Goal: Task Accomplishment & Management: Complete application form

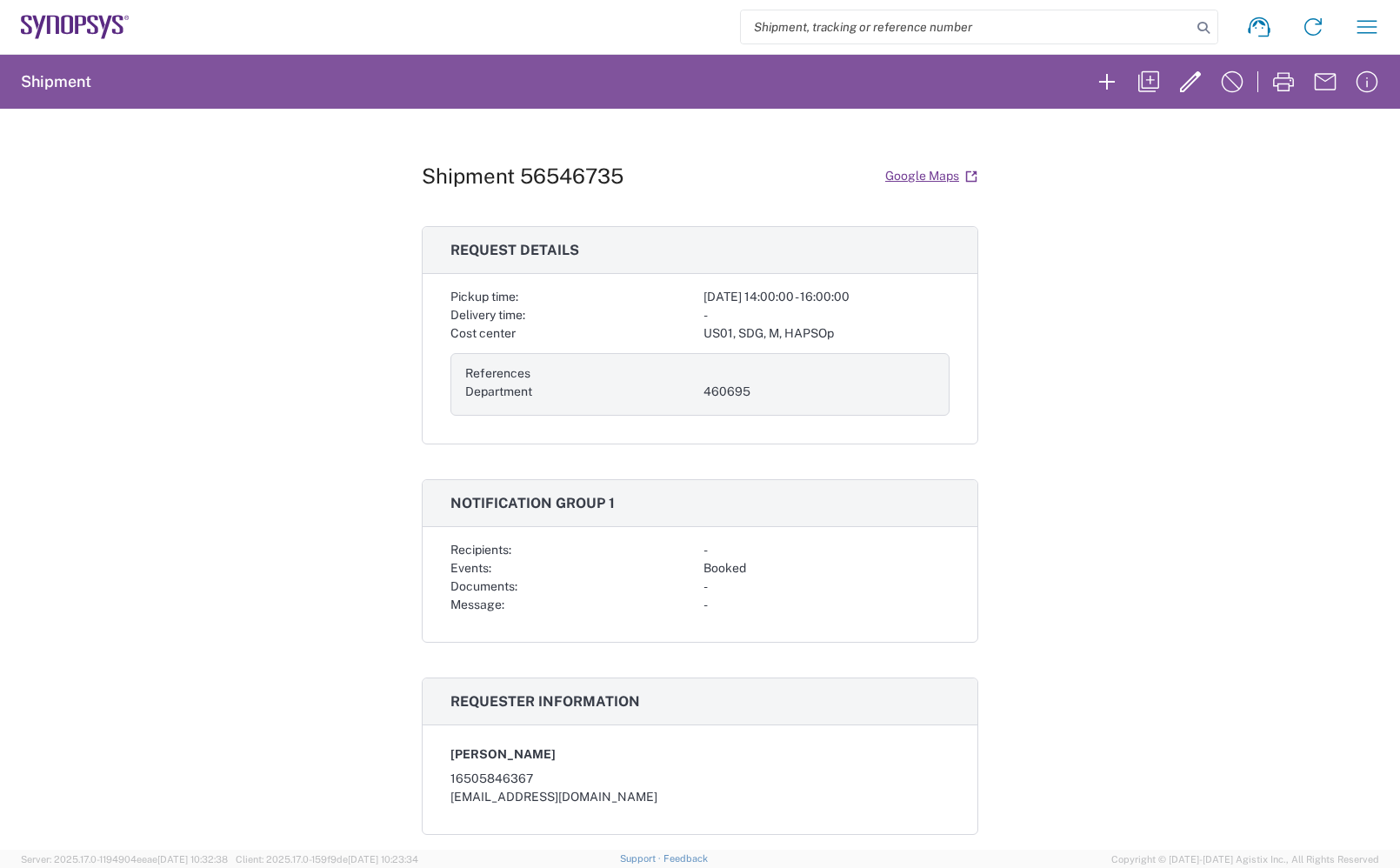
scroll to position [354, 0]
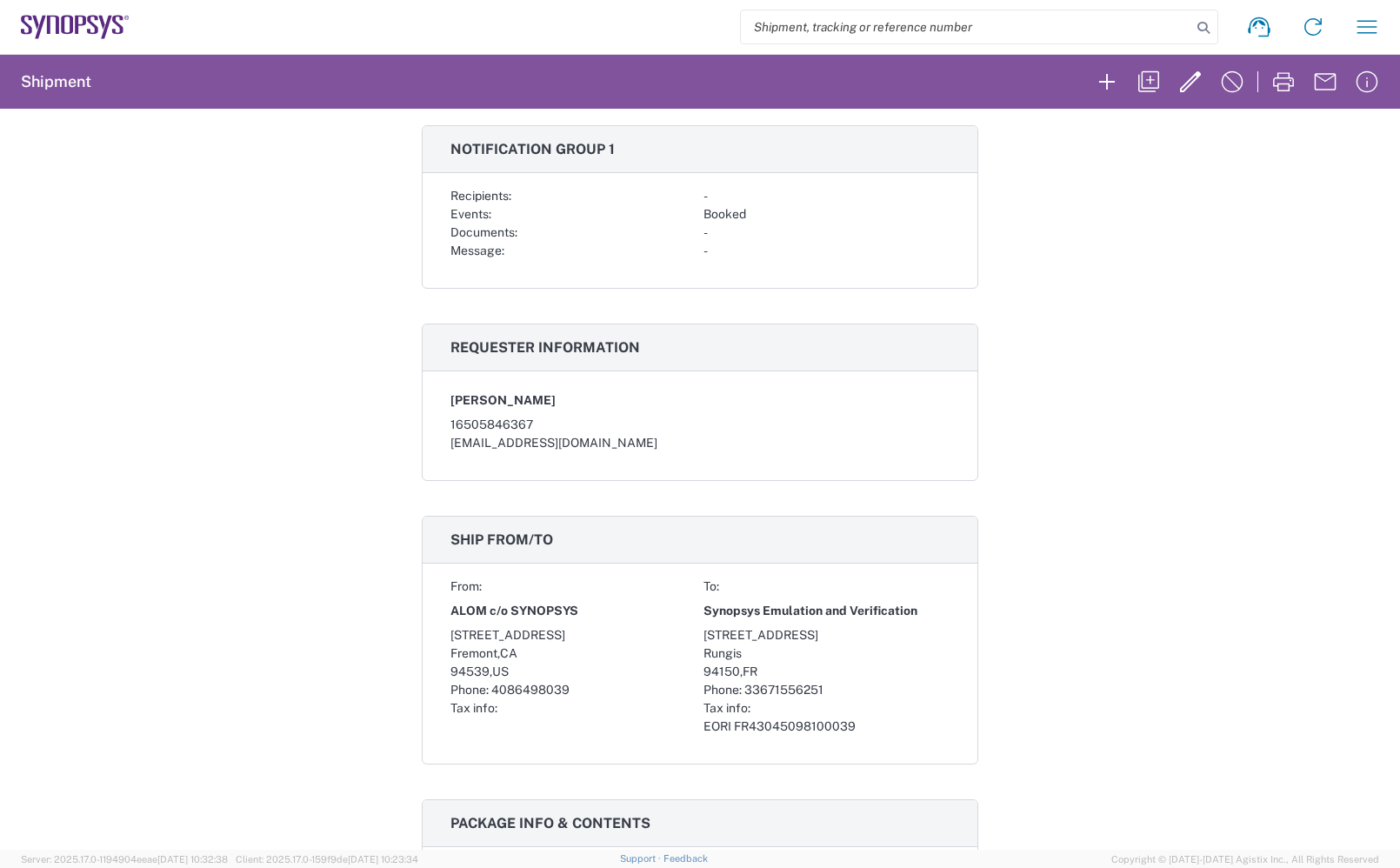
click at [68, 22] on icon at bounding box center [75, 27] width 109 height 25
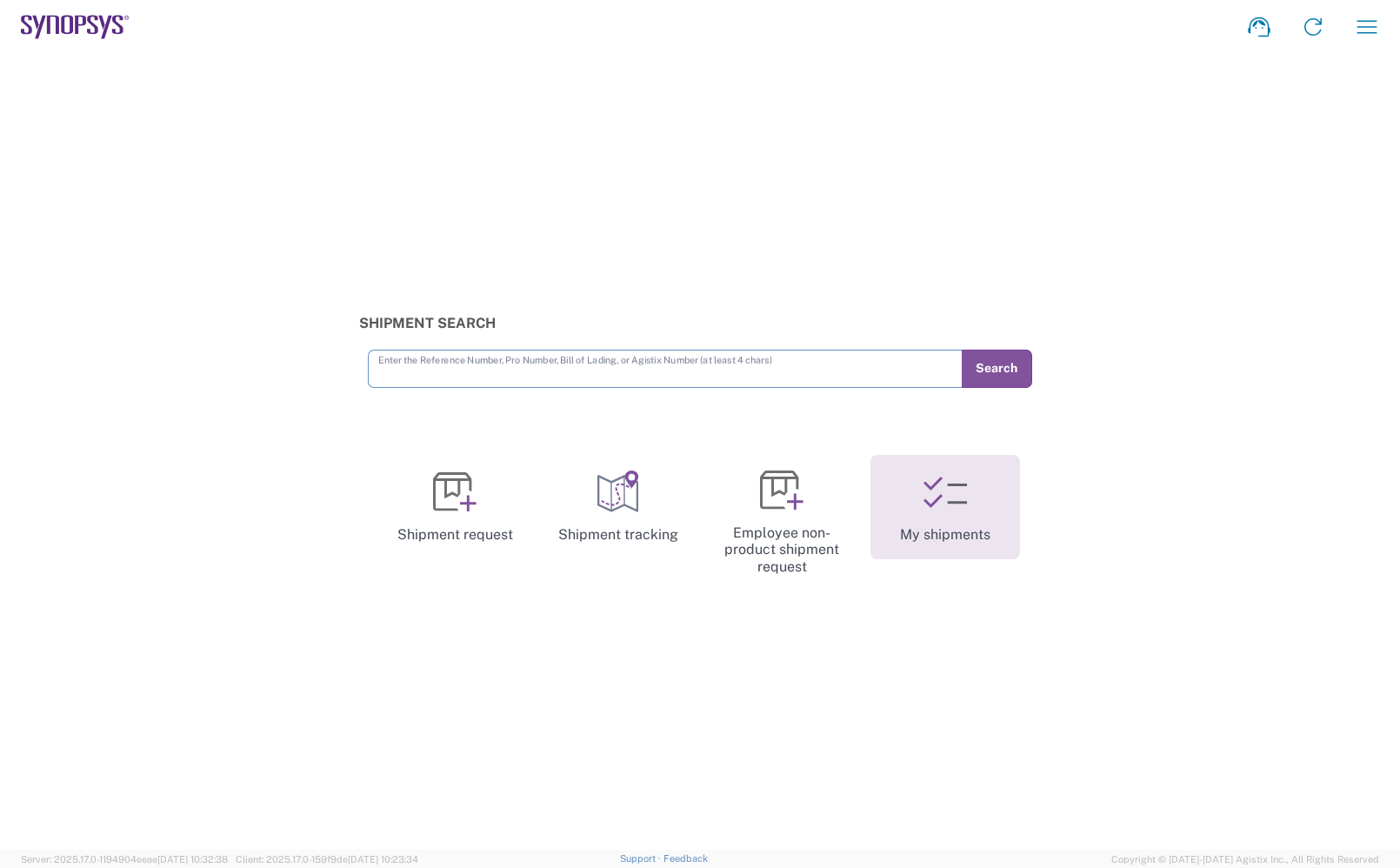
click at [923, 510] on icon at bounding box center [945, 492] width 43 height 43
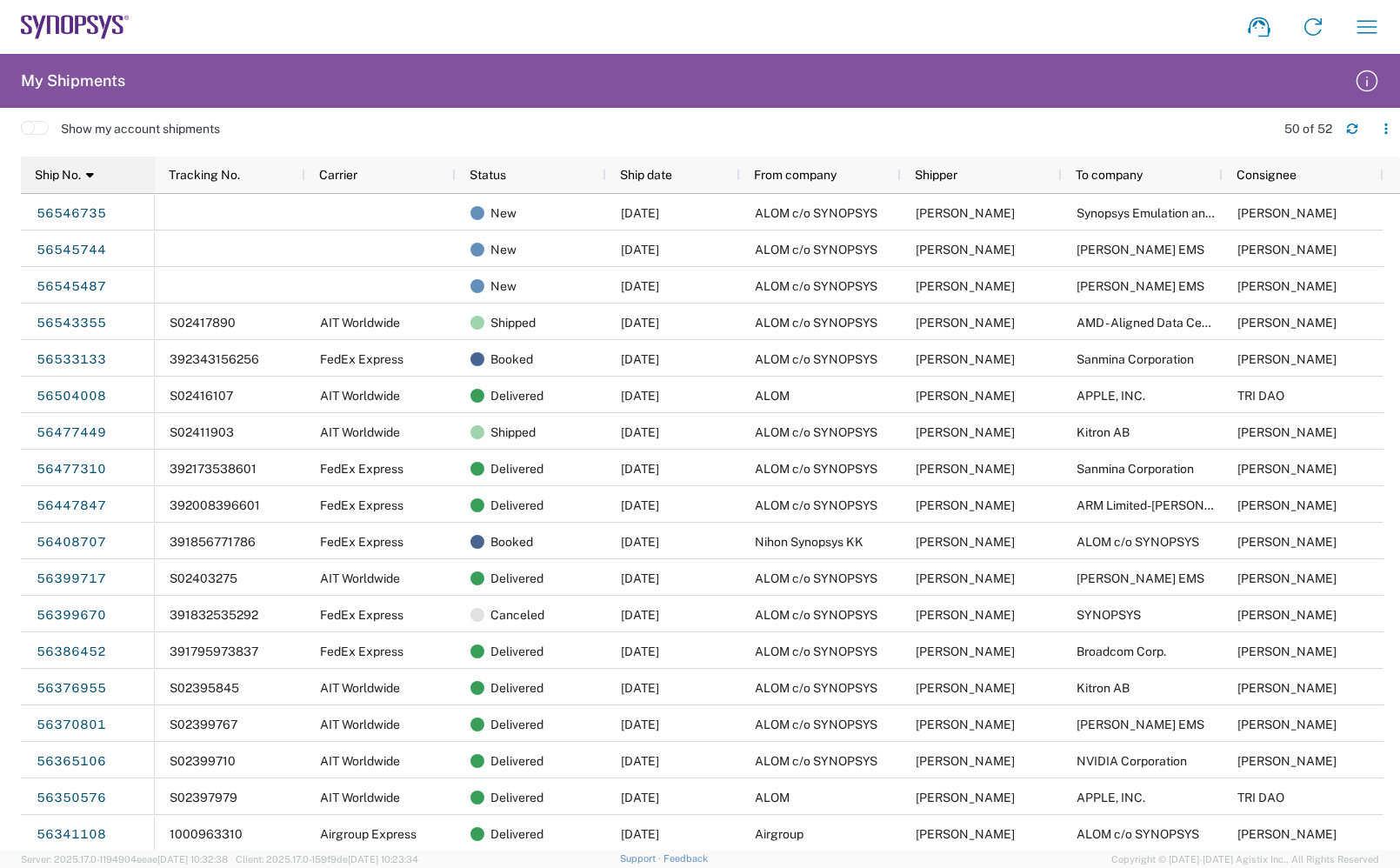
click at [89, 175] on icon at bounding box center [90, 175] width 8 height 12
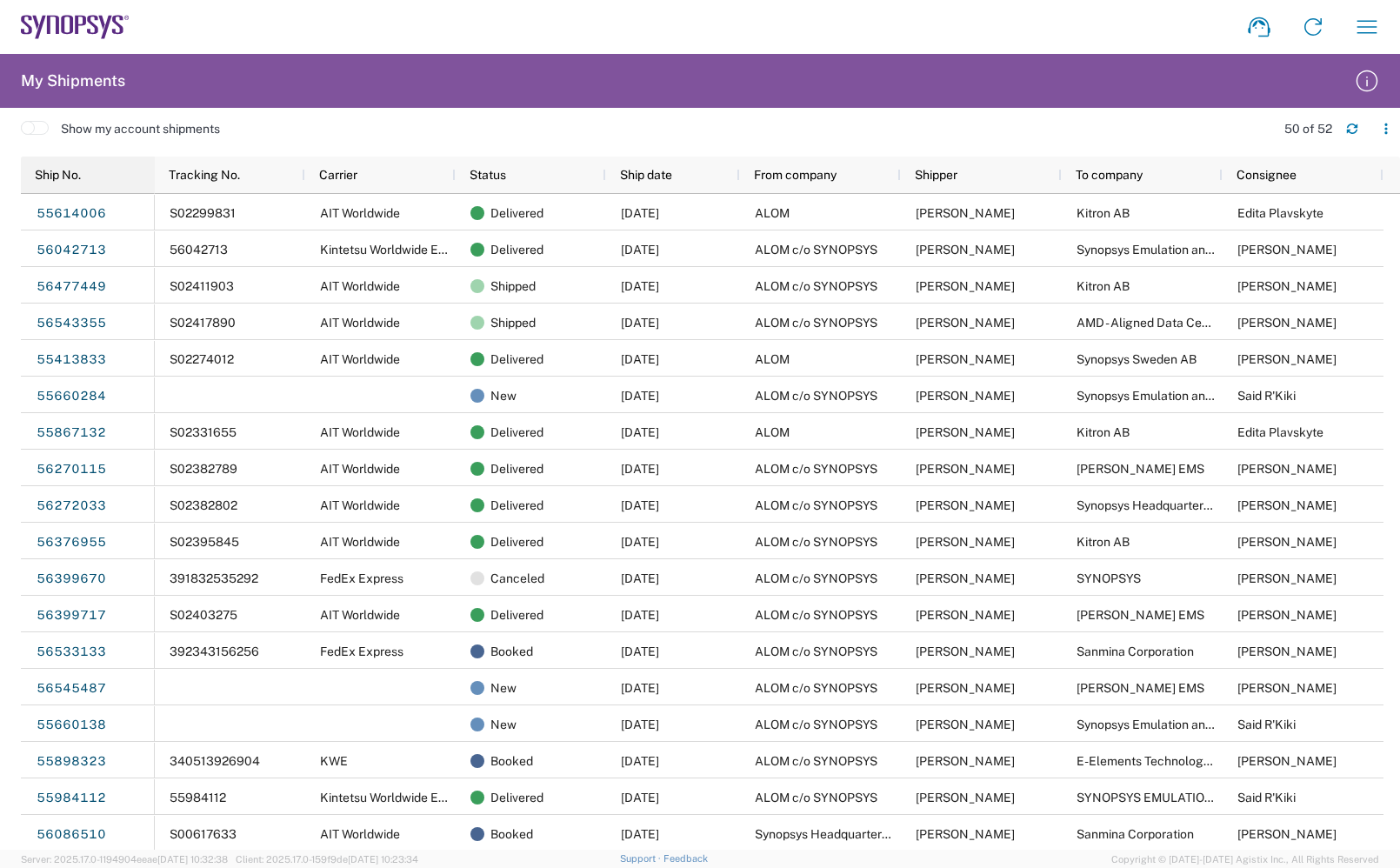
click at [89, 175] on div "Ship No." at bounding box center [91, 175] width 113 height 28
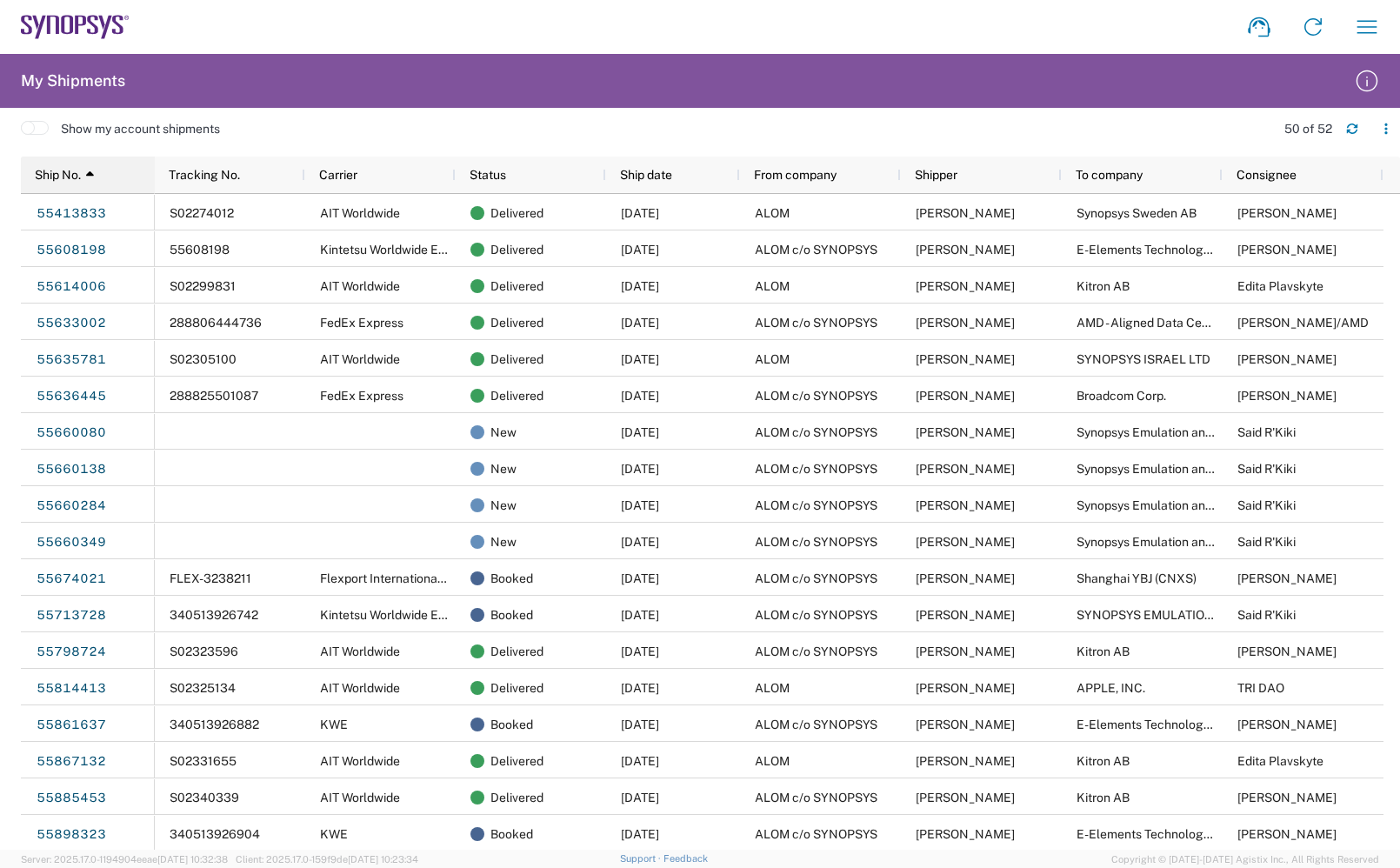
click at [89, 175] on icon at bounding box center [90, 175] width 8 height 12
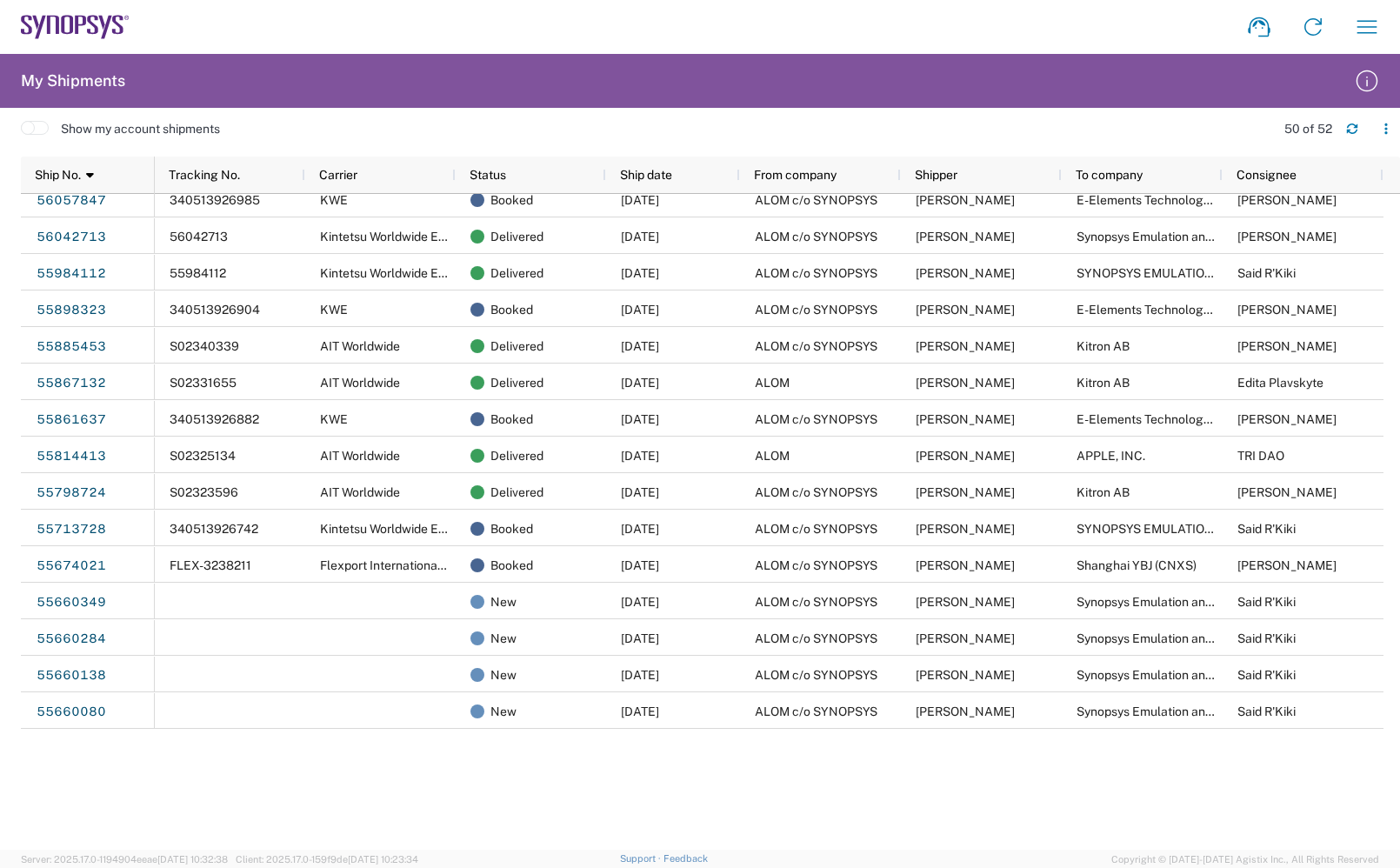
scroll to position [1242, 0]
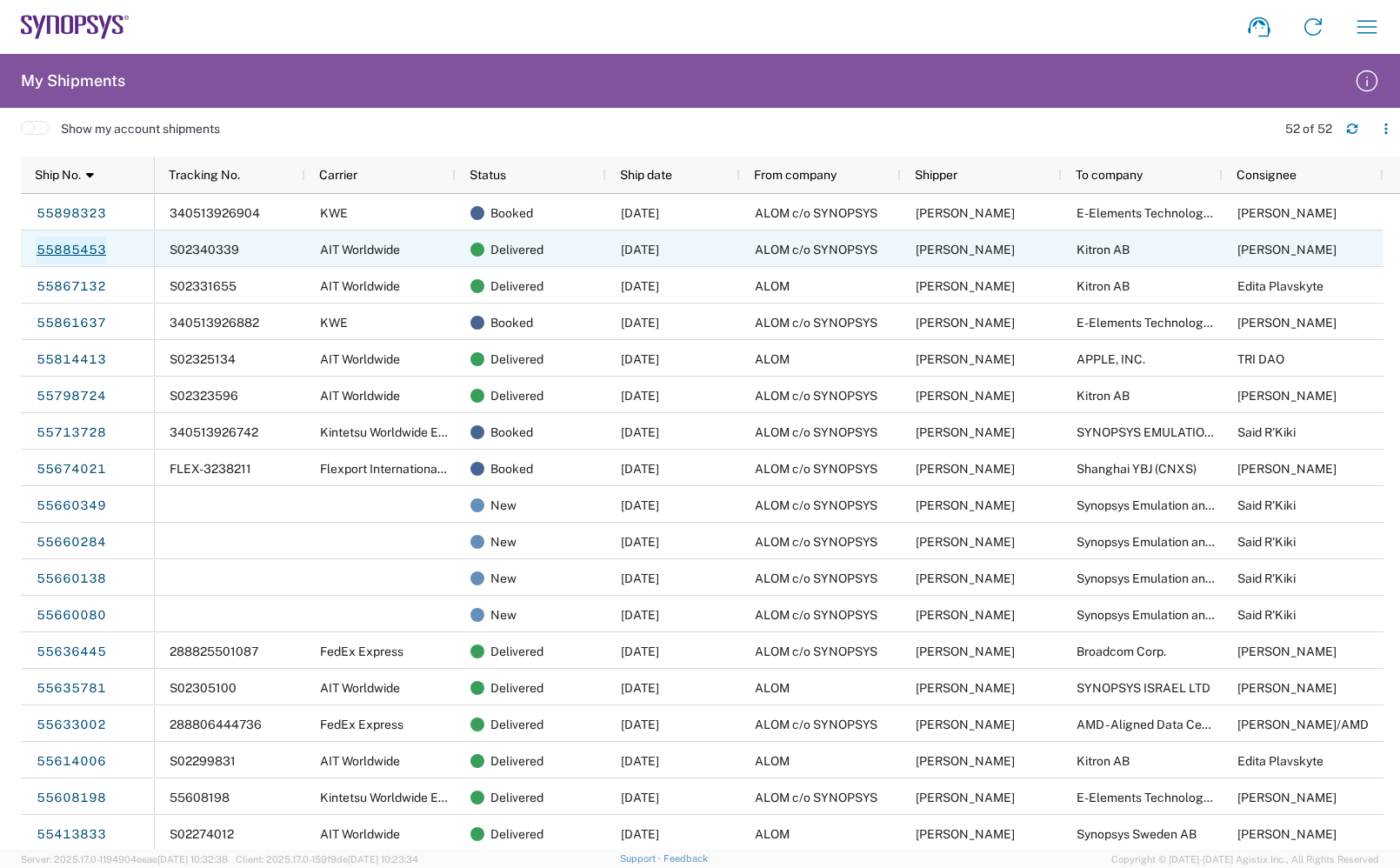
click at [88, 250] on link "55885453" at bounding box center [71, 251] width 72 height 28
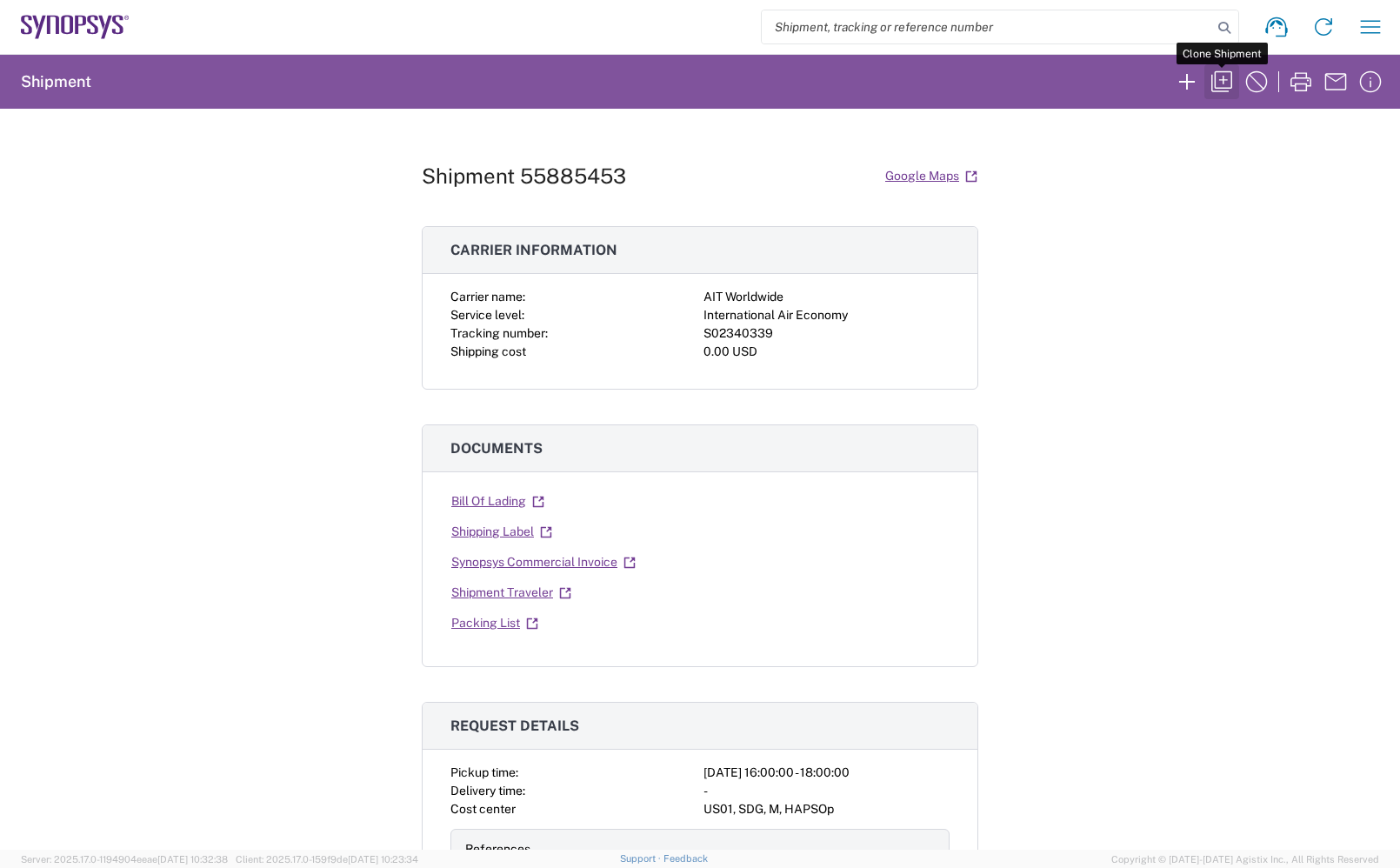
click at [1232, 72] on icon "button" at bounding box center [1222, 82] width 28 height 28
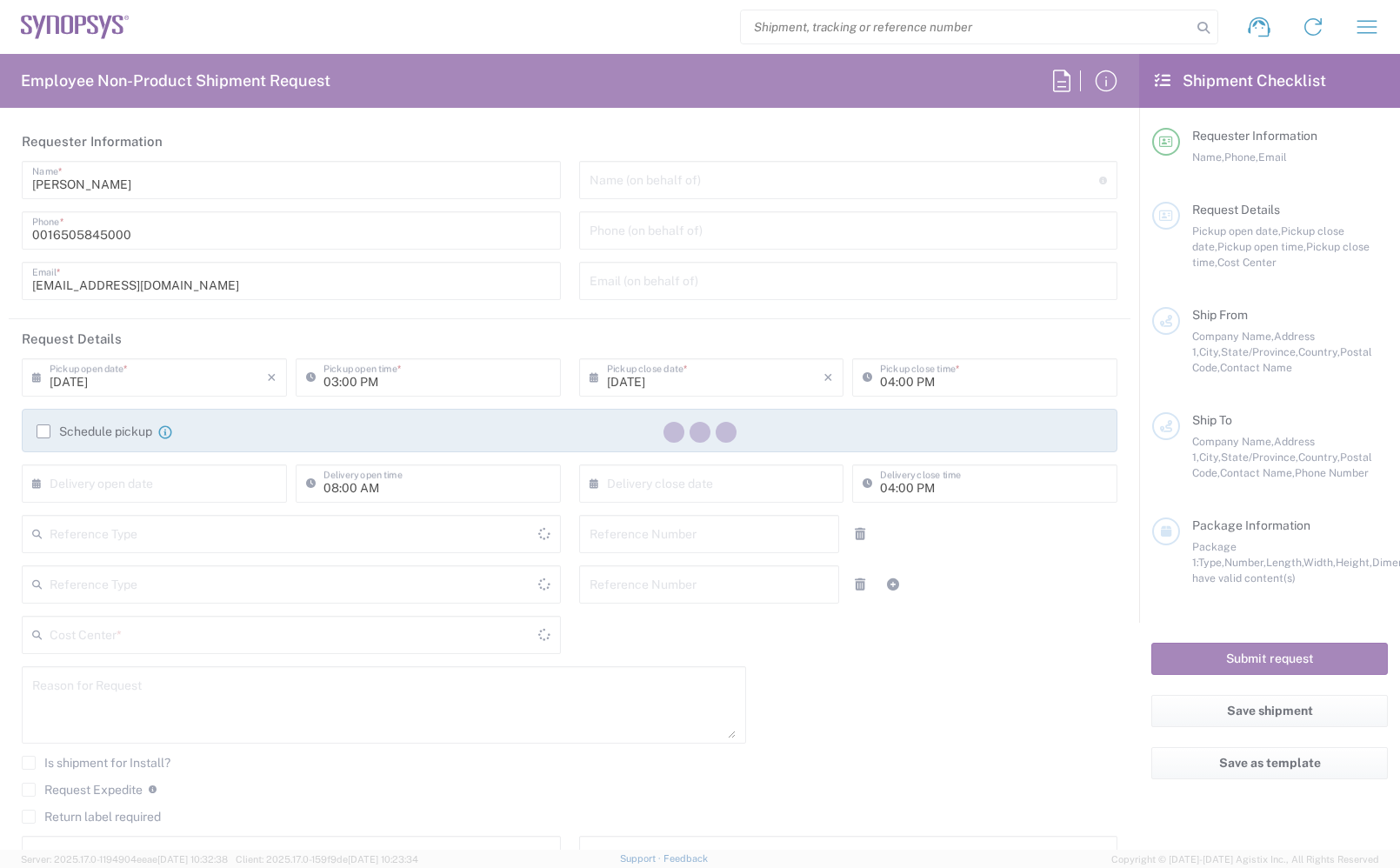
type input "460695"
type input "55885453"
type textarea ""Kitron PO 2393219 - Per Build Plan""
type textarea "[EMAIL_ADDRESS][DOMAIN_NAME], [EMAIL_ADDRESS][DOMAIN_NAME], [EMAIL_ADDRESS][DOM…"
type textarea ""Kitron PO 2393219 - Per Build Plan""
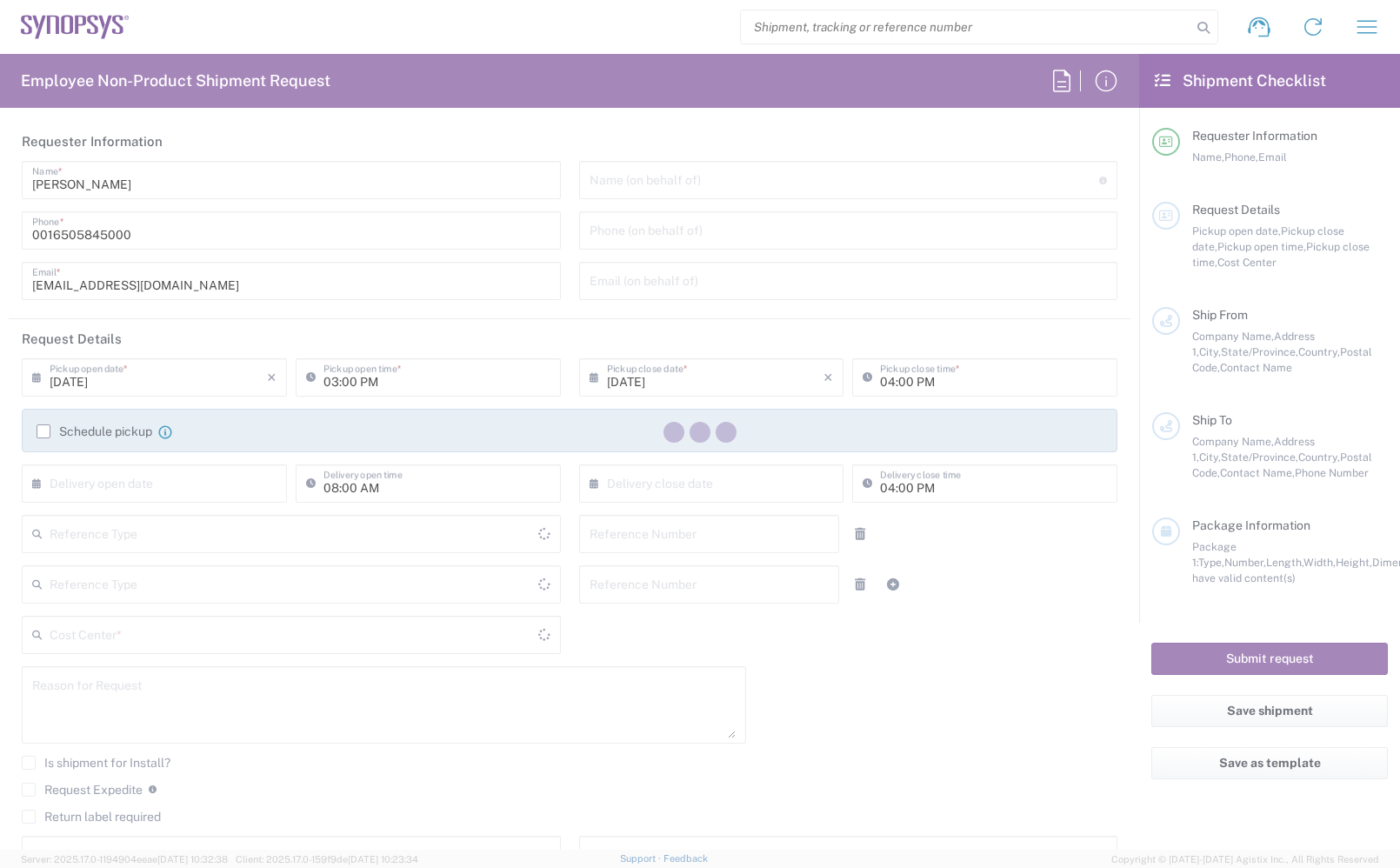
type input "ALOM c/o SYNOPSYS"
type input "[STREET_ADDRESS]"
type input "Fremont"
type input "94539"
type input "[PERSON_NAME]"
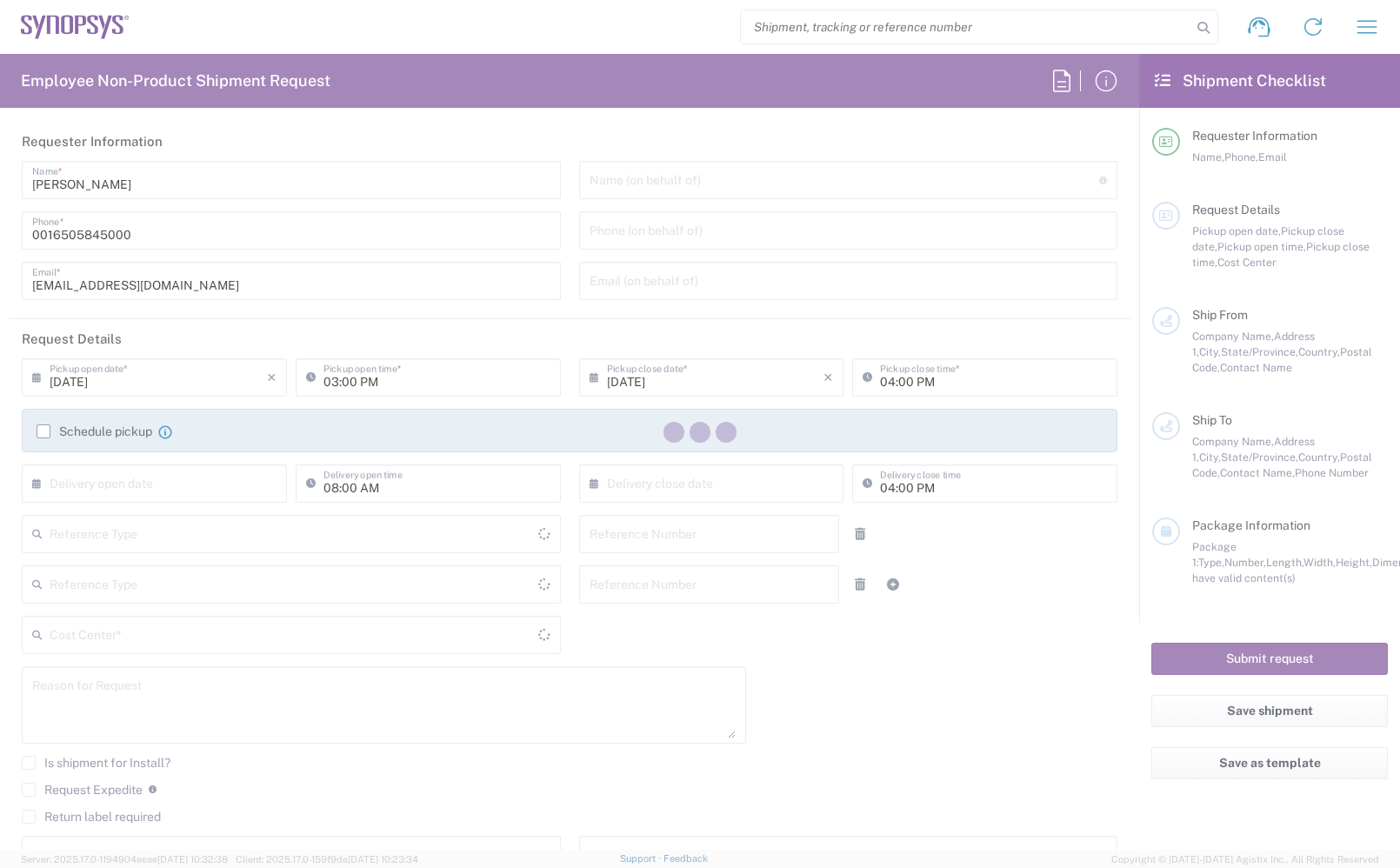
type input "4086498039"
type input "[EMAIL_ADDRESS][DOMAIN_NAME]"
type input "Kitron AB"
type input "MOBELVAGEN 5"
type input "JONKOPING"
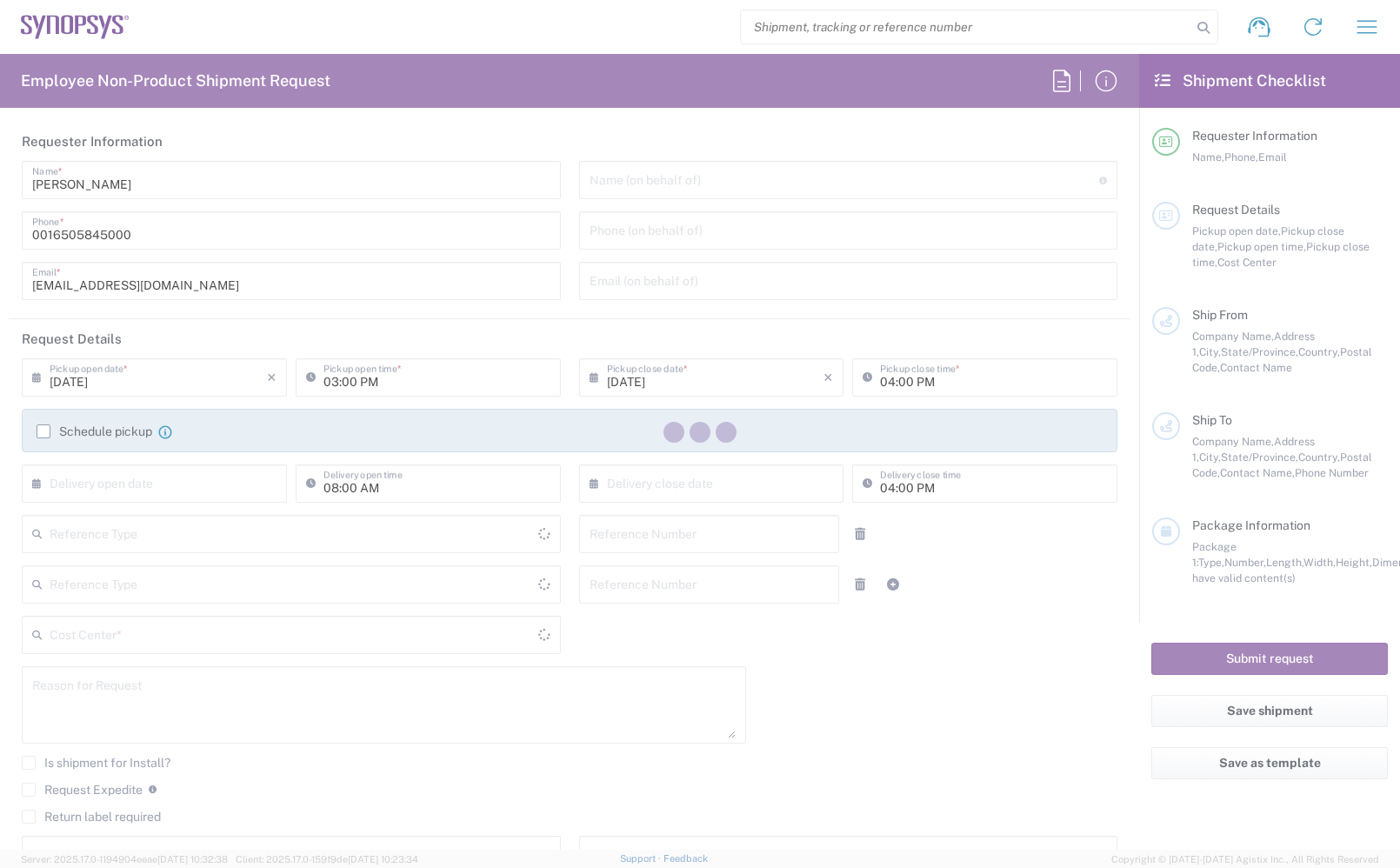
type input "556 52"
type input "[PERSON_NAME]"
type input "[PHONE_NUMBER]"
type input "[PERSON_NAME][EMAIL_ADDRESS][DOMAIN_NAME]"
type input "04:00 PM"
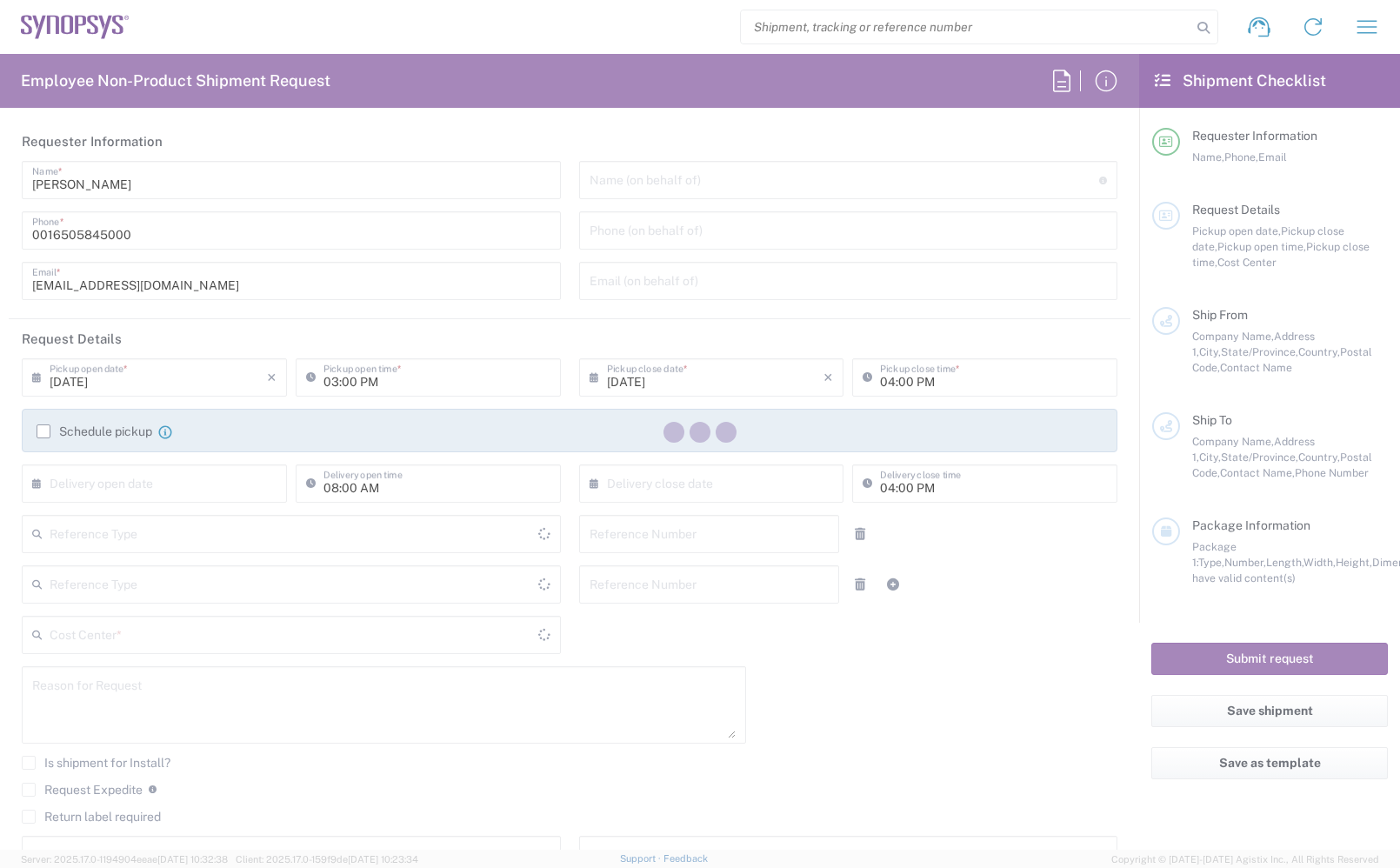
type input "06:00 PM"
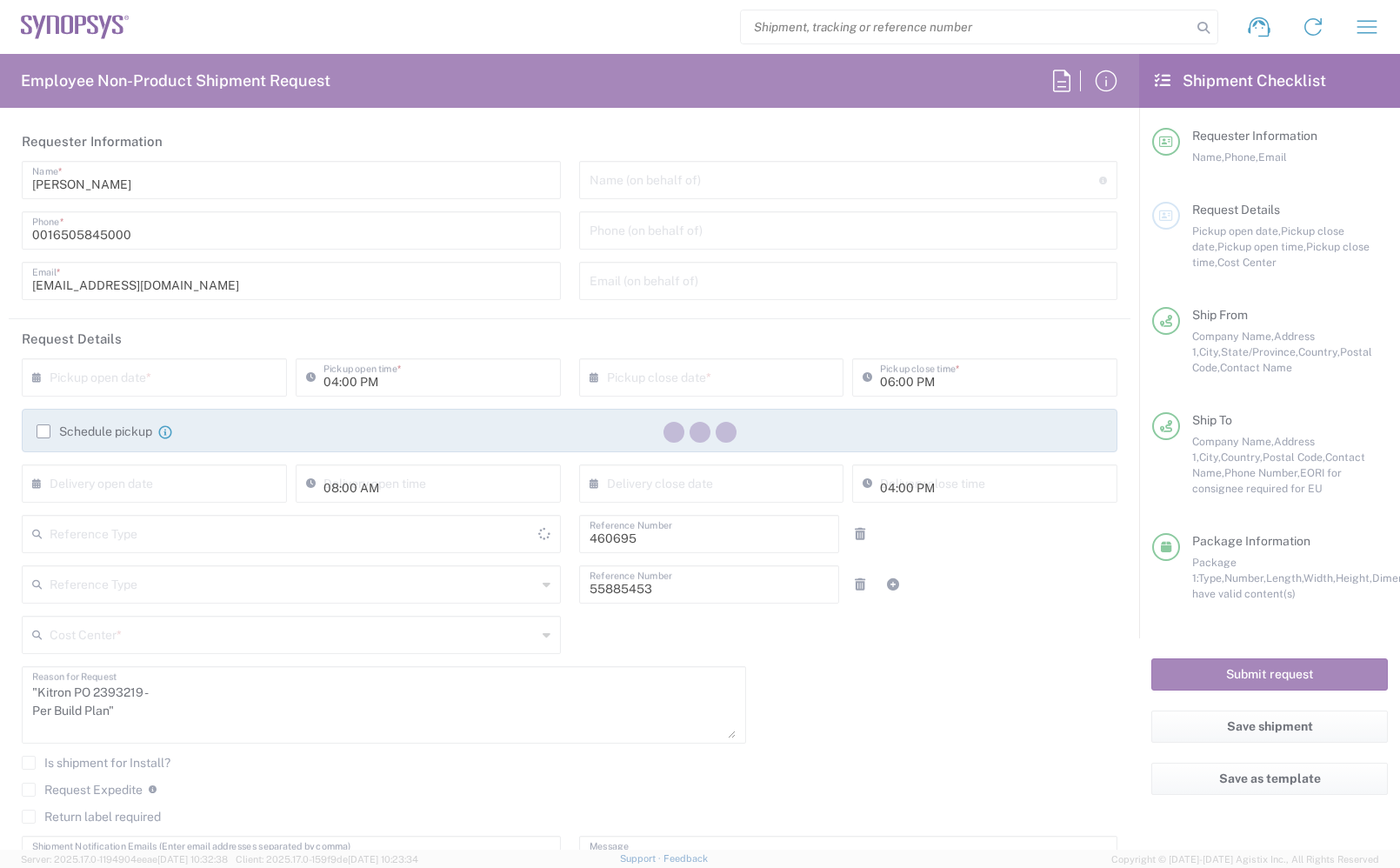
type input "Department"
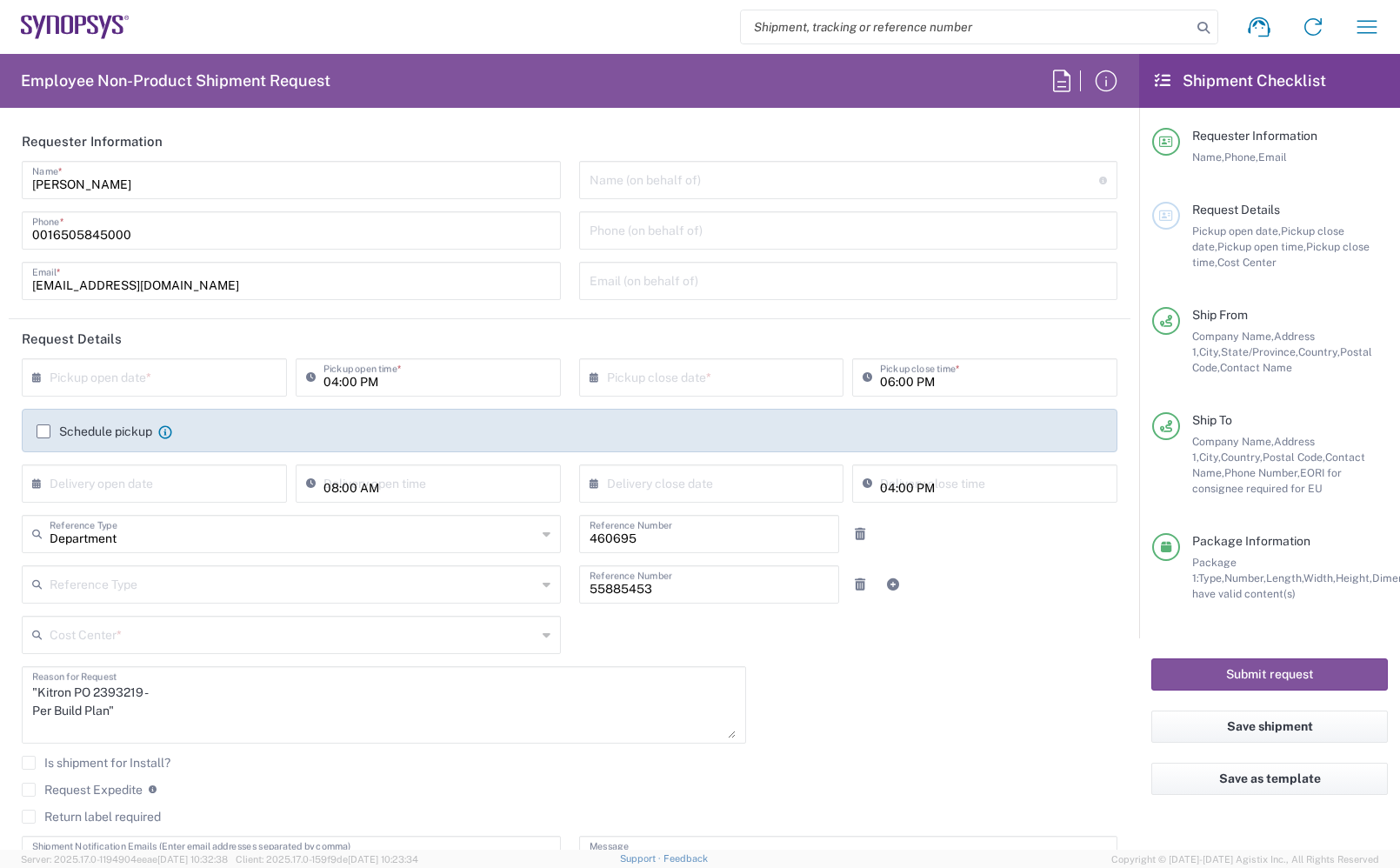
type input "[US_STATE]"
type input "[GEOGRAPHIC_DATA]"
type input "Delivered at Place"
type input "Pallet(s) Standard (Not Stackable)"
type input "[GEOGRAPHIC_DATA]"
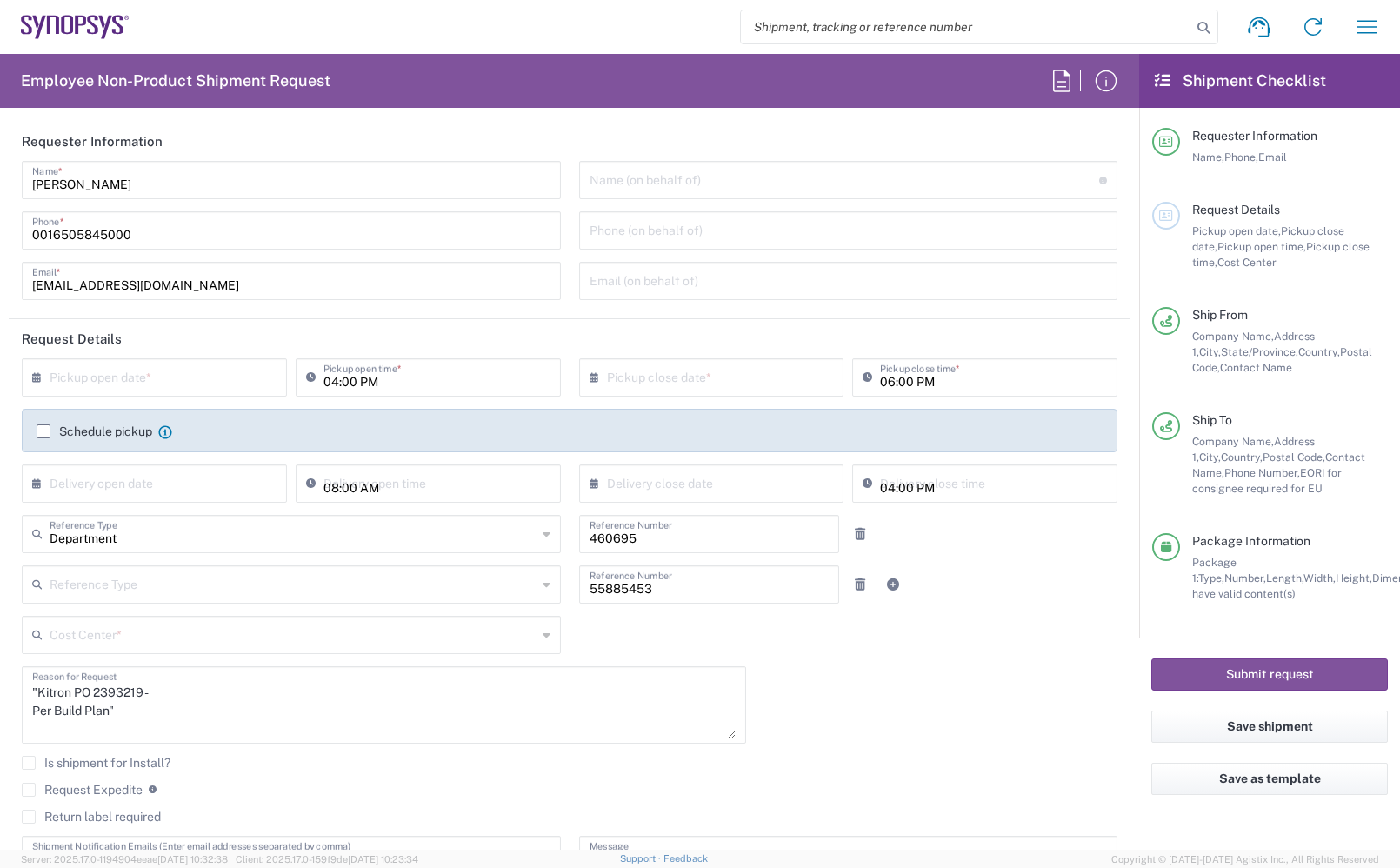
type input "[GEOGRAPHIC_DATA]"
type input "US01, SDG, M, HAPSOp 460695"
type input "[US_STATE]"
type input "[GEOGRAPHIC_DATA]"
click at [232, 375] on input "text" at bounding box center [158, 376] width 217 height 30
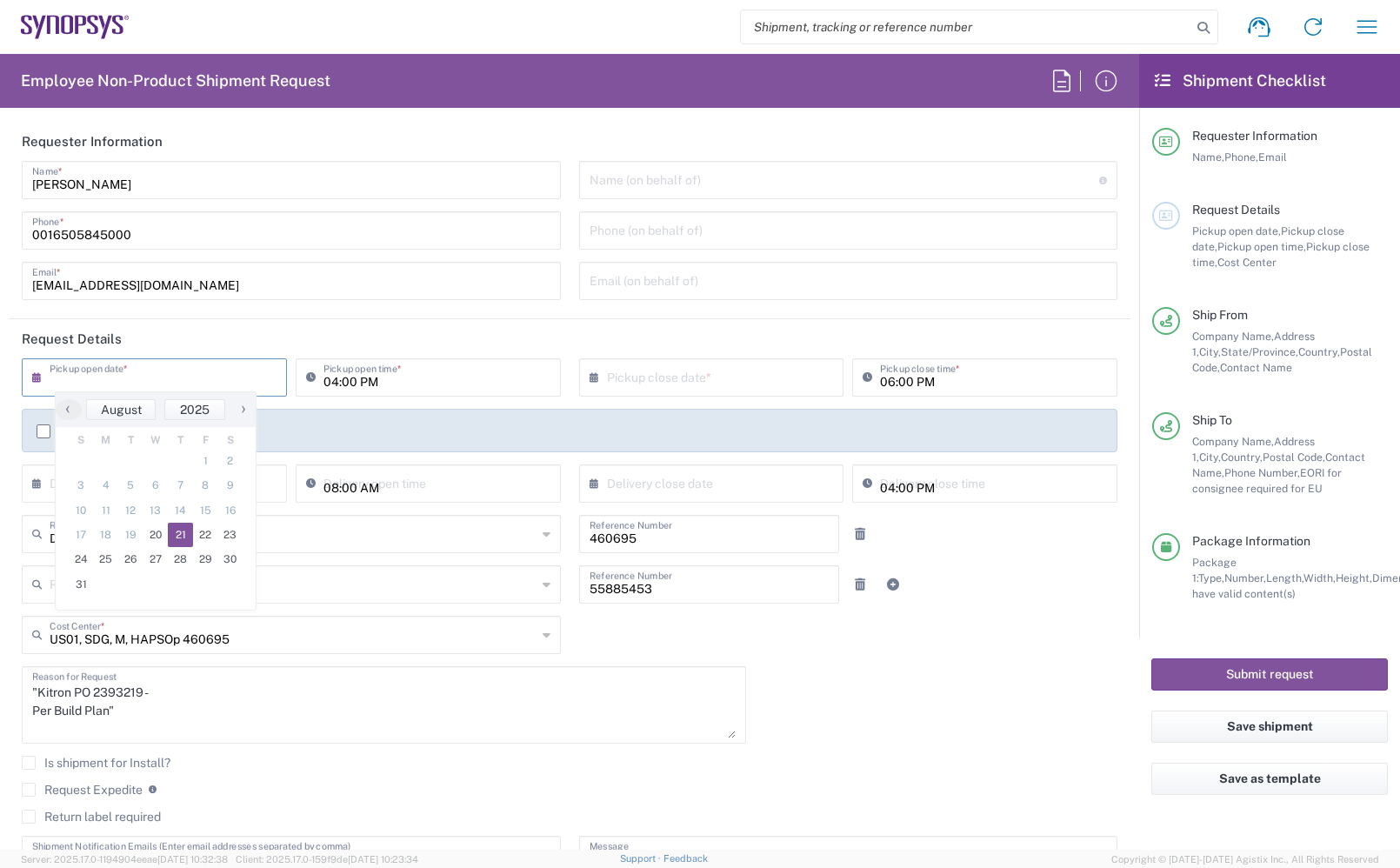
click at [188, 533] on span "21" at bounding box center [180, 535] width 26 height 25
type input "[DATE]"
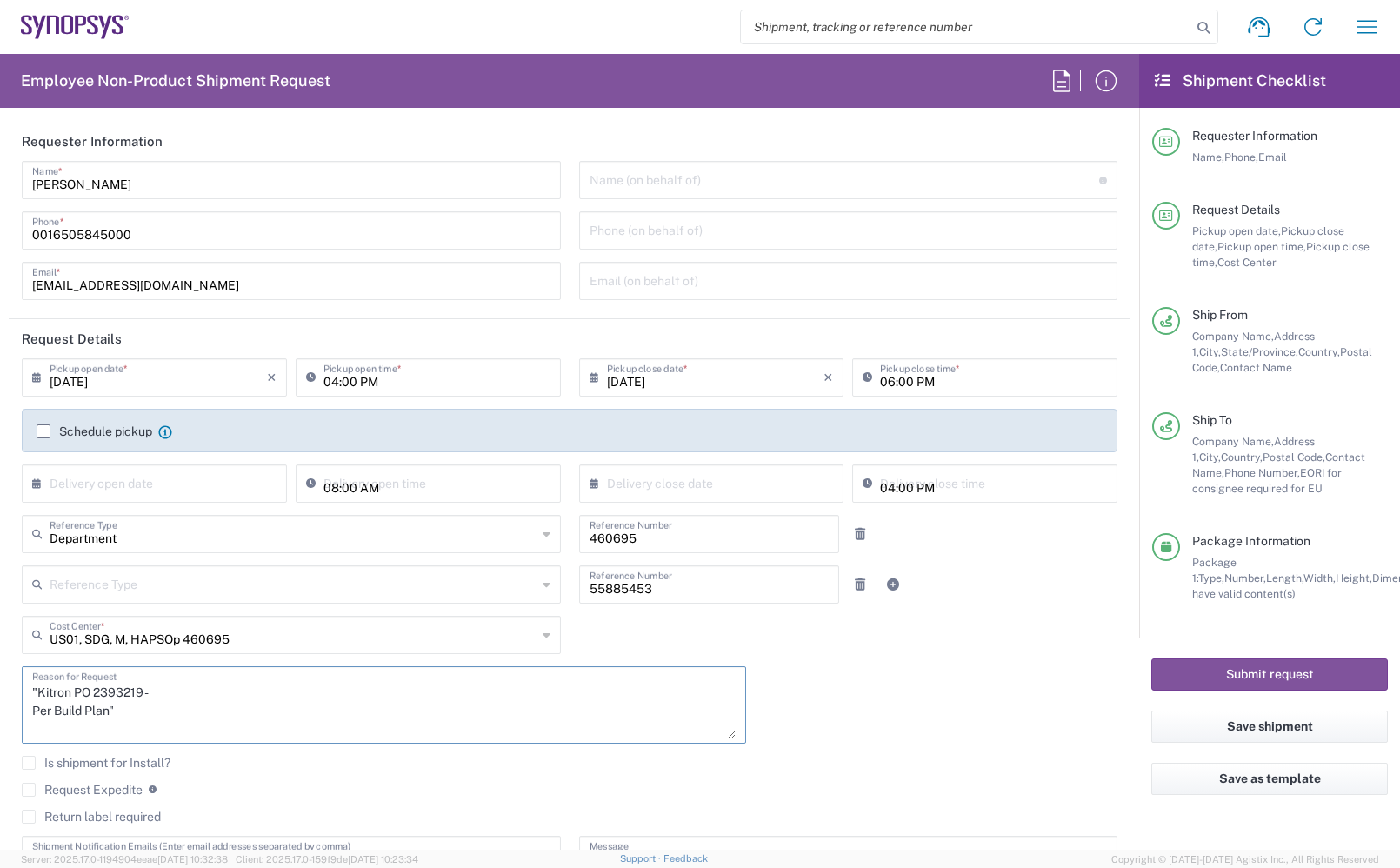
drag, startPoint x: 124, startPoint y: 721, endPoint x: -48, endPoint y: 688, distance: 175.1
click at [0, 688] on html "Shipment request Shipment tracking Employee non-product shipment request My shi…" at bounding box center [700, 434] width 1400 height 868
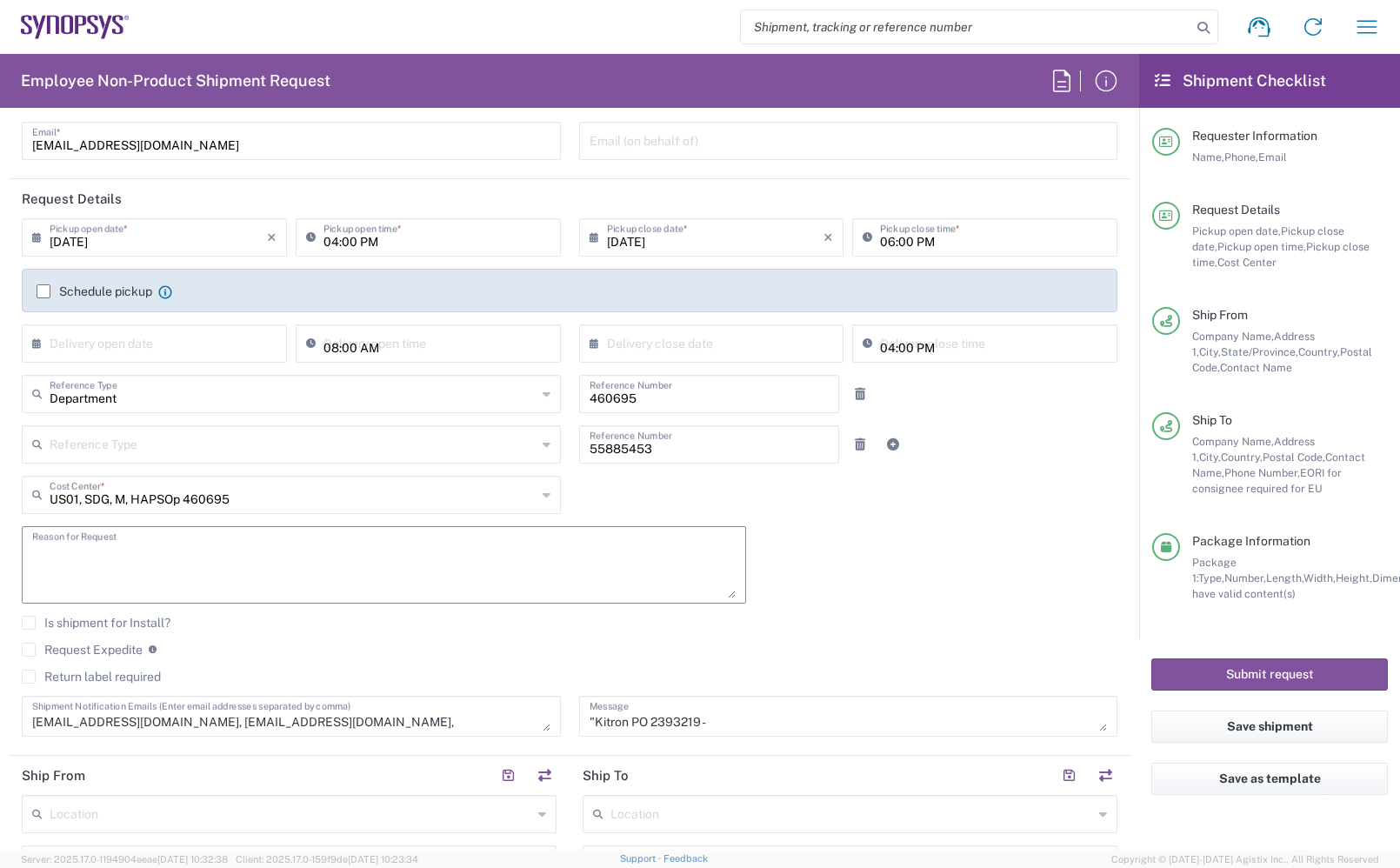
scroll to position [326, 0]
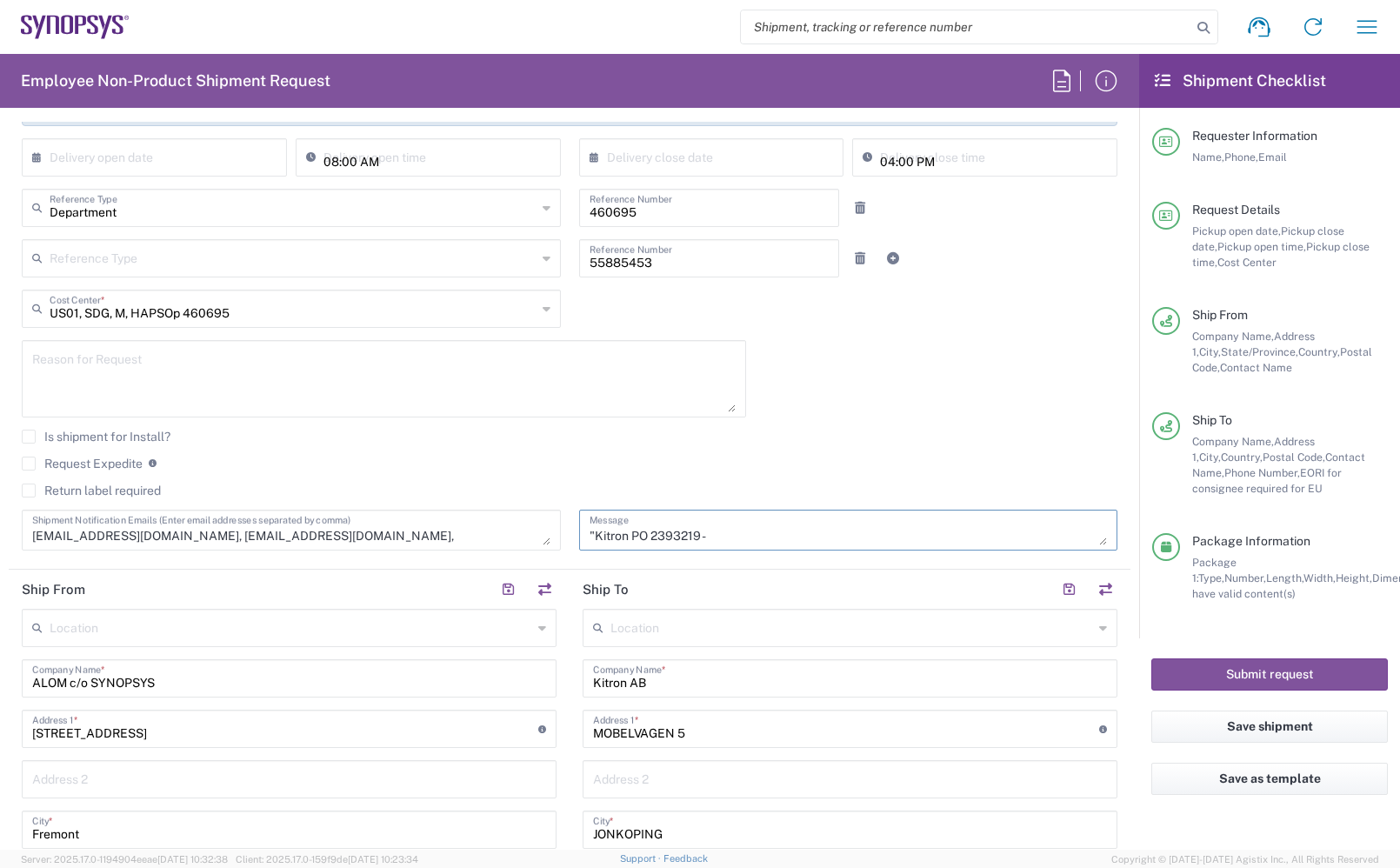
drag, startPoint x: 704, startPoint y: 547, endPoint x: 570, endPoint y: 532, distance: 134.8
click at [579, 532] on div ""Kitron PO 2393219 - Per Build Plan" Message" at bounding box center [848, 530] width 539 height 41
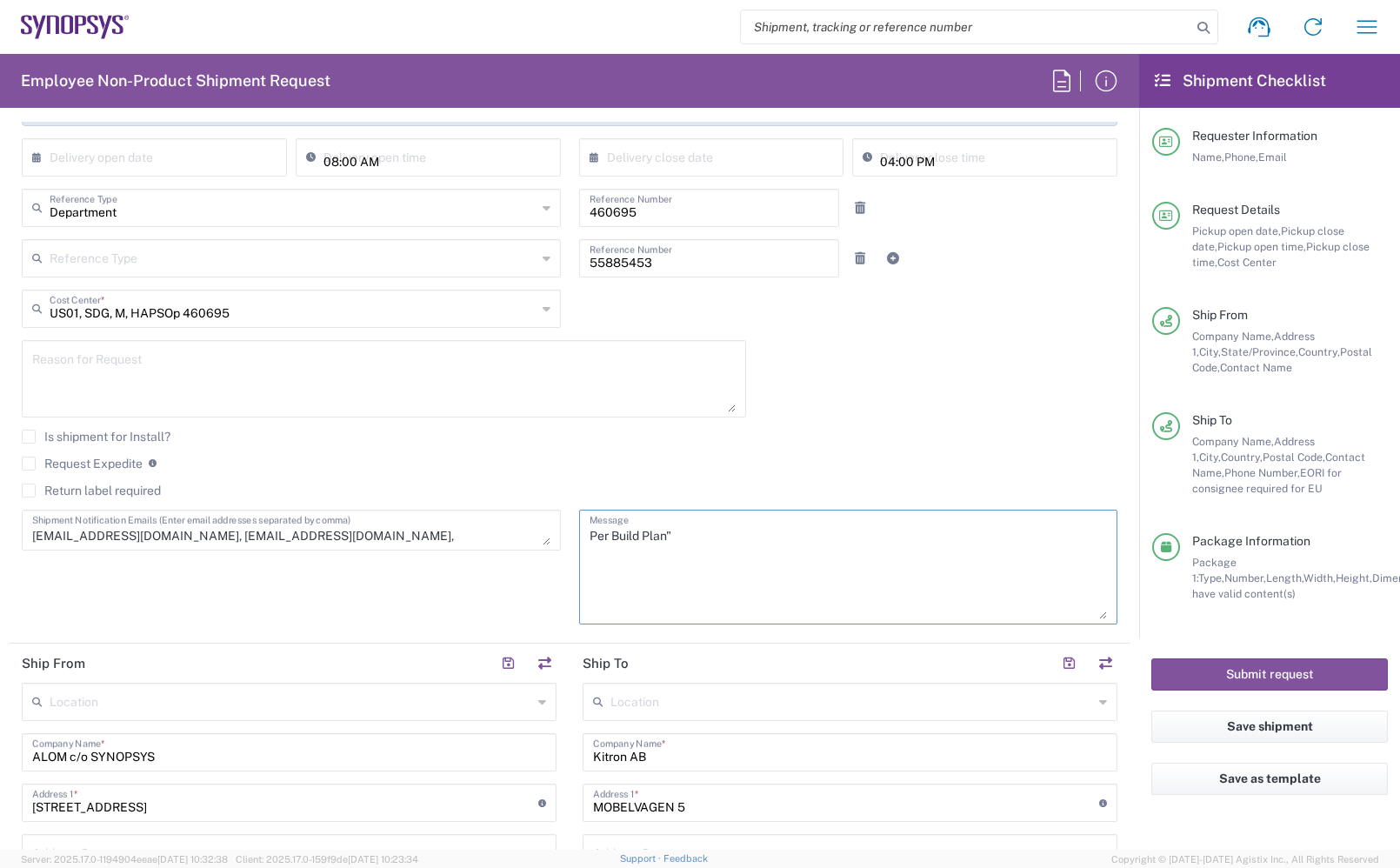
drag, startPoint x: 1088, startPoint y: 542, endPoint x: 1094, endPoint y: 615, distance: 73.2
click at [1094, 615] on div "Per Build Plan" Message" at bounding box center [848, 567] width 539 height 115
drag, startPoint x: 529, startPoint y: 541, endPoint x: 528, endPoint y: 589, distance: 48.0
click at [528, 585] on textarea "[EMAIL_ADDRESS][DOMAIN_NAME], [EMAIL_ADDRESS][DOMAIN_NAME], [EMAIL_ADDRESS][DOM…" at bounding box center [290, 549] width 518 height 70
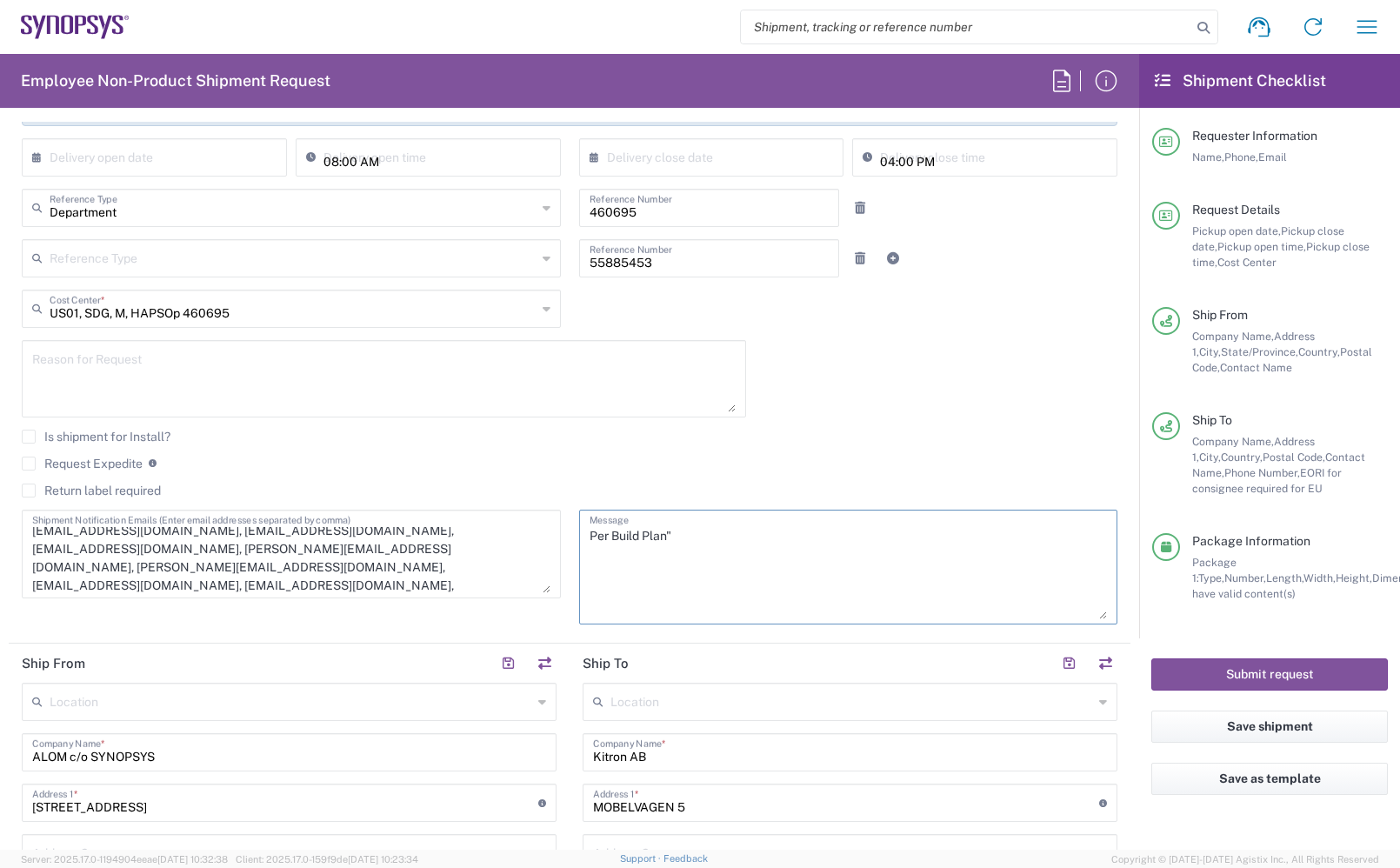
scroll to position [6, 0]
type textarea "Per Build Plan""
drag, startPoint x: 461, startPoint y: 565, endPoint x: 184, endPoint y: 568, distance: 277.0
click at [184, 568] on textarea "[EMAIL_ADDRESS][DOMAIN_NAME], [EMAIL_ADDRESS][DOMAIN_NAME], [EMAIL_ADDRESS][DOM…" at bounding box center [290, 554] width 518 height 79
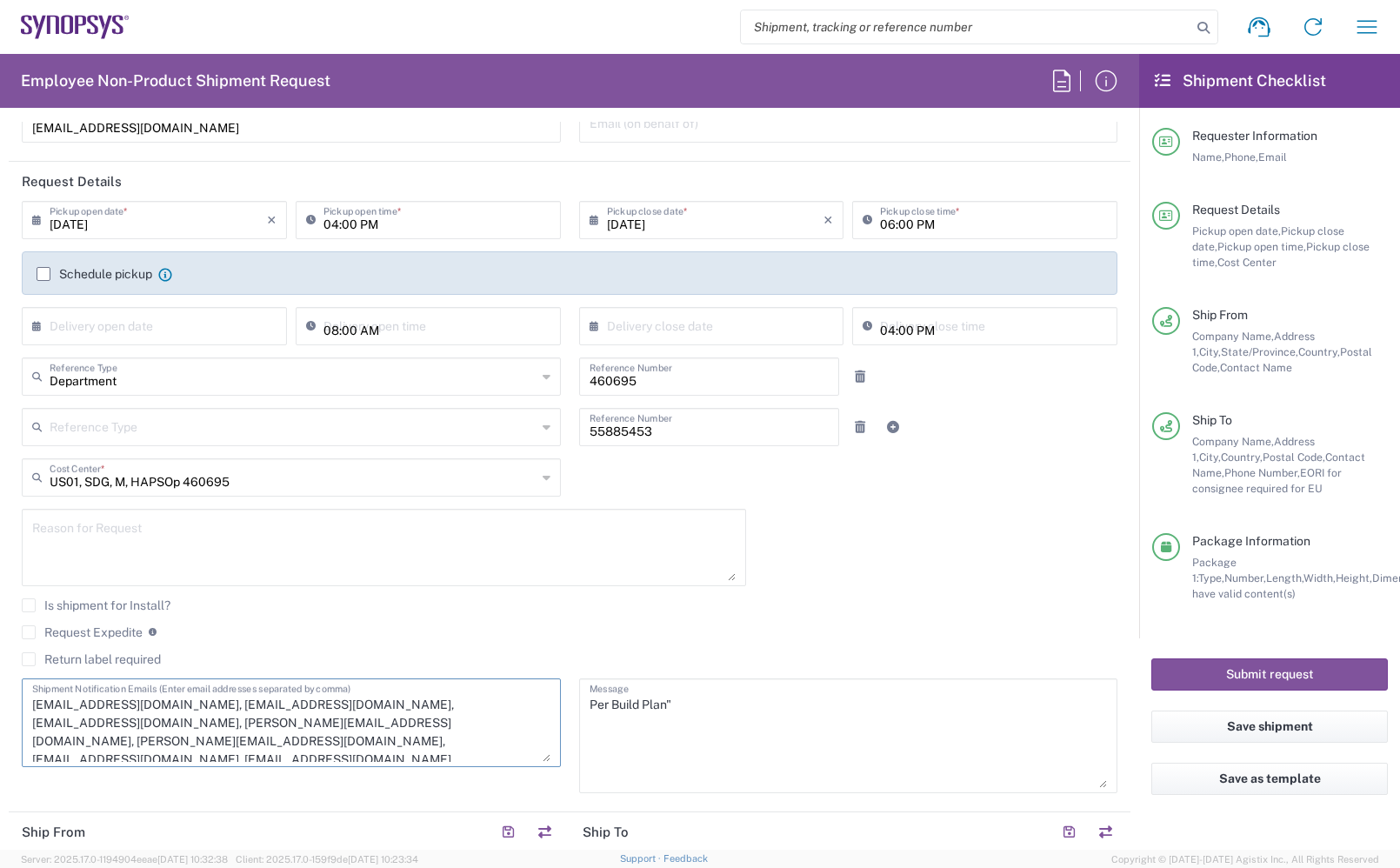
scroll to position [435, 0]
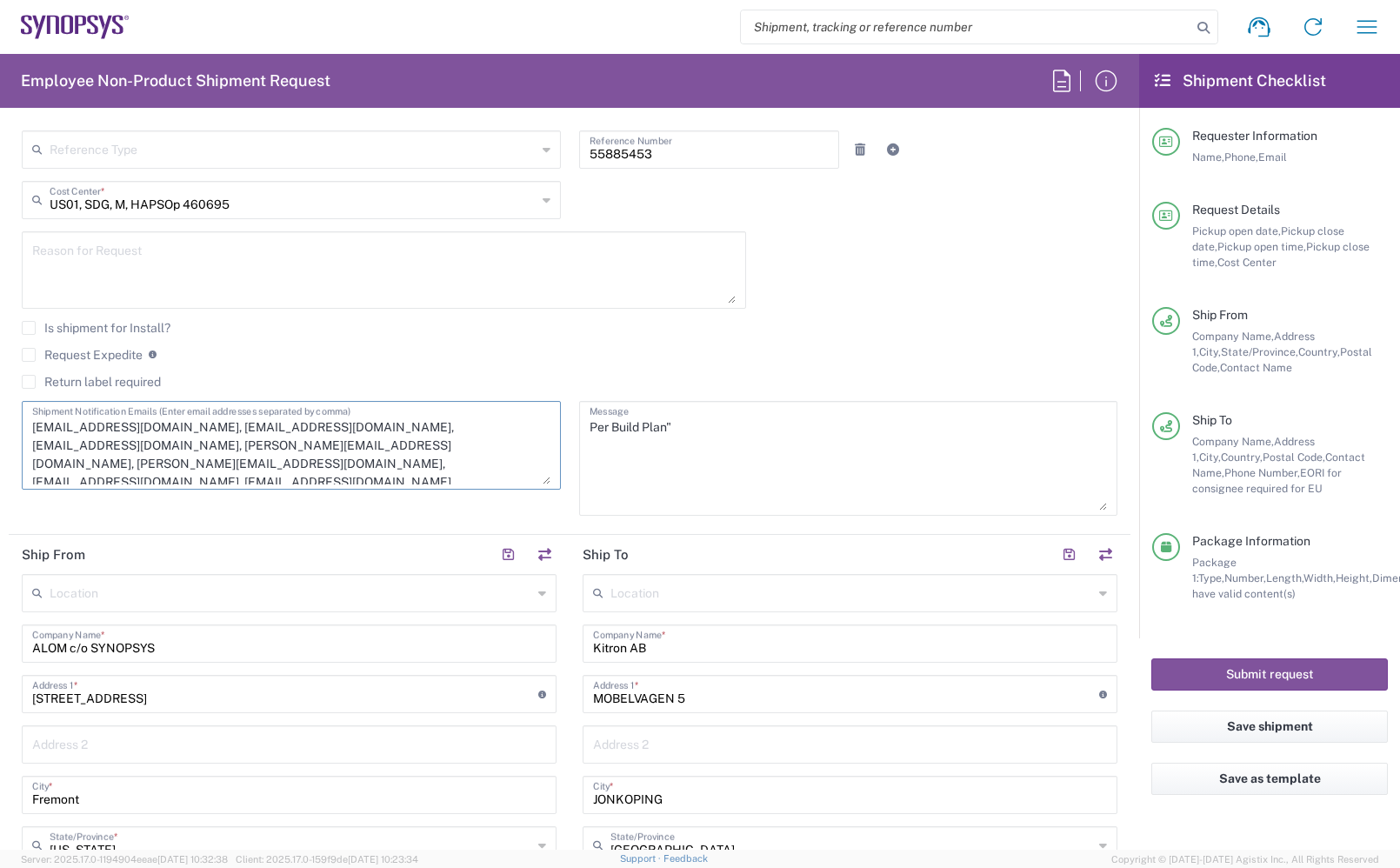
drag, startPoint x: 282, startPoint y: 442, endPoint x: 487, endPoint y: 440, distance: 205.0
click at [487, 440] on textarea "[EMAIL_ADDRESS][DOMAIN_NAME], [EMAIL_ADDRESS][DOMAIN_NAME], [EMAIL_ADDRESS][DOM…" at bounding box center [290, 445] width 518 height 79
drag, startPoint x: 441, startPoint y: 448, endPoint x: 287, endPoint y: 454, distance: 154.1
click at [287, 454] on textarea "[EMAIL_ADDRESS][DOMAIN_NAME], [EMAIL_ADDRESS][DOMAIN_NAME], [EMAIL_ADDRESS][DOM…" at bounding box center [290, 445] width 518 height 79
drag, startPoint x: 285, startPoint y: 443, endPoint x: 159, endPoint y: 450, distance: 126.2
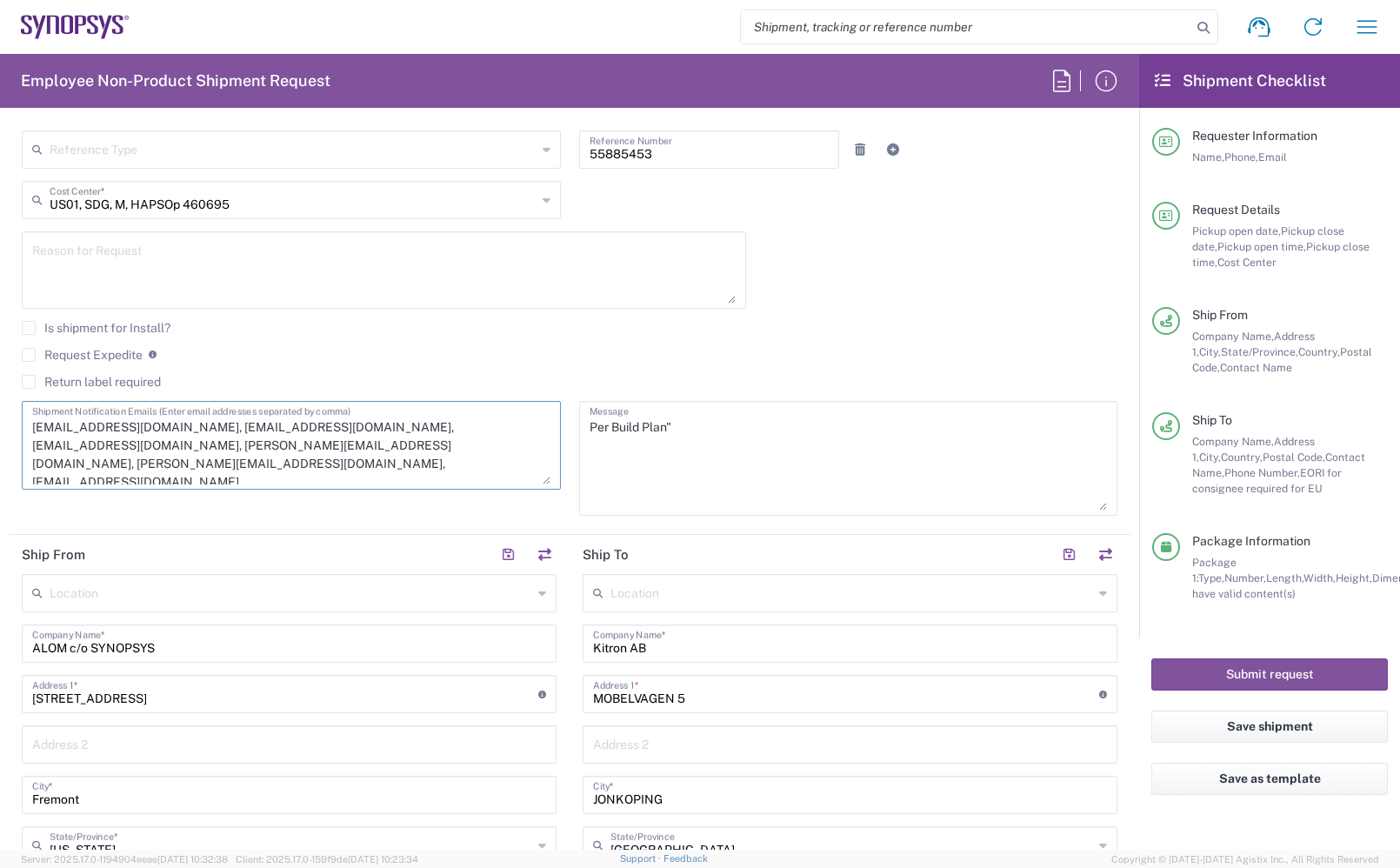
click at [159, 450] on textarea "[EMAIL_ADDRESS][DOMAIN_NAME], [EMAIL_ADDRESS][DOMAIN_NAME], [EMAIL_ADDRESS][DOM…" at bounding box center [290, 445] width 518 height 79
drag, startPoint x: 157, startPoint y: 448, endPoint x: 9, endPoint y: 449, distance: 148.0
click at [9, 449] on main "[DATE] × Pickup open date * Cancel Apply 04:00 PM Pickup open time * [DATE] × P…" at bounding box center [569, 225] width 1122 height 605
type textarea "[EMAIL_ADDRESS][DOMAIN_NAME], [EMAIL_ADDRESS][DOMAIN_NAME], [EMAIL_ADDRESS][DOM…"
click at [257, 476] on textarea "[EMAIL_ADDRESS][DOMAIN_NAME], [EMAIL_ADDRESS][DOMAIN_NAME], [EMAIL_ADDRESS][DOM…" at bounding box center [290, 445] width 518 height 79
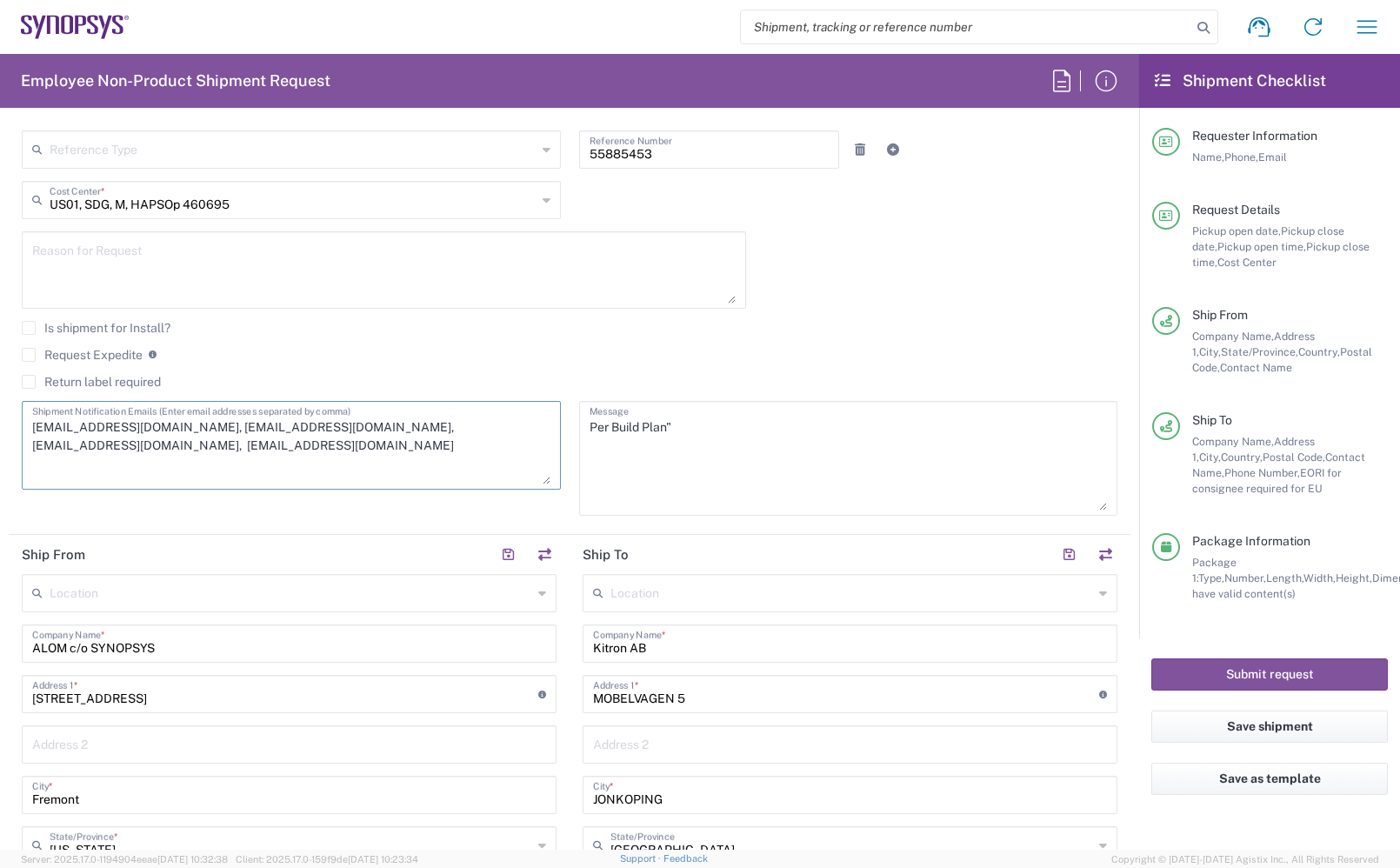
drag, startPoint x: 205, startPoint y: 457, endPoint x: -4, endPoint y: 413, distance: 213.6
click at [0, 413] on html "Shipment request Shipment tracking Employee non-product shipment request My shi…" at bounding box center [700, 434] width 1400 height 868
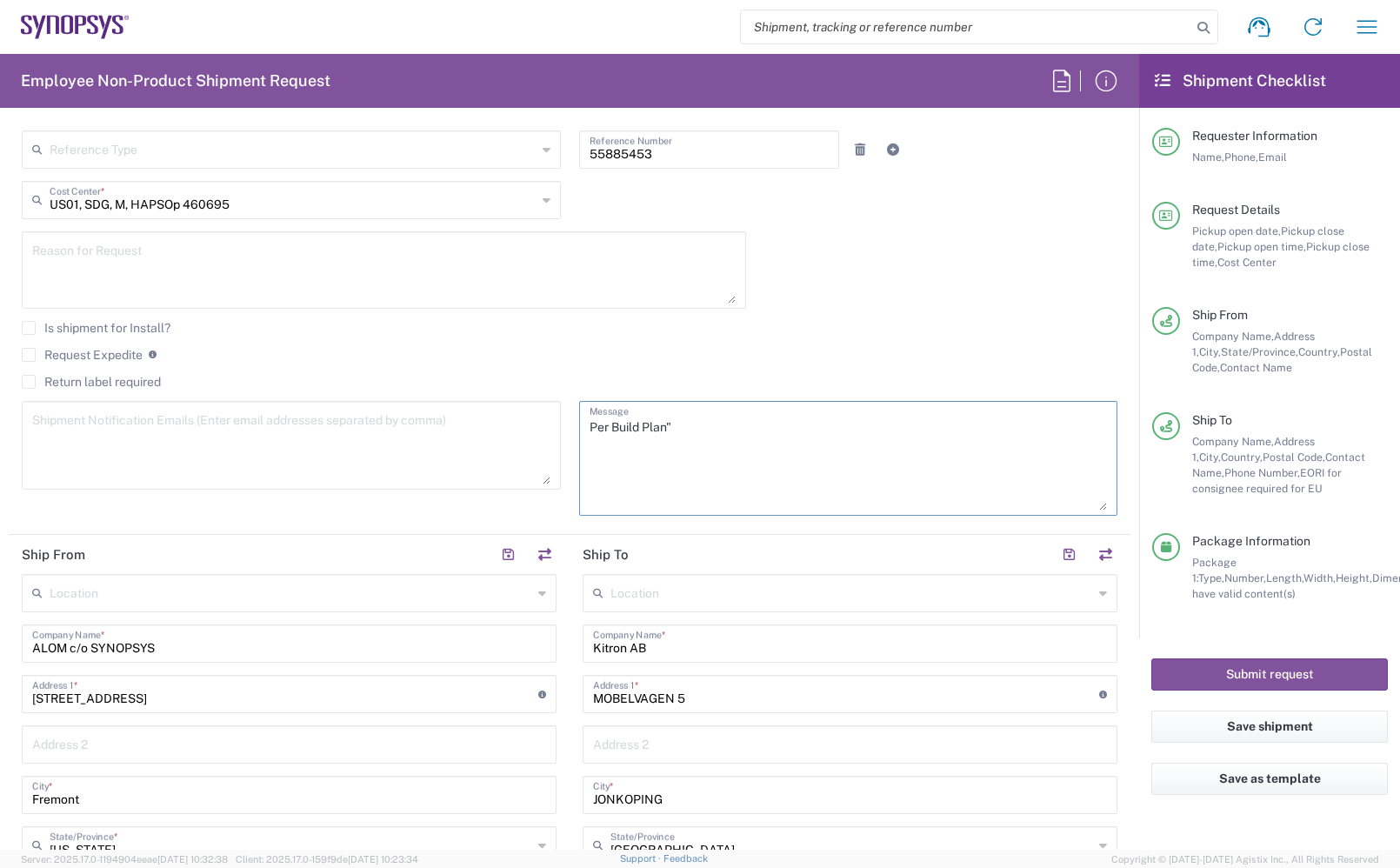
drag, startPoint x: 726, startPoint y: 457, endPoint x: 485, endPoint y: 404, distance: 246.8
click at [485, 404] on div "[DATE] × Pickup open date * Cancel Apply 04:00 PM Pickup open time * [DATE] × P…" at bounding box center [570, 225] width 1114 height 605
paste textarea "[EMAIL_ADDRESS][DOMAIN_NAME], [EMAIL_ADDRESS][DOMAIN_NAME], [EMAIL_ADDRESS][DOM…"
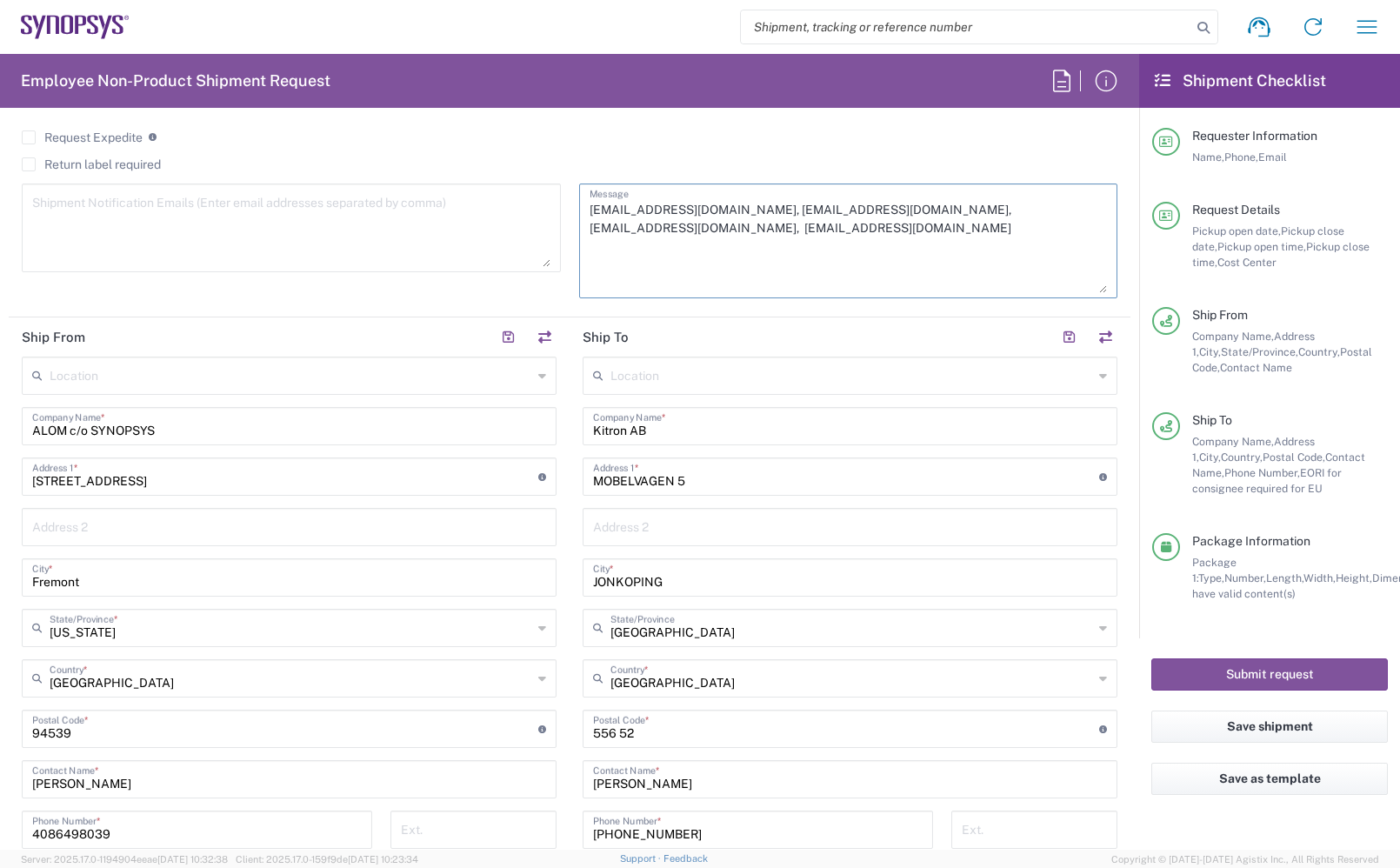
type textarea "[EMAIL_ADDRESS][DOMAIN_NAME], [EMAIL_ADDRESS][DOMAIN_NAME], [EMAIL_ADDRESS][DOM…"
drag, startPoint x: 698, startPoint y: 429, endPoint x: 510, endPoint y: 433, distance: 188.0
click at [510, 433] on div "Ship From Location [GEOGRAPHIC_DATA] DE04 Agrate Brianza IT01 [GEOGRAPHIC_DATA]…" at bounding box center [569, 706] width 1122 height 777
type input "sa"
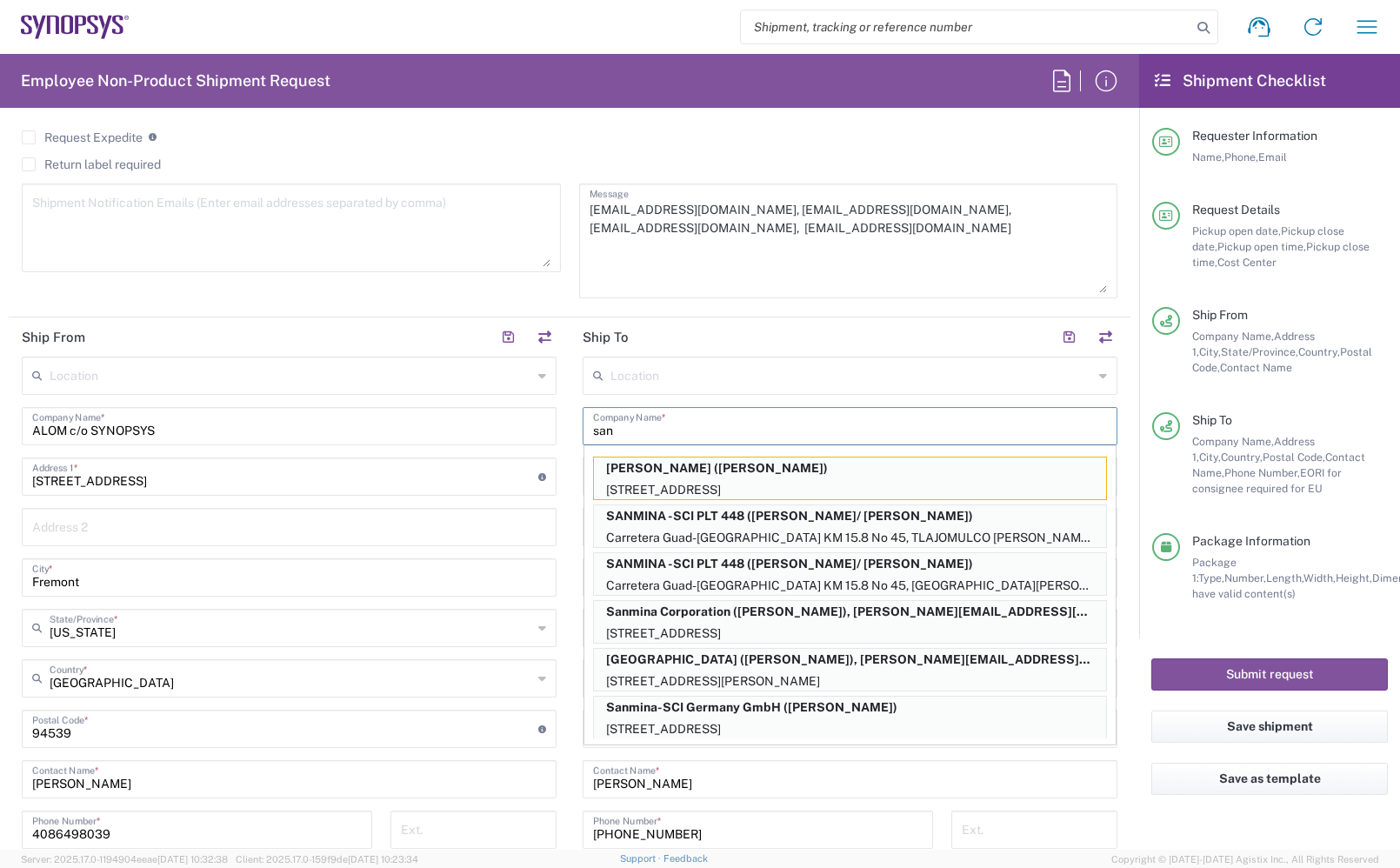
type input "Sanmina Corporation"
type input "60 E. Plumeria"
type input "san jose"
type input "[US_STATE]"
type input "[GEOGRAPHIC_DATA]"
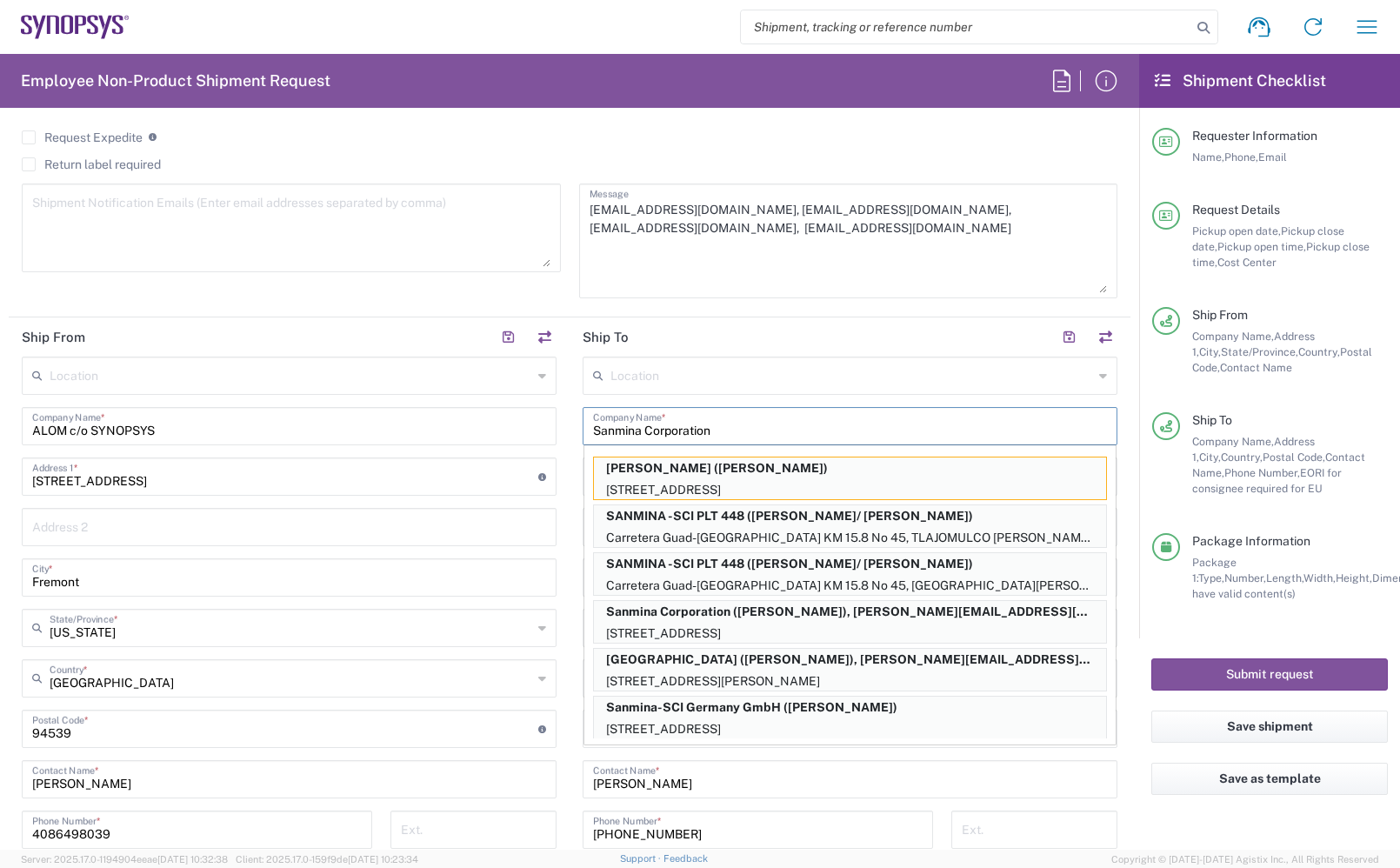
type input "95134"
type input "4089811626"
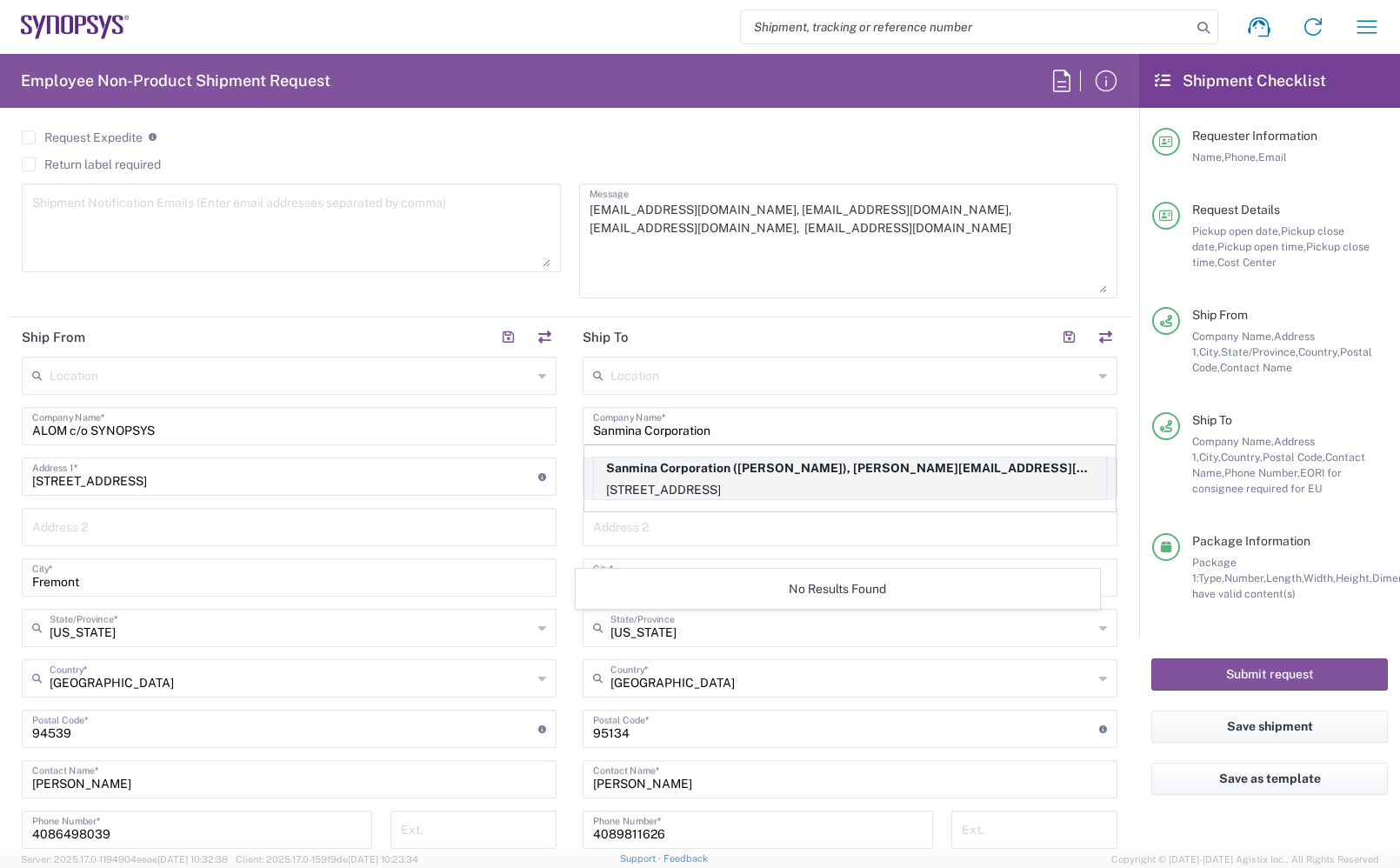
click at [806, 479] on p "Sanmina Corporation ([PERSON_NAME]), [PERSON_NAME][EMAIL_ADDRESS][DOMAIN_NAME]" at bounding box center [850, 468] width 512 height 22
type input "[GEOGRAPHIC_DATA]"
type input "[PERSON_NAME]"
type input "9169908841"
type input "[PERSON_NAME][EMAIL_ADDRESS][DOMAIN_NAME]"
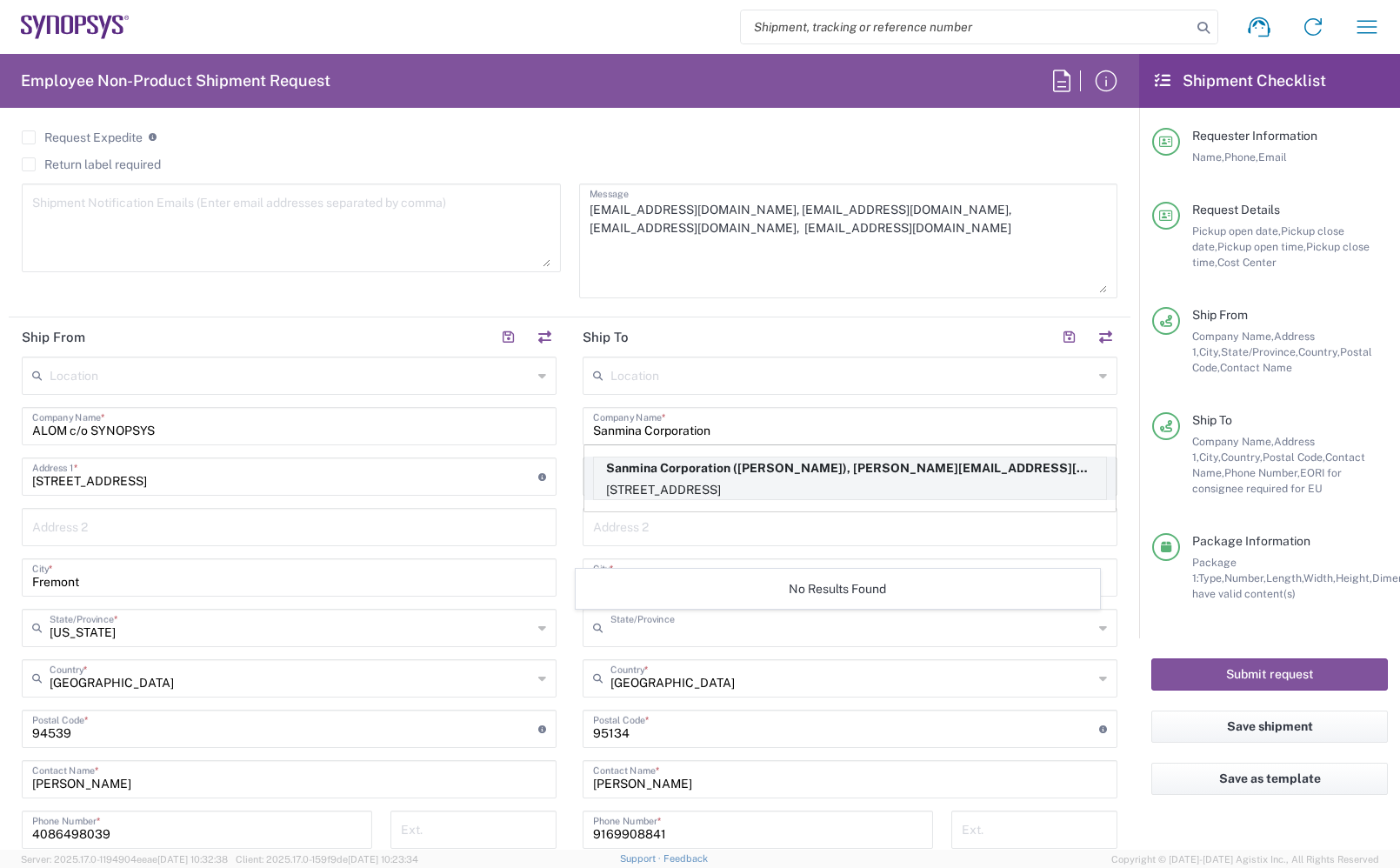
type input "[US_STATE]"
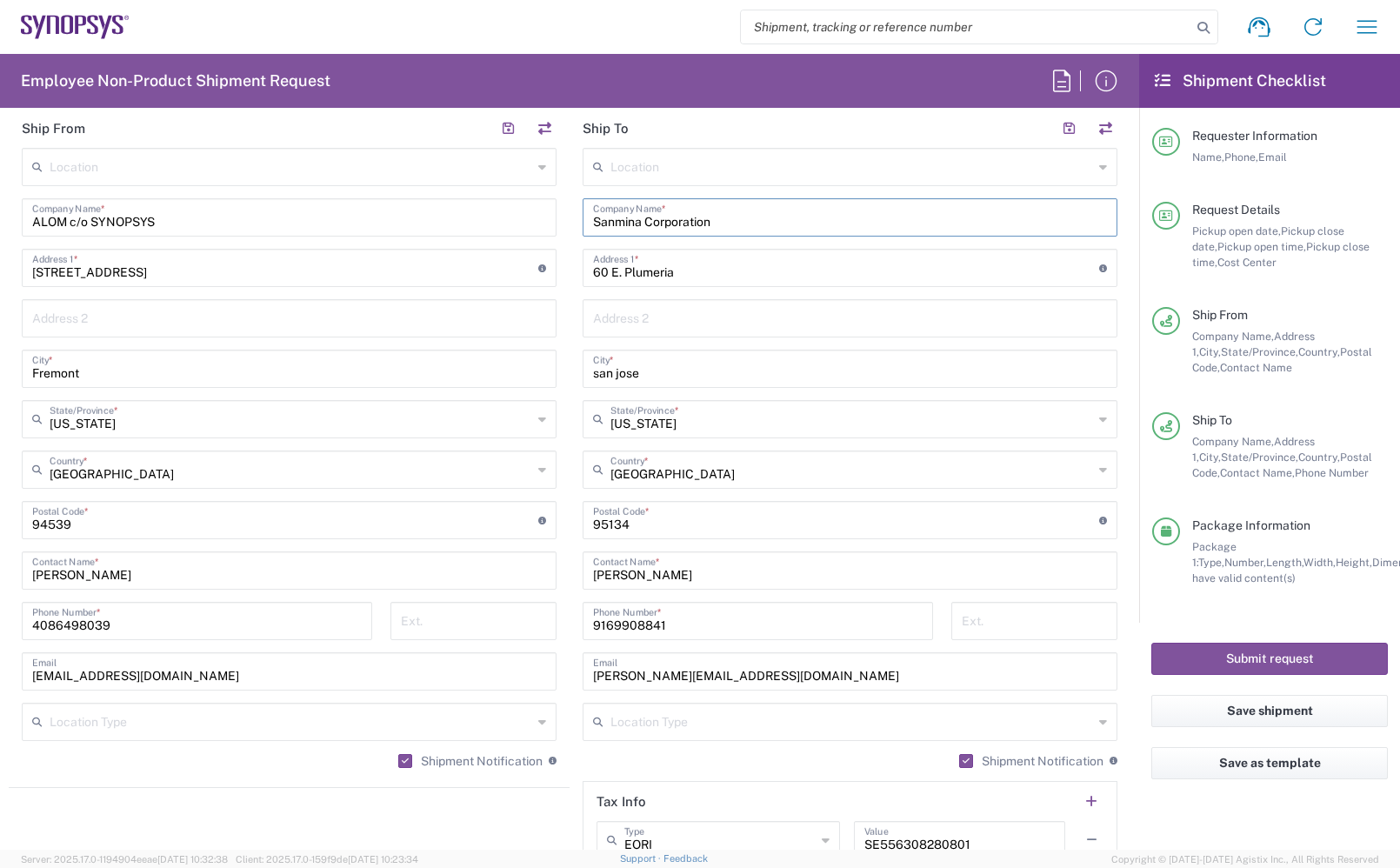
scroll to position [978, 0]
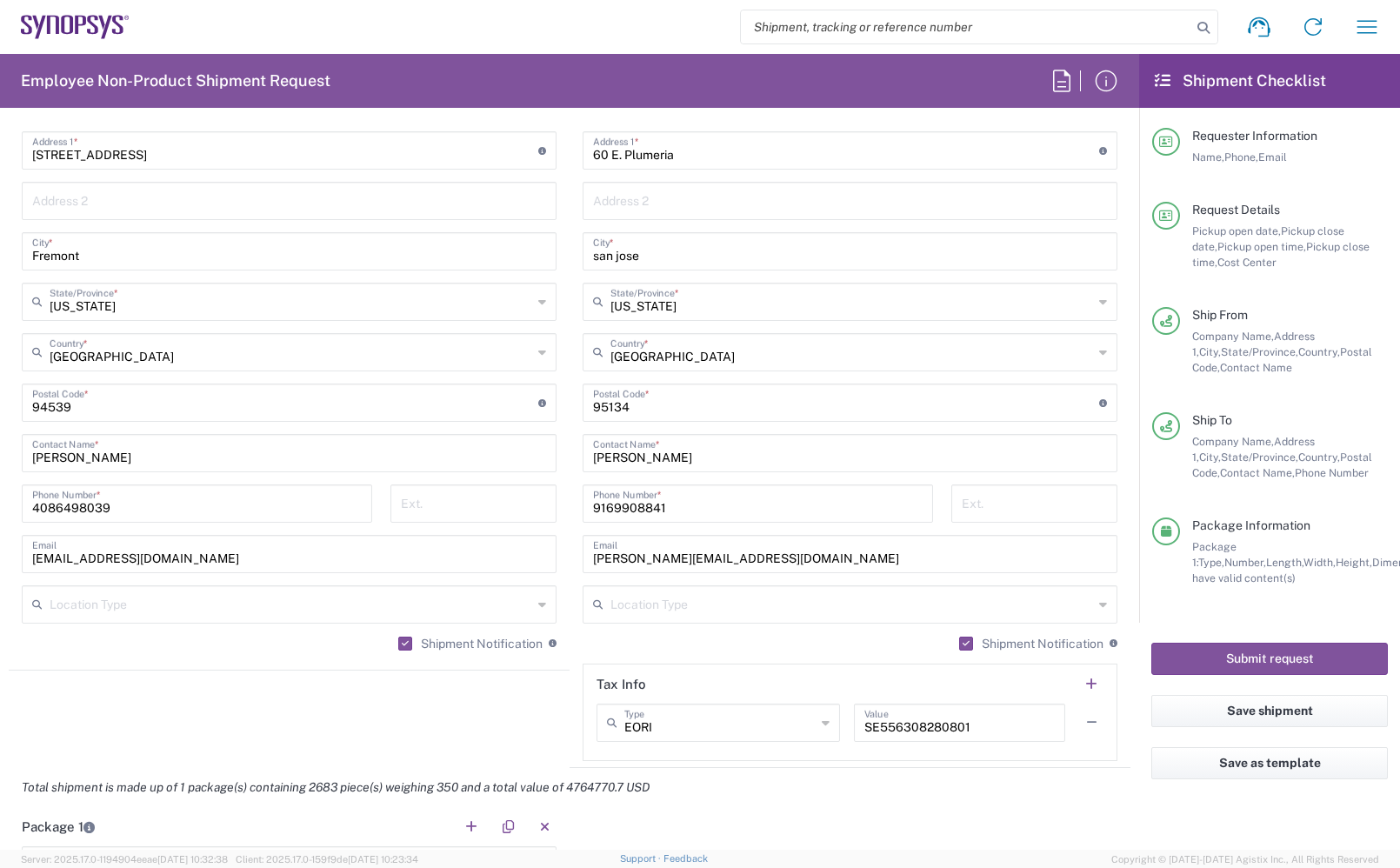
click at [960, 642] on label "Shipment Notification" at bounding box center [1032, 644] width 145 height 14
click at [963, 644] on input "Shipment Notification" at bounding box center [963, 644] width 0 height 0
click at [398, 651] on label "Shipment Notification" at bounding box center [470, 644] width 145 height 14
click at [402, 644] on input "Shipment Notification" at bounding box center [402, 644] width 0 height 0
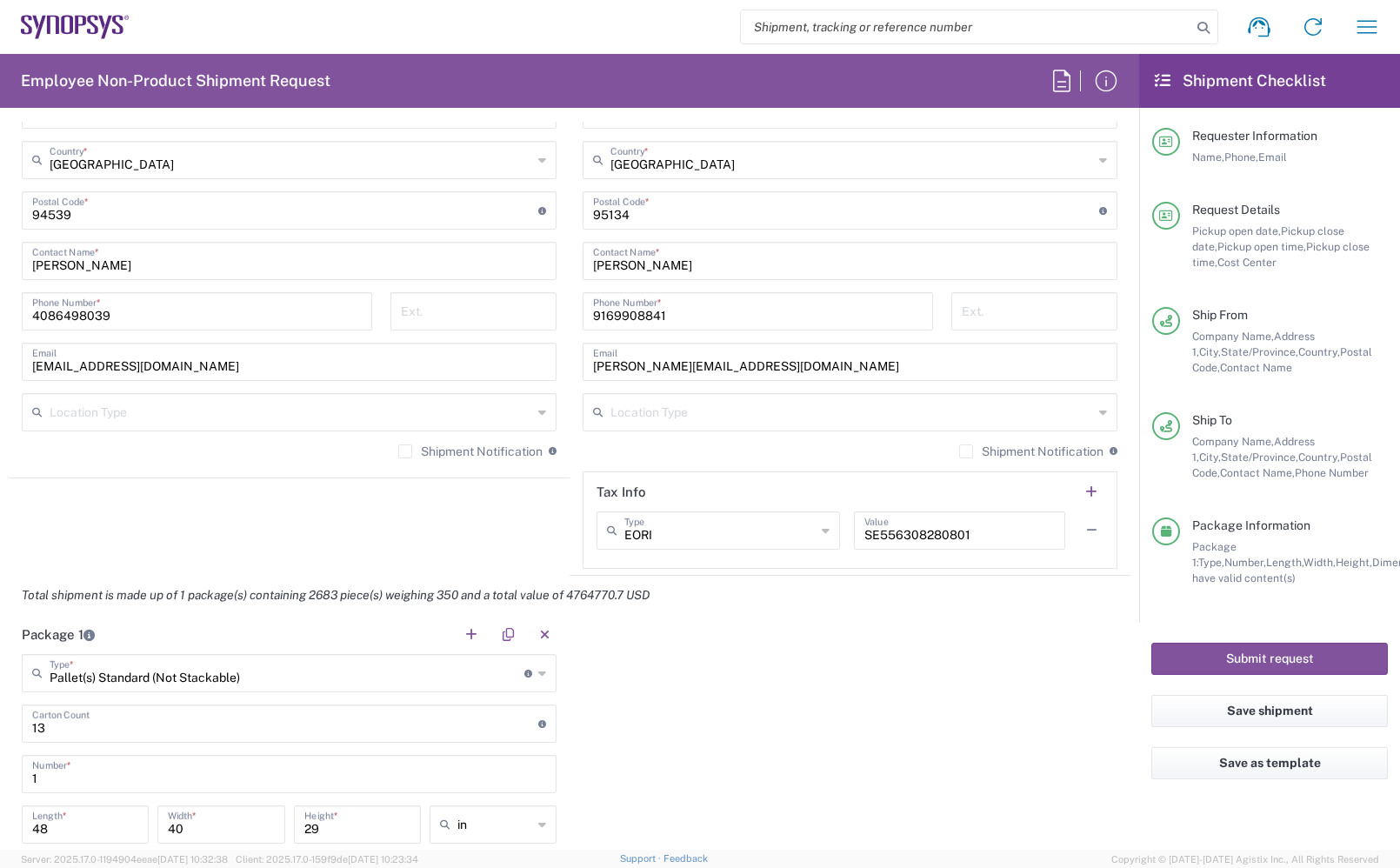
scroll to position [1305, 0]
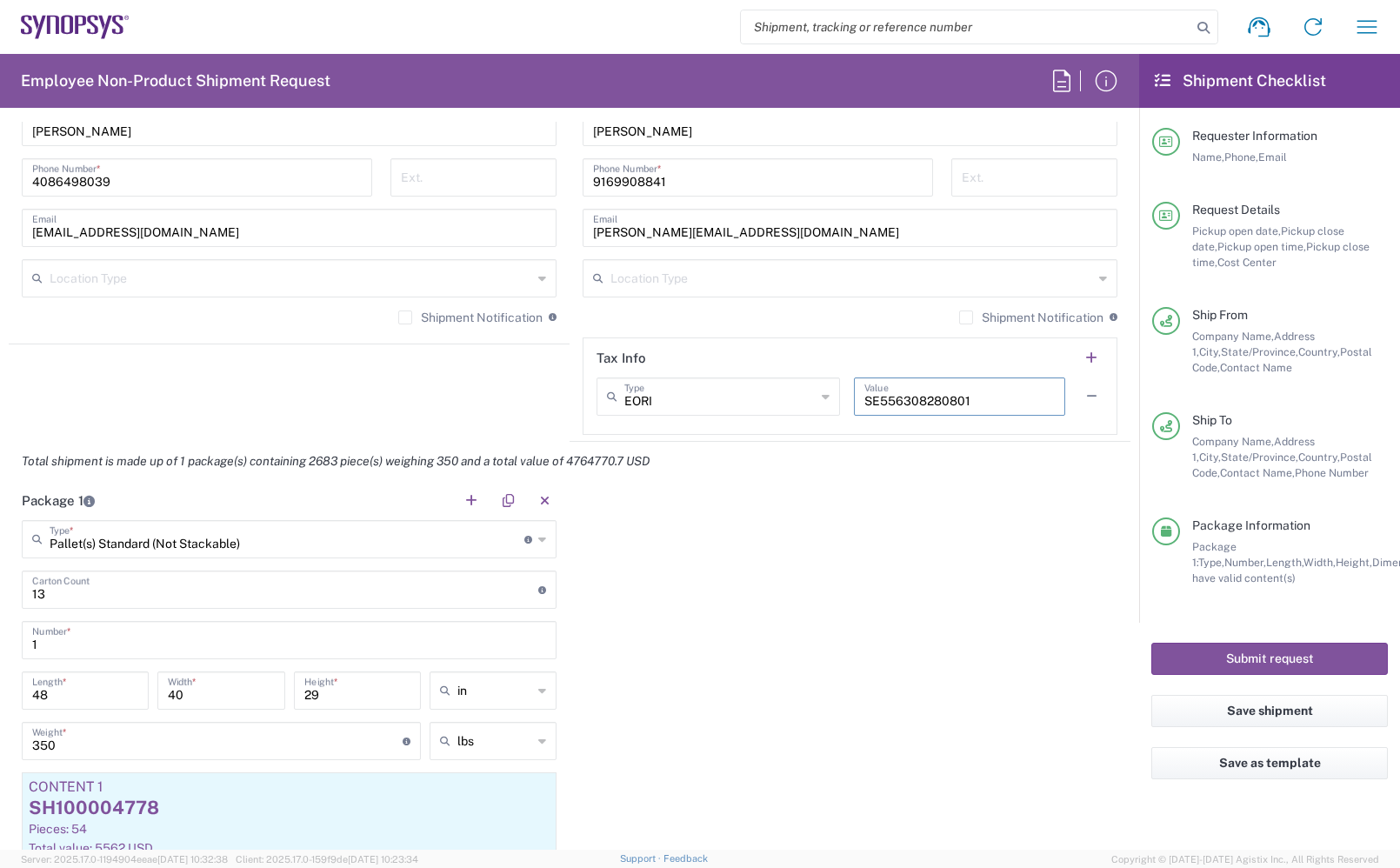
drag, startPoint x: 992, startPoint y: 407, endPoint x: 772, endPoint y: 424, distance: 220.7
click at [772, 423] on div "EORI Type EORI EIN Other TIN VAT SE556308280801 Value" at bounding box center [850, 403] width 507 height 50
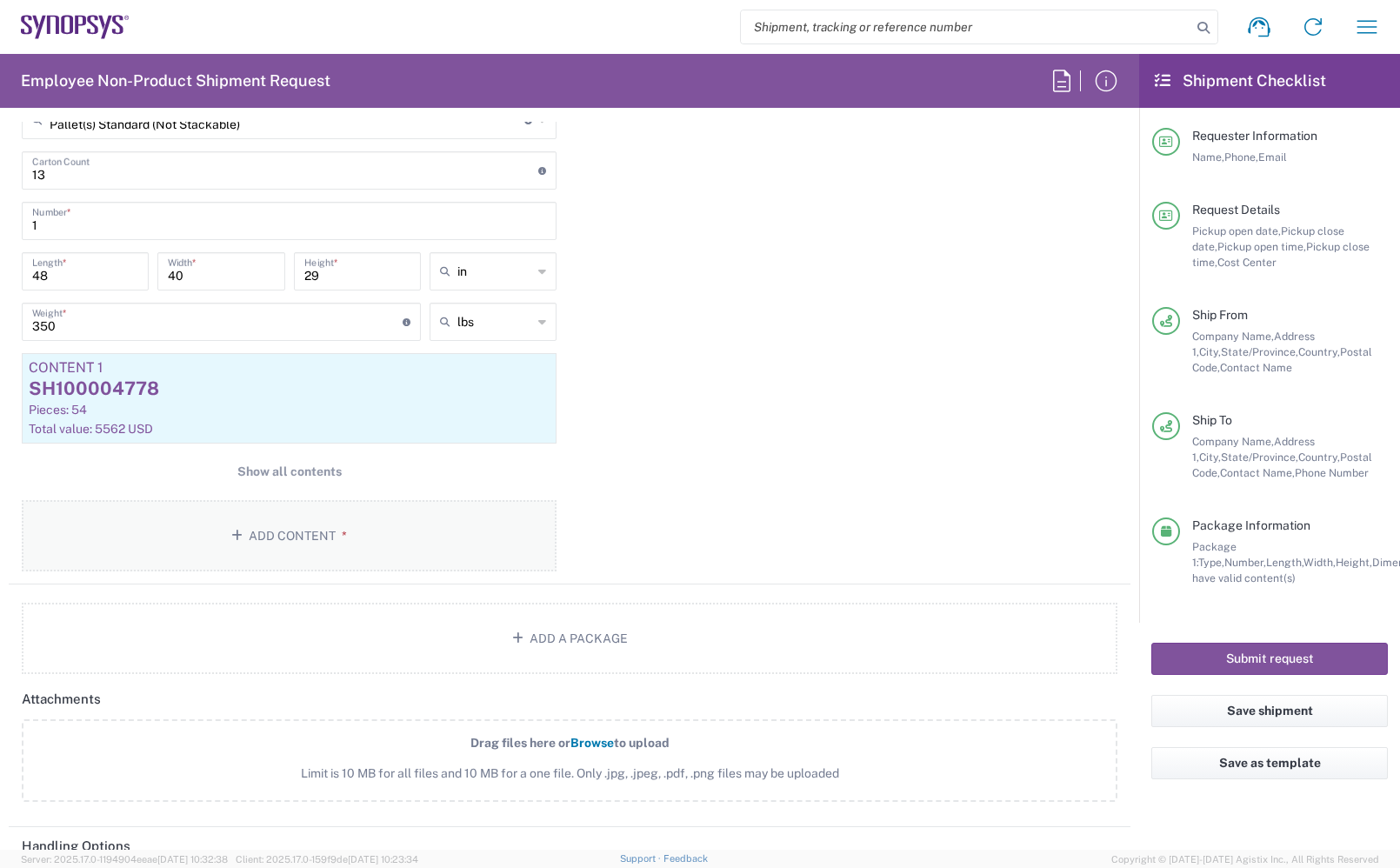
scroll to position [1740, 0]
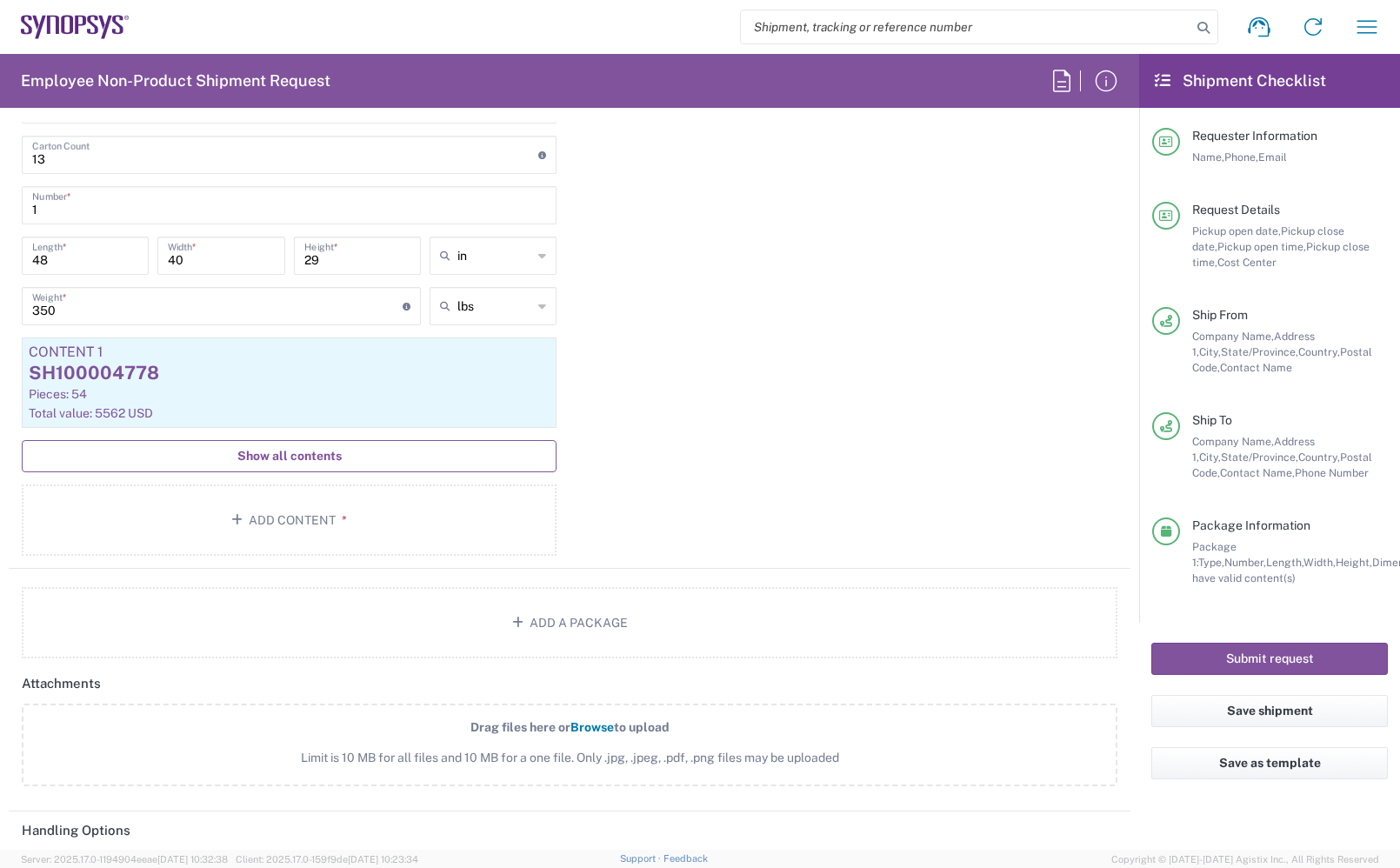
click at [349, 463] on button "Show all contents" at bounding box center [290, 456] width 535 height 32
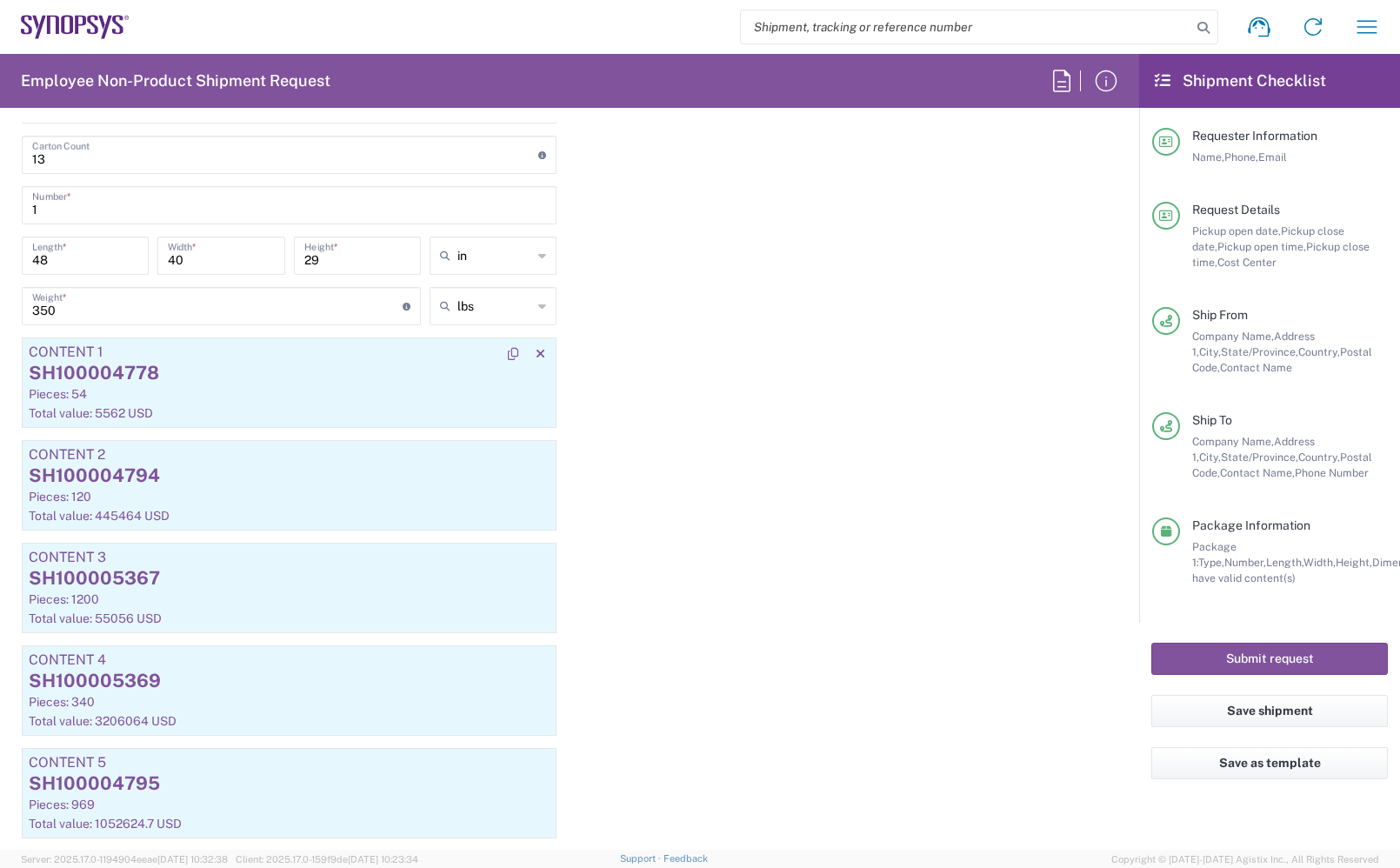
click at [312, 400] on div "Pieces: 54" at bounding box center [290, 394] width 521 height 16
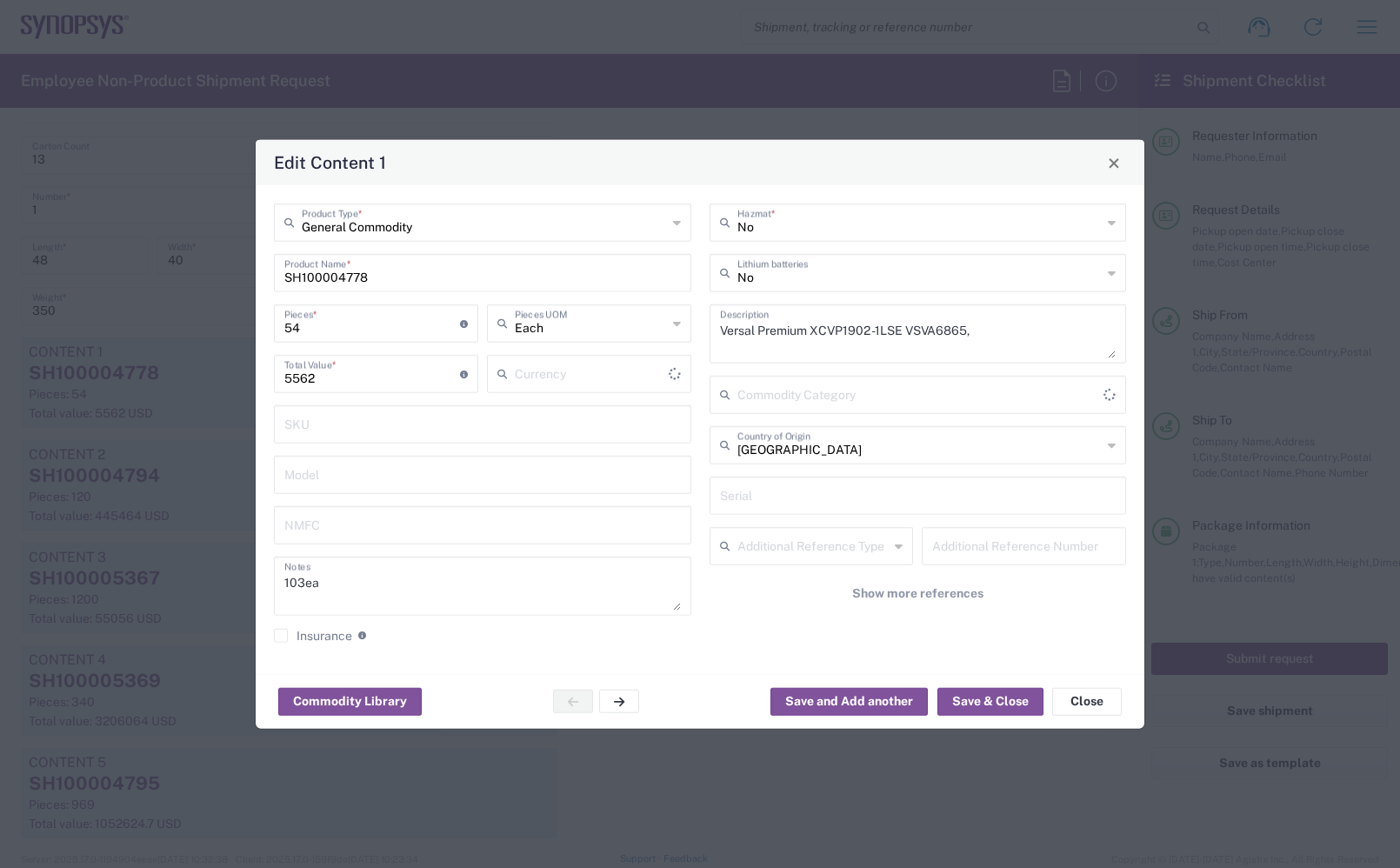
type input "US Dollar"
drag, startPoint x: 344, startPoint y: 324, endPoint x: 226, endPoint y: 313, distance: 118.5
click at [226, 313] on div "Edit Content 1 General Commodity Product Type * SH100004778 Product Name * 54 P…" at bounding box center [700, 434] width 1400 height 868
type input "6"
type input "618"
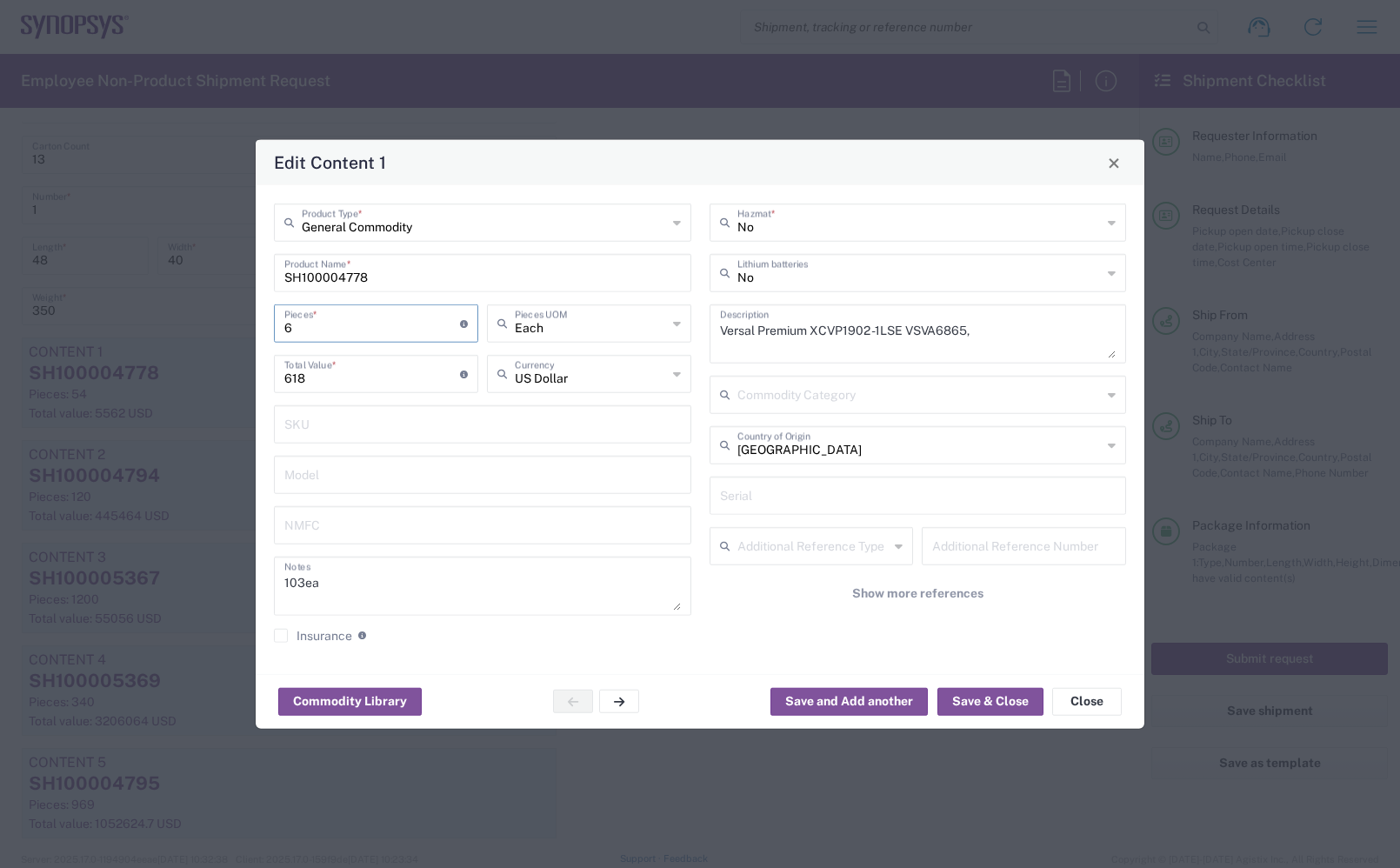
type input "65"
type input "6695"
type input "655"
type input "67465"
type input "655"
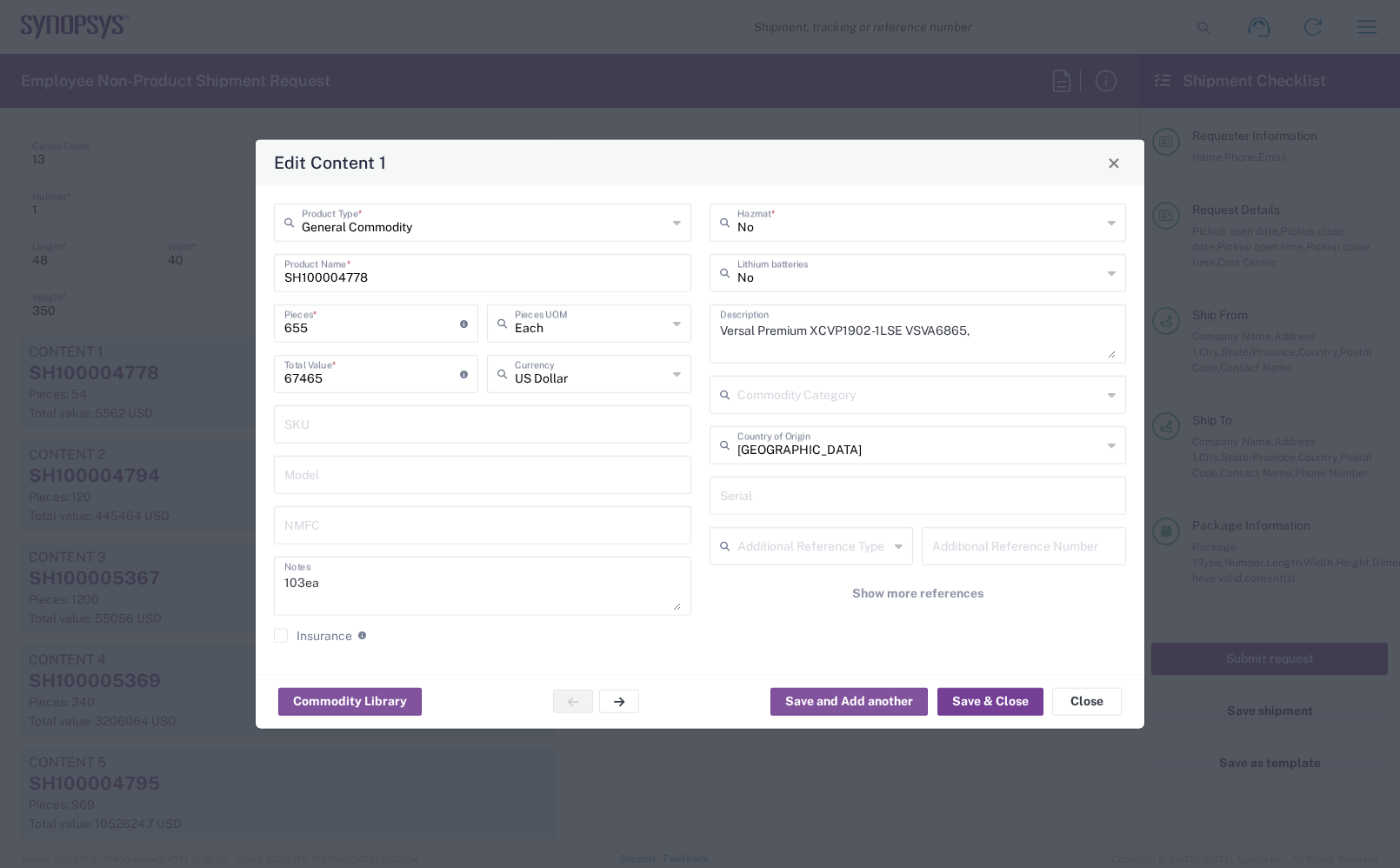
click at [990, 707] on button "Save & Close" at bounding box center [990, 701] width 106 height 28
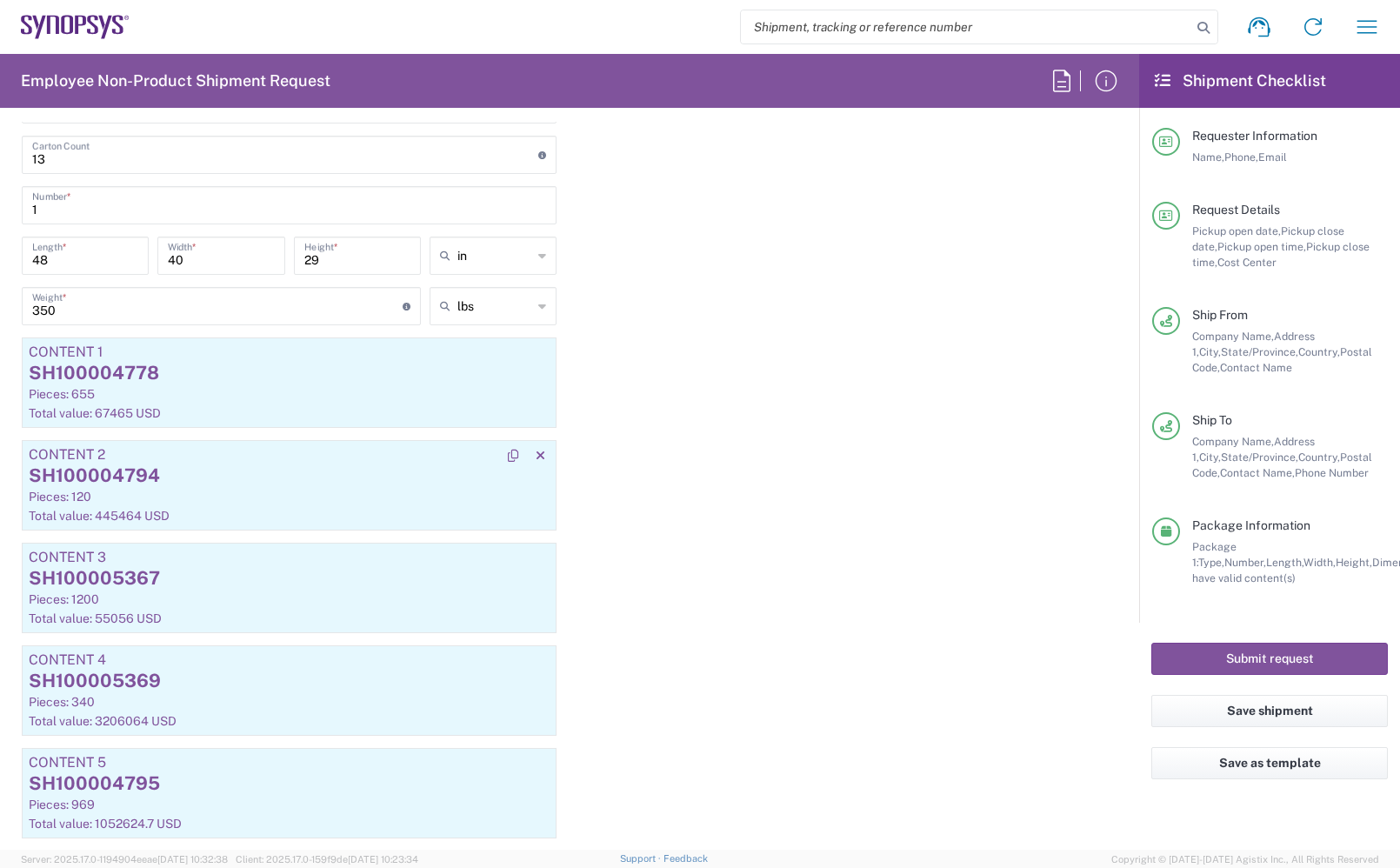
click at [244, 489] on div "SH100004794" at bounding box center [290, 476] width 521 height 26
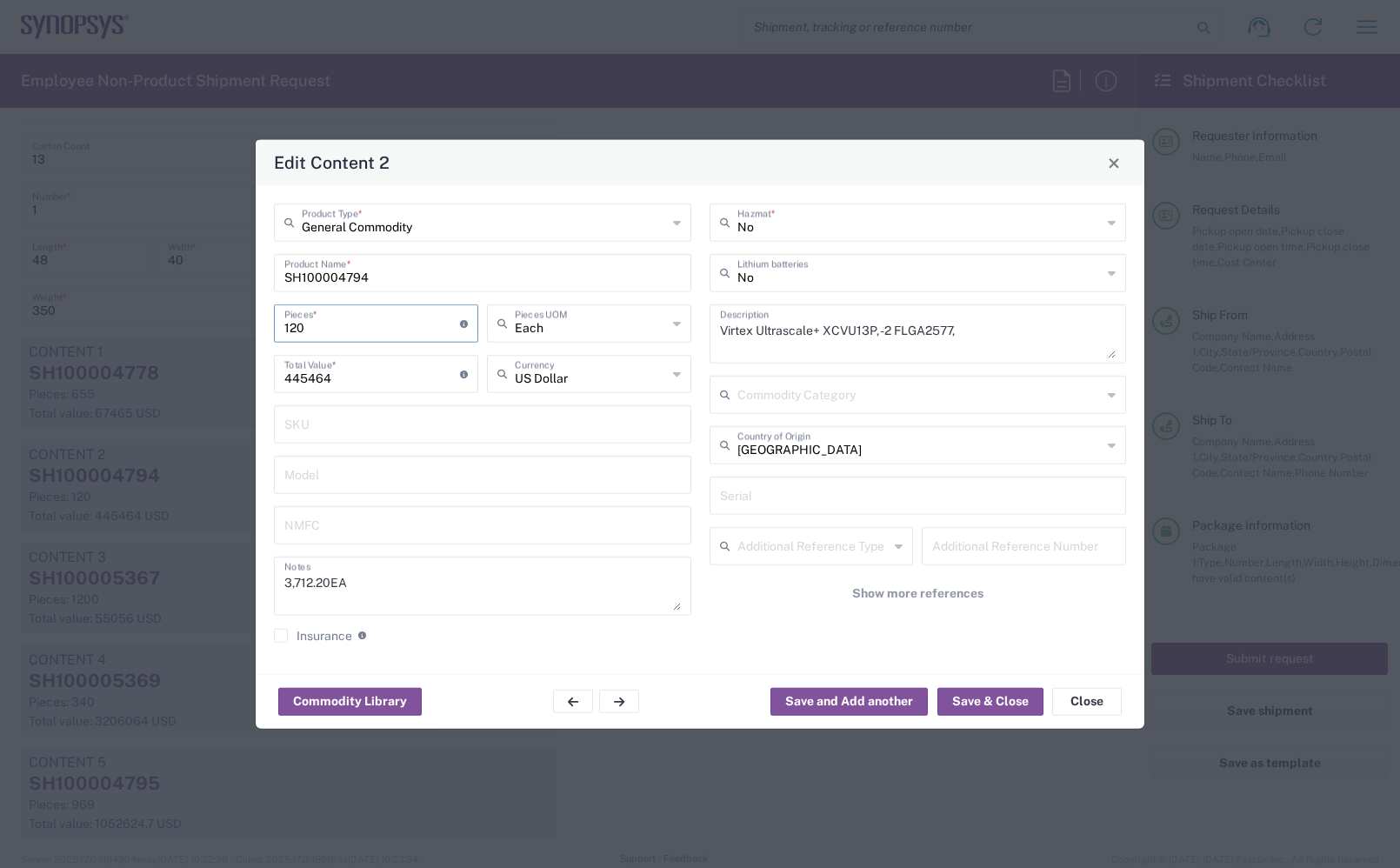
drag, startPoint x: 196, startPoint y: 327, endPoint x: 124, endPoint y: 331, distance: 72.1
click at [102, 327] on div "Edit Content 2 General Commodity Product Type * SH100004794 Product Name * 120 …" at bounding box center [700, 434] width 1400 height 868
type input "2"
type input "7424.4"
type input "28"
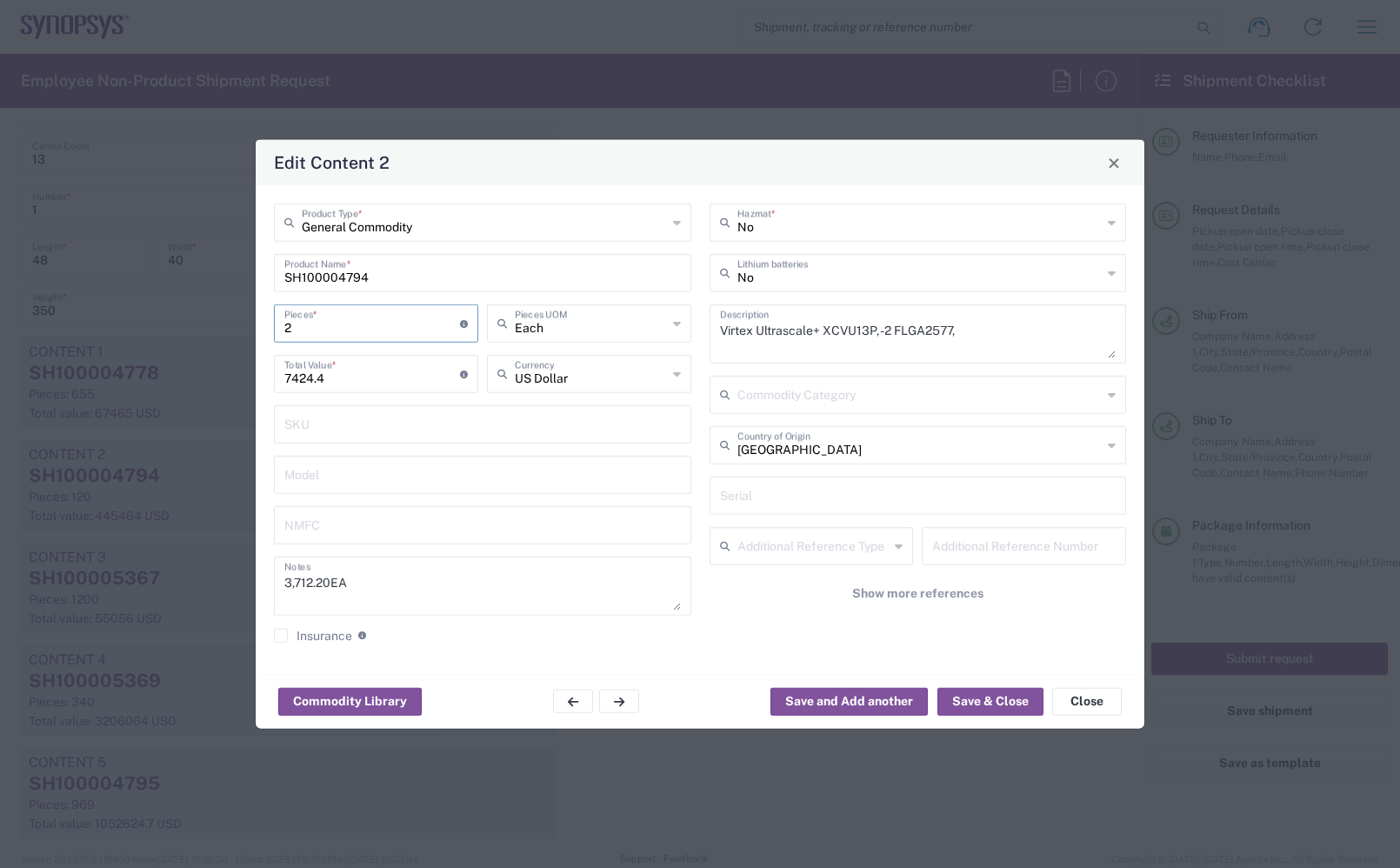
type input "103941.6"
type input "280"
type input "1039416"
type input "280"
click at [957, 688] on button "Save & Close" at bounding box center [990, 701] width 106 height 28
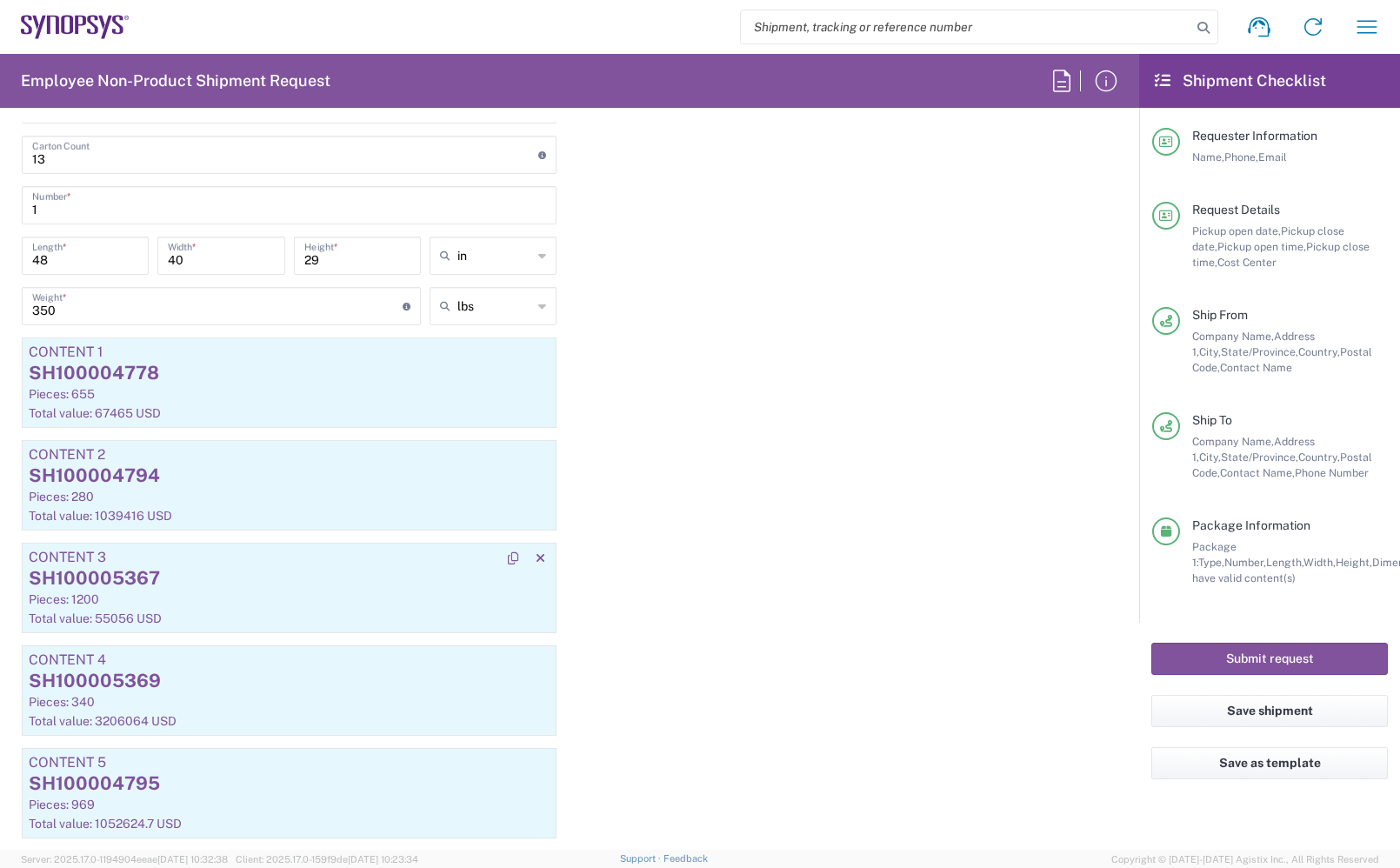
click at [128, 585] on div "SH100005367" at bounding box center [290, 578] width 521 height 26
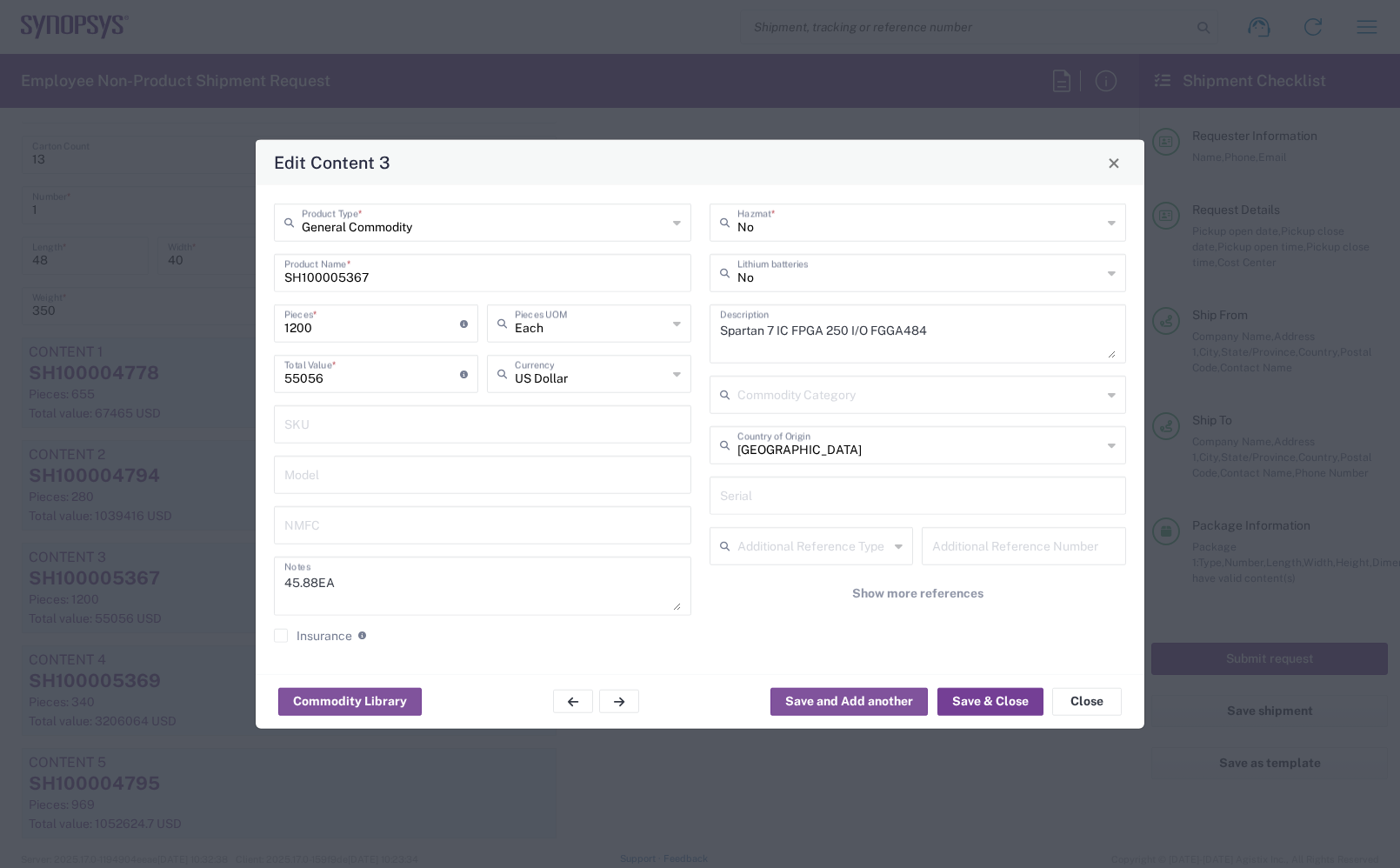
click at [1010, 698] on button "Save & Close" at bounding box center [990, 701] width 106 height 28
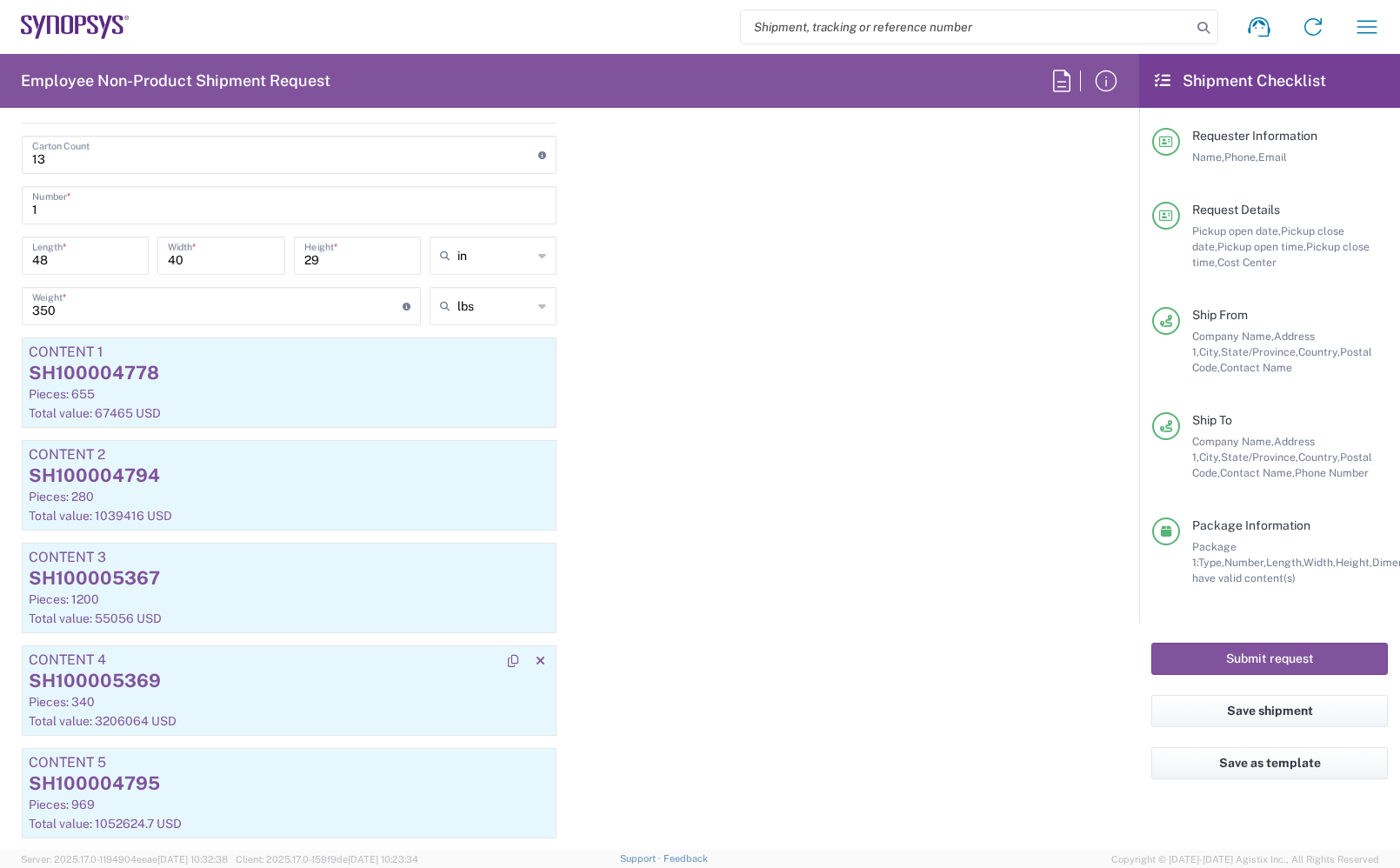
click at [251, 684] on div "SH100005369" at bounding box center [290, 682] width 521 height 26
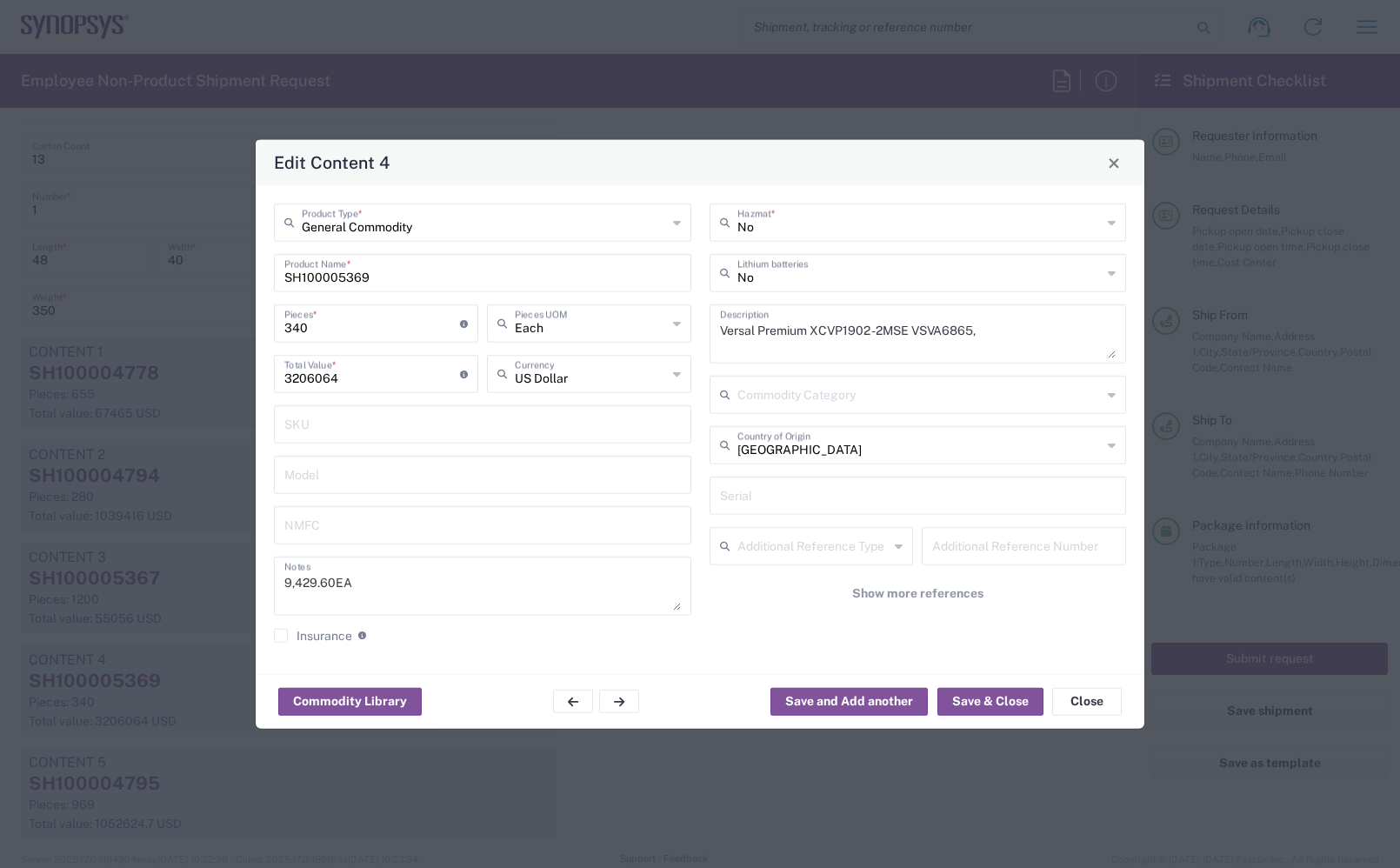
drag, startPoint x: 358, startPoint y: 323, endPoint x: 184, endPoint y: 328, distance: 174.1
click at [184, 328] on div "Edit Content 4 General Commodity Product Type * SH100005369 Product Name * 340 …" at bounding box center [700, 434] width 1400 height 868
type input "5"
type input "47148"
type input "51"
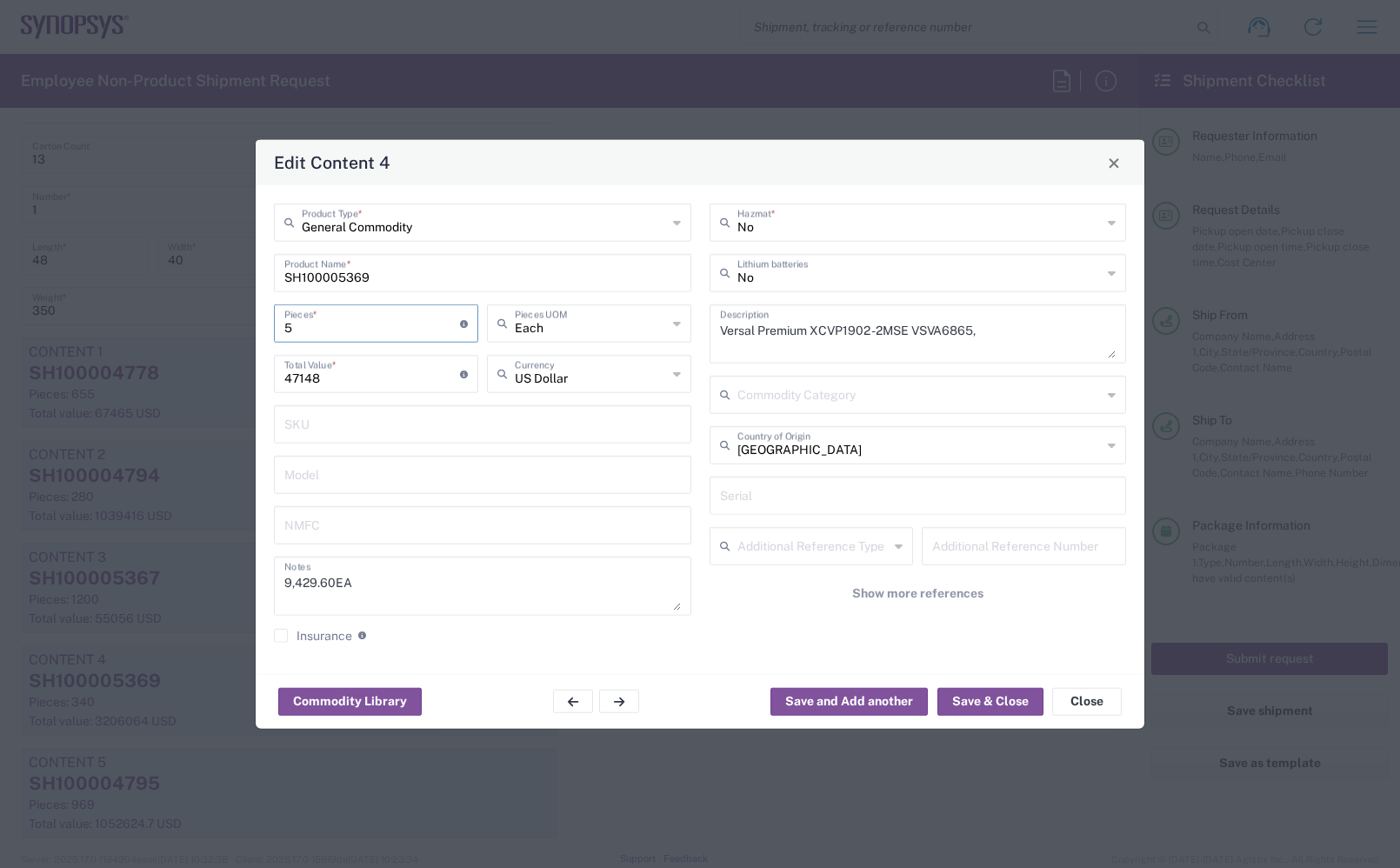
type input "480909.6"
type input "510"
type input "4809096"
type input "510"
click at [981, 694] on button "Save & Close" at bounding box center [990, 701] width 106 height 28
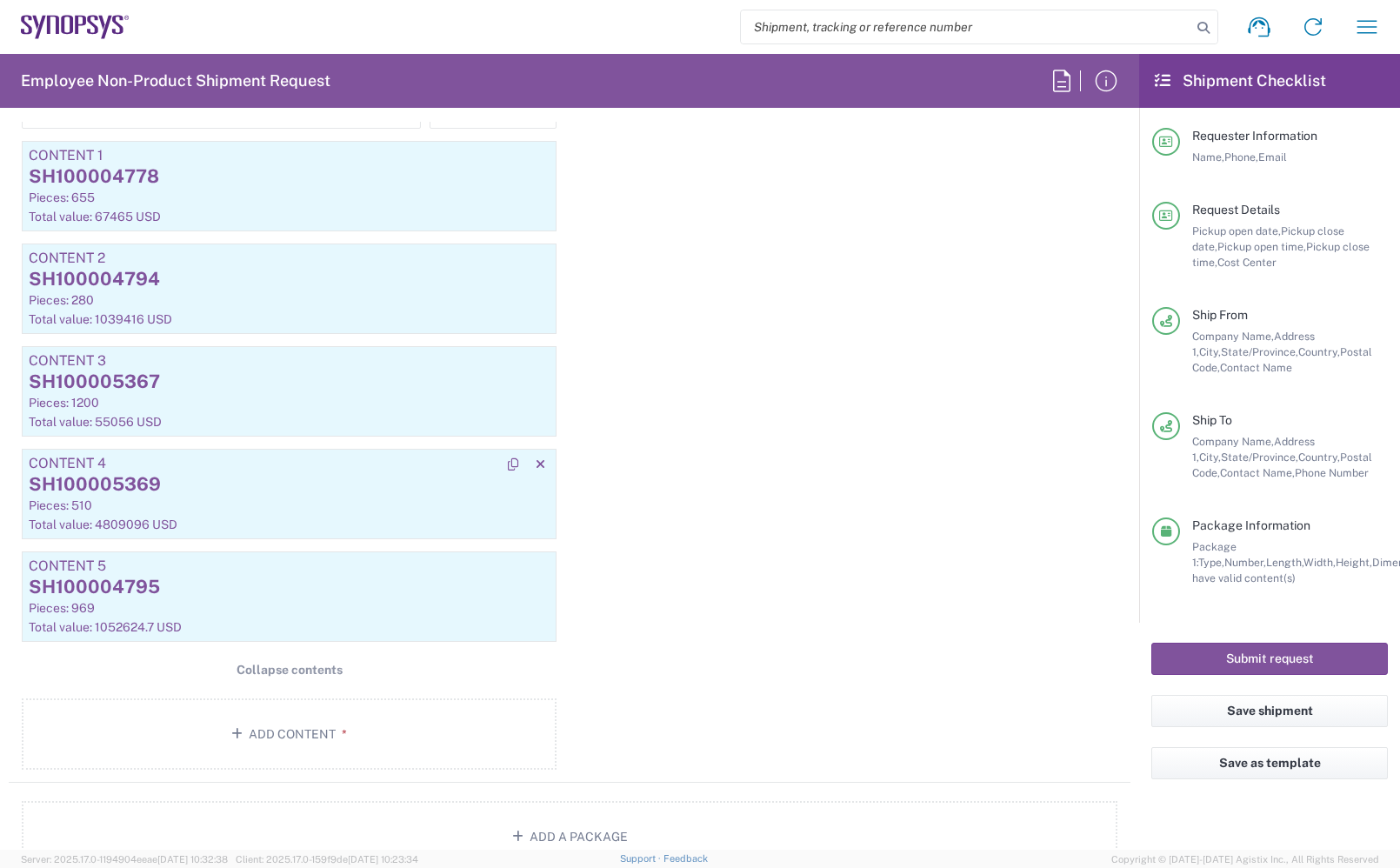
scroll to position [1958, 0]
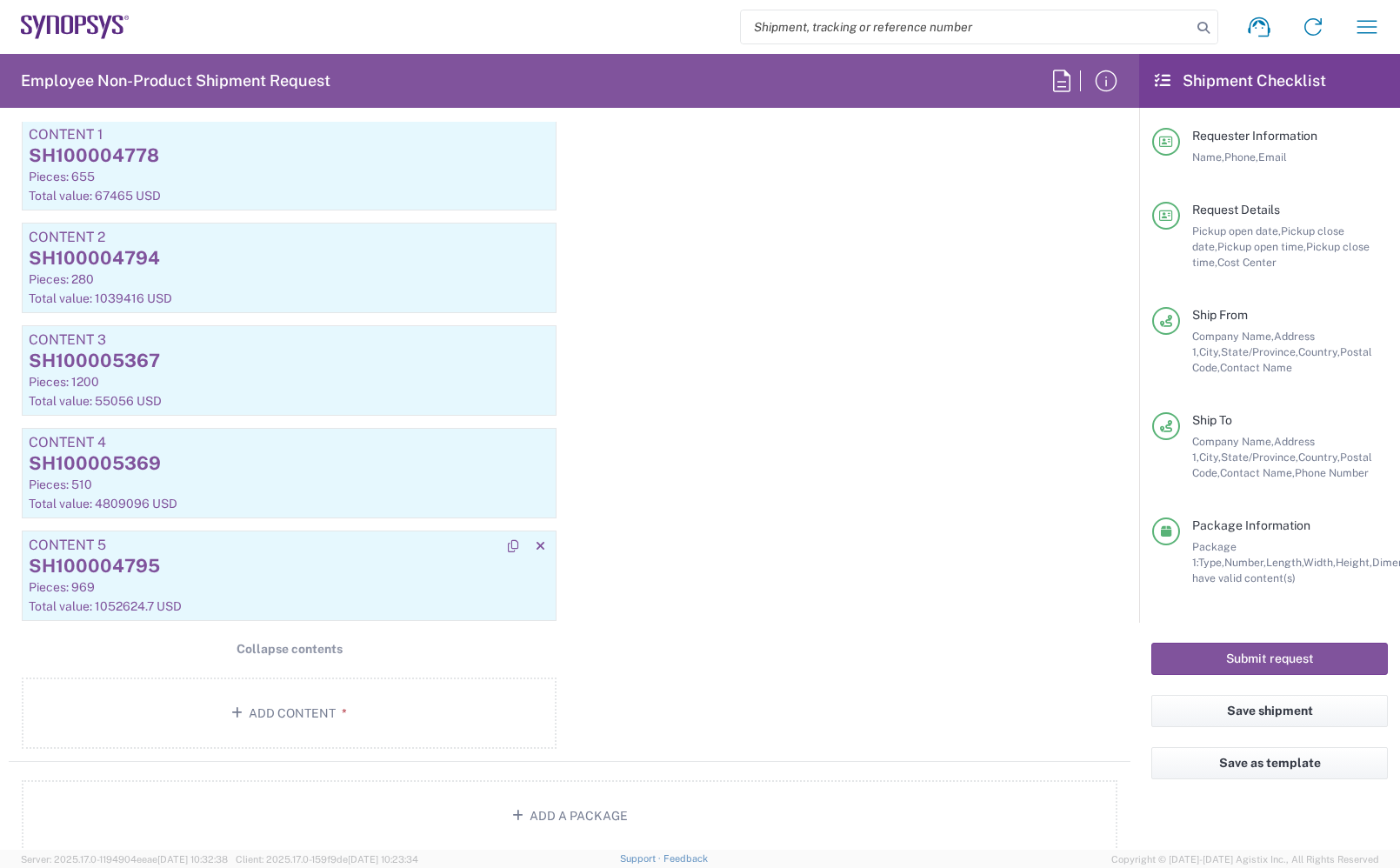
click at [242, 587] on div "Pieces: 969" at bounding box center [290, 587] width 521 height 16
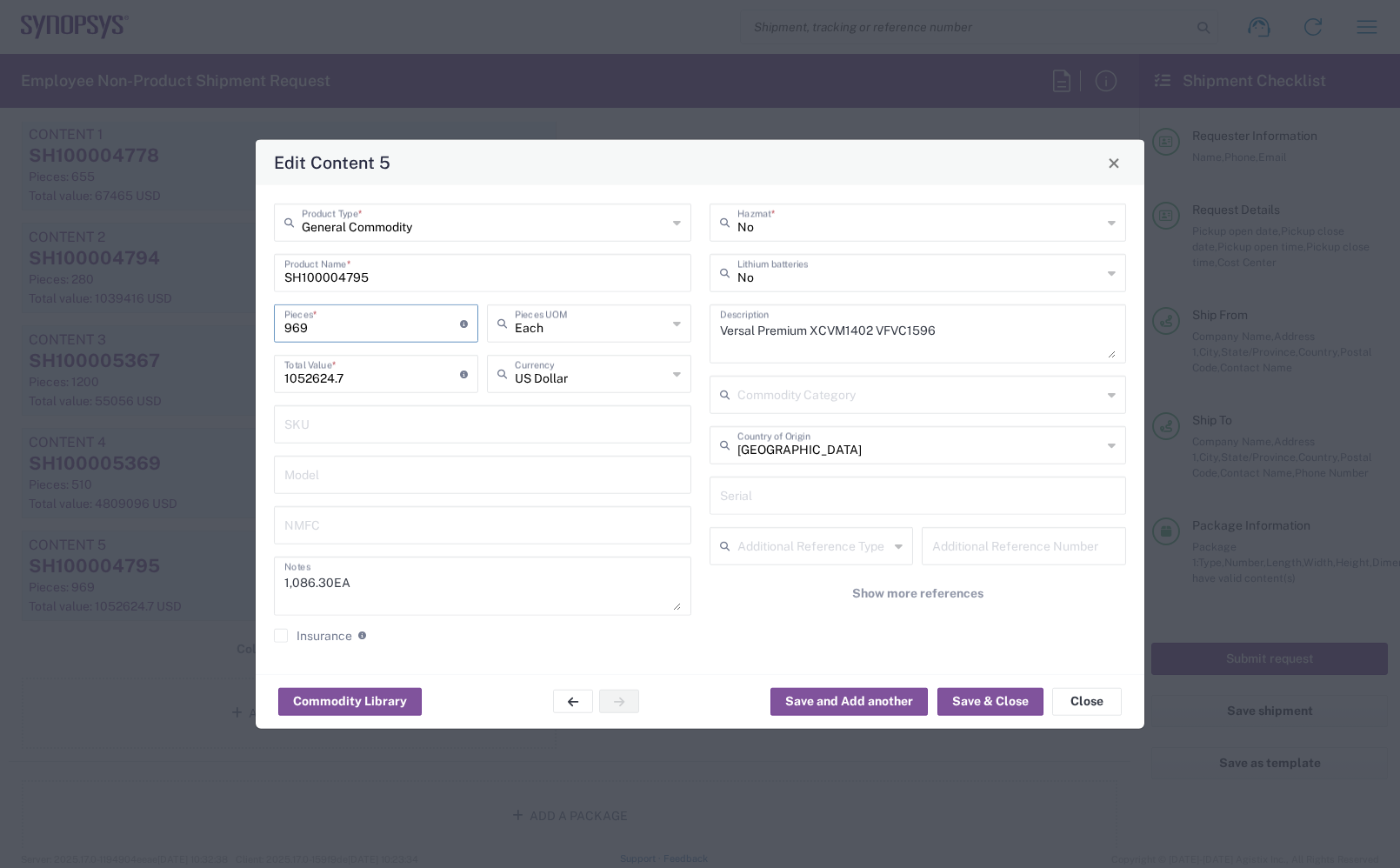
drag, startPoint x: 380, startPoint y: 322, endPoint x: 136, endPoint y: 332, distance: 244.2
click at [136, 332] on div "Edit Content 5 General Commodity Product Type * SH100004795 Product Name * 969 …" at bounding box center [700, 434] width 1400 height 868
type input "3"
type input "3258.9"
type input "36"
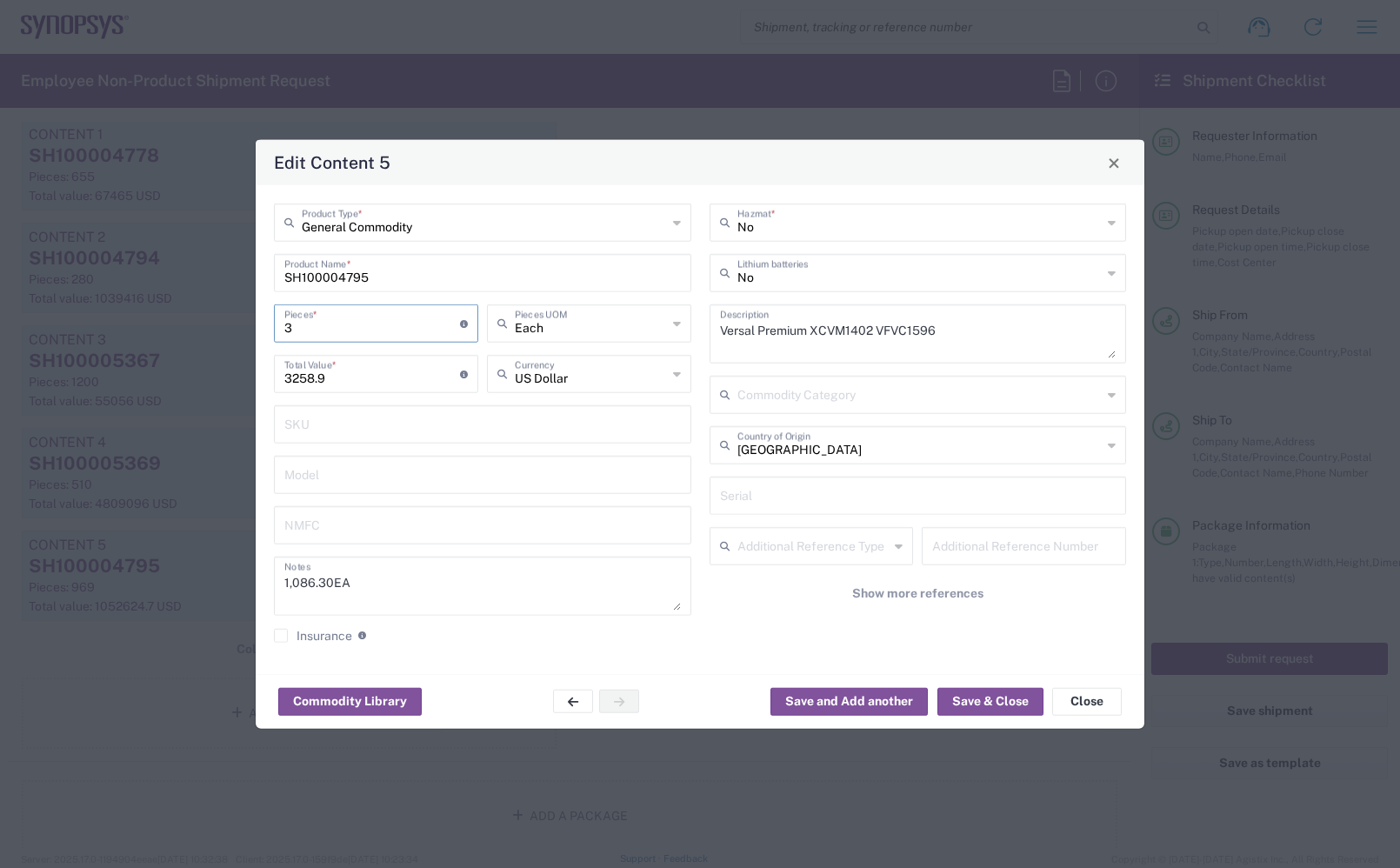
type input "39106.8"
type input "367"
type input "398672.1"
type input "367"
click at [954, 690] on button "Save & Close" at bounding box center [990, 701] width 106 height 28
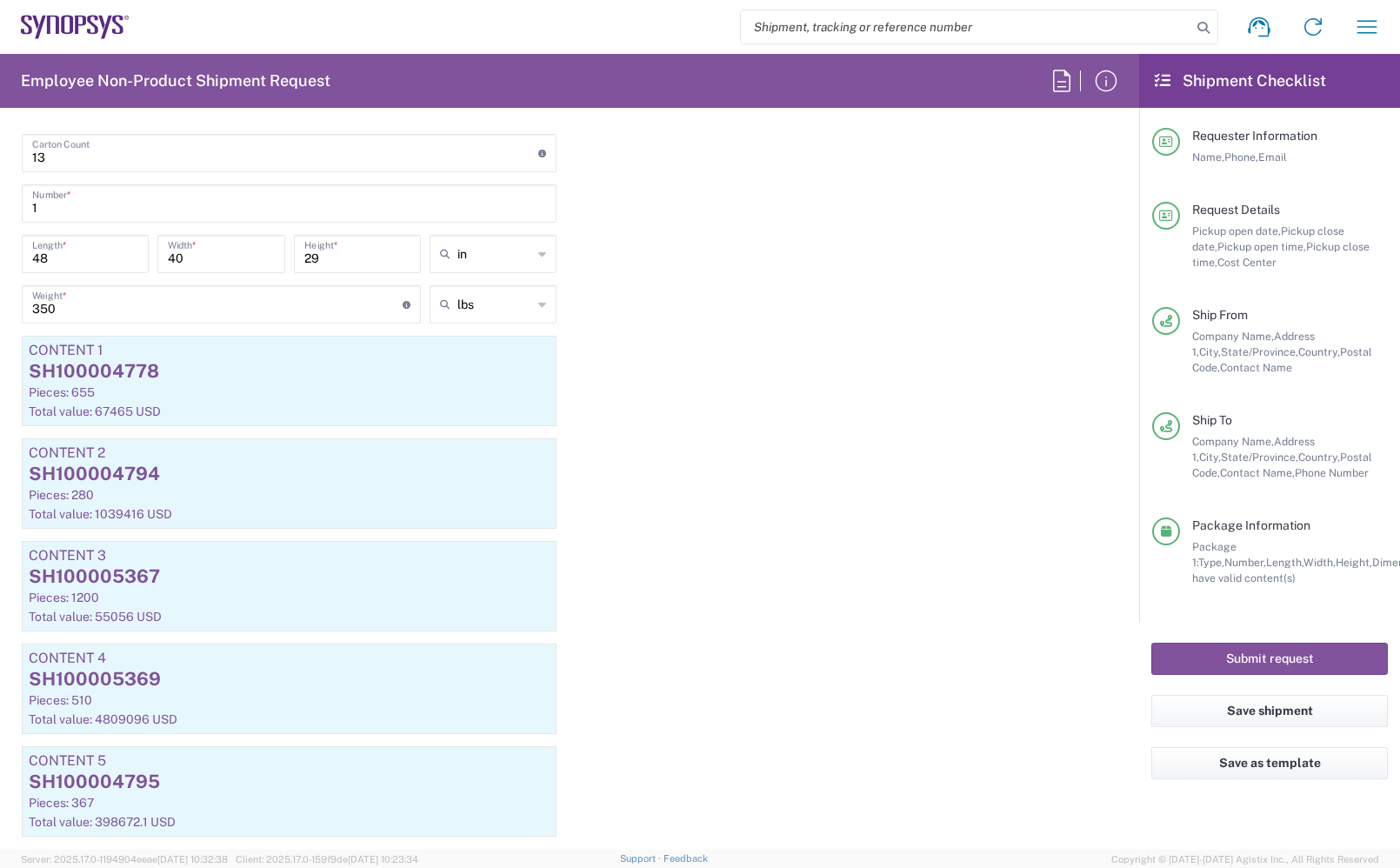
scroll to position [1740, 0]
drag, startPoint x: 398, startPoint y: 389, endPoint x: 402, endPoint y: 437, distance: 48.2
click at [402, 437] on main "Pallet(s) Standard (Not Stackable) Type * Material used to package goods Pallet…" at bounding box center [289, 529] width 561 height 887
click at [646, 375] on div "Package 1 Pallet(s) Standard (Not Stackable) Type * Material used to package go…" at bounding box center [569, 512] width 1122 height 933
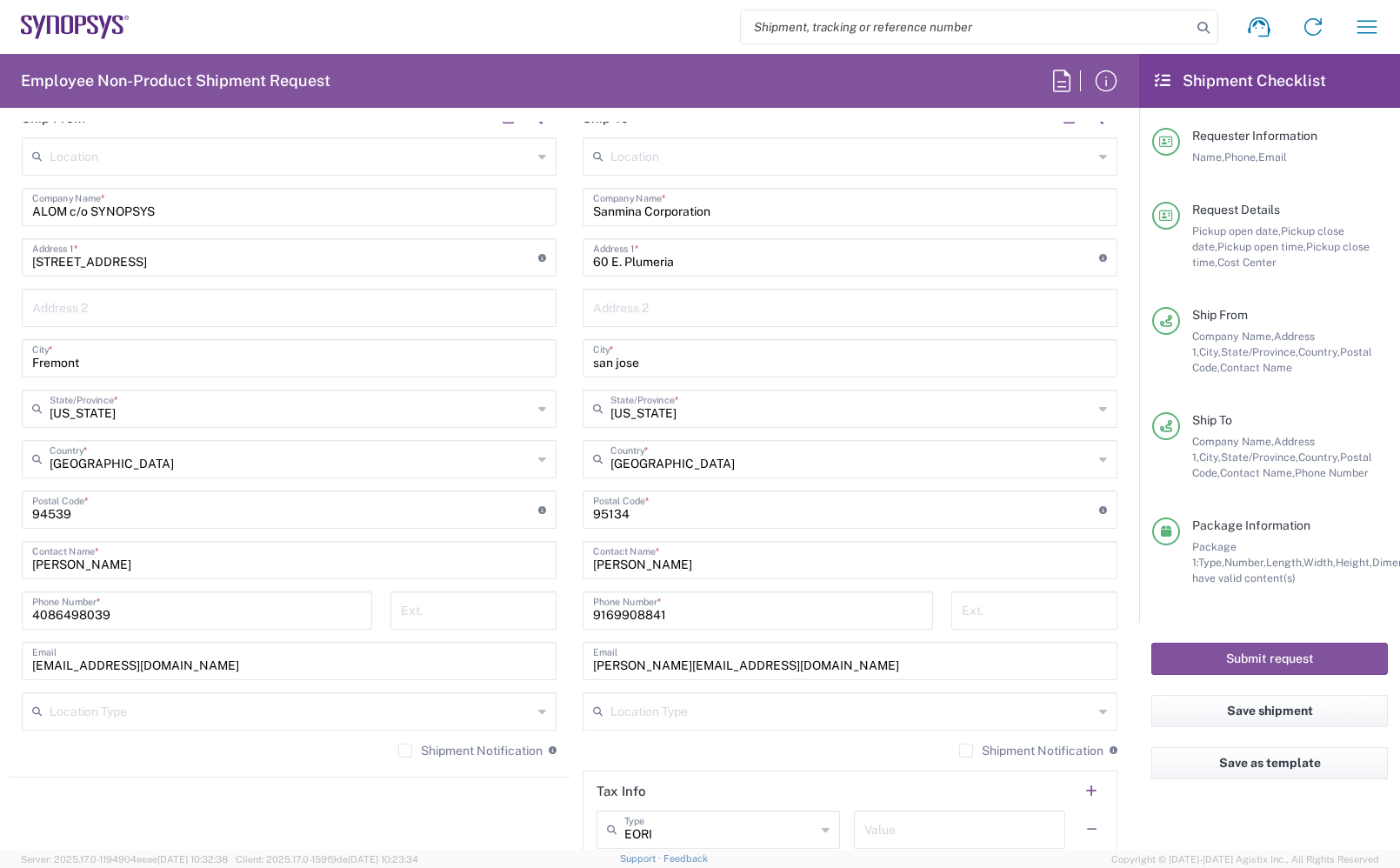
scroll to position [870, 0]
drag, startPoint x: 780, startPoint y: 659, endPoint x: 563, endPoint y: 640, distance: 217.8
click at [569, 640] on main "Location [GEOGRAPHIC_DATA] DE04 Agrate Brianza IT01 [GEOGRAPHIC_DATA] DE02 [GEO…" at bounding box center [849, 505] width 561 height 731
click at [398, 749] on label "Shipment Notification" at bounding box center [470, 752] width 145 height 14
click at [405, 752] on input "Shipment Notification" at bounding box center [405, 752] width 0 height 0
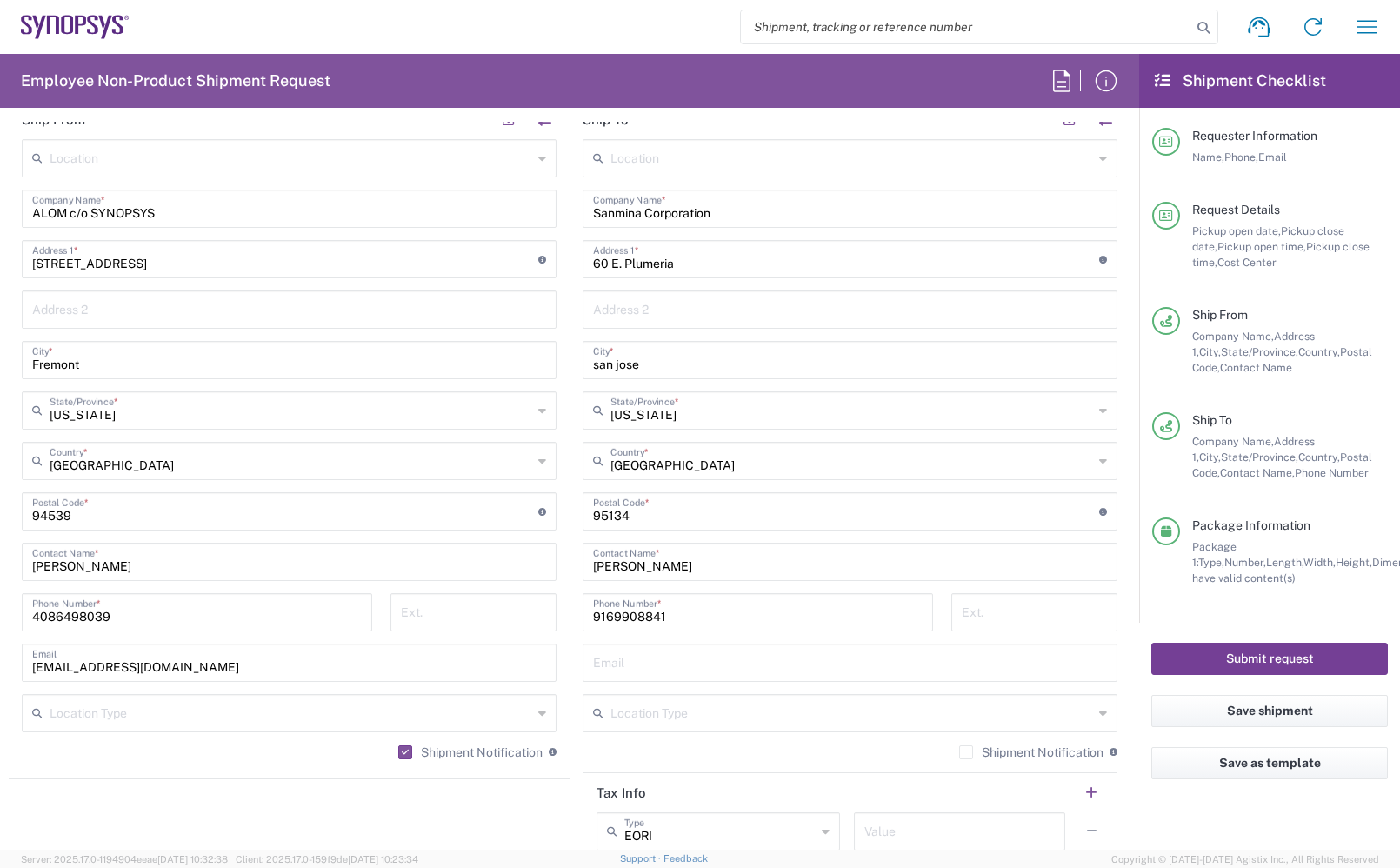
click at [1320, 654] on button "Submit request" at bounding box center [1269, 659] width 237 height 32
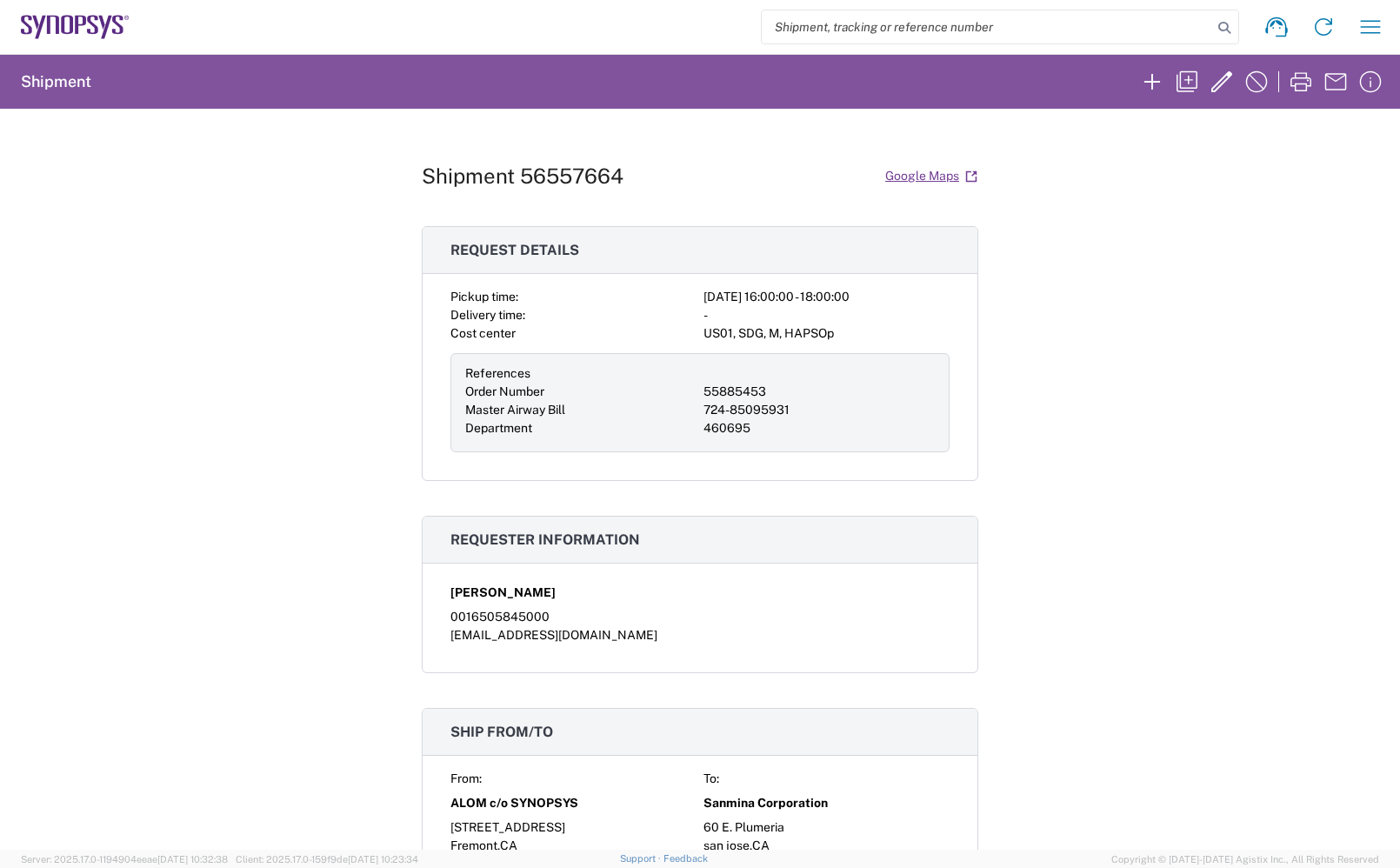
click at [589, 172] on h1 "Shipment 56557664" at bounding box center [523, 176] width 202 height 26
copy h1 "56557664"
click at [1267, 167] on div "Shipment 56557664 Google Maps Request details Pickup time: [DATE] 16:00:00 - 18…" at bounding box center [700, 479] width 1400 height 741
